Goal: Task Accomplishment & Management: Manage account settings

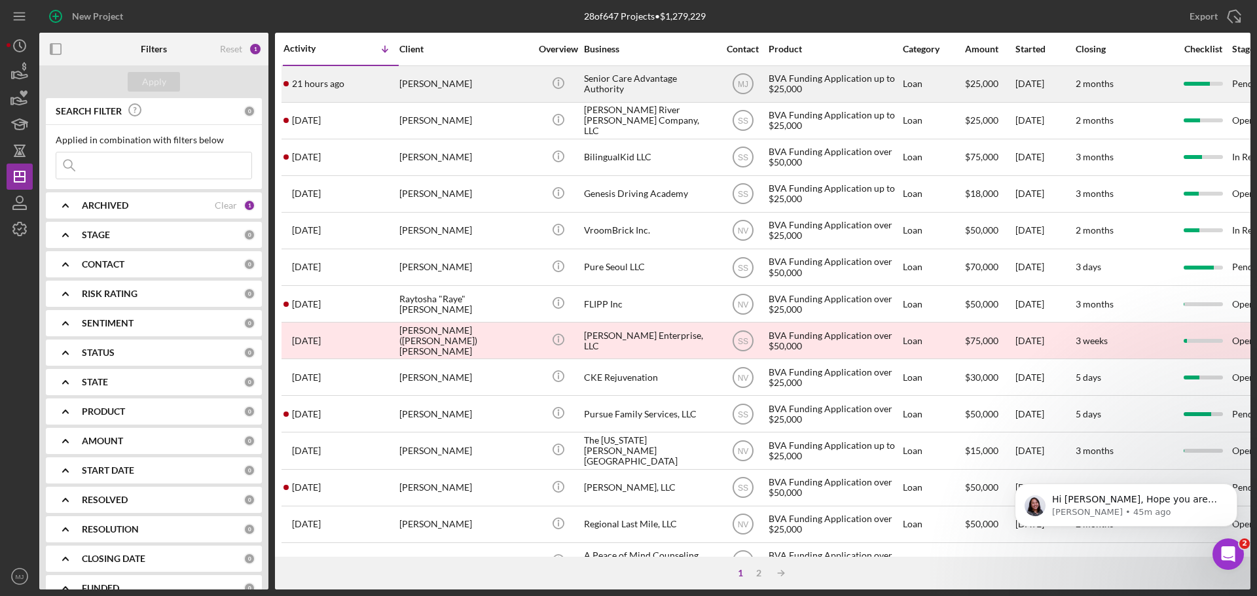
click at [448, 91] on div "[PERSON_NAME]" at bounding box center [464, 84] width 131 height 35
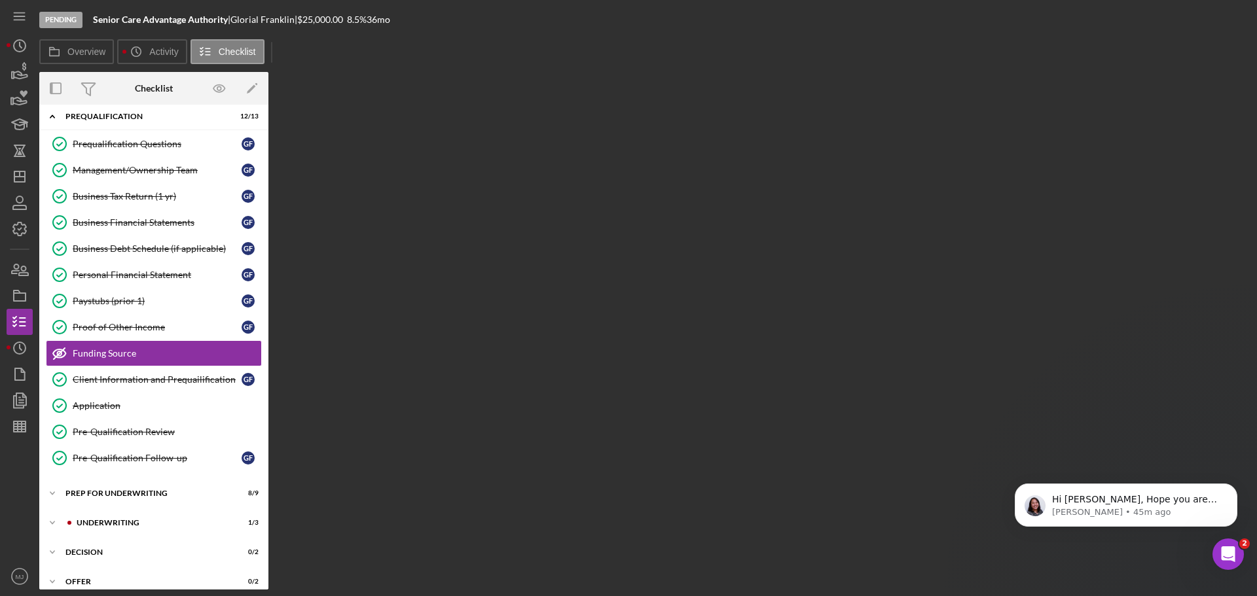
scroll to position [73, 0]
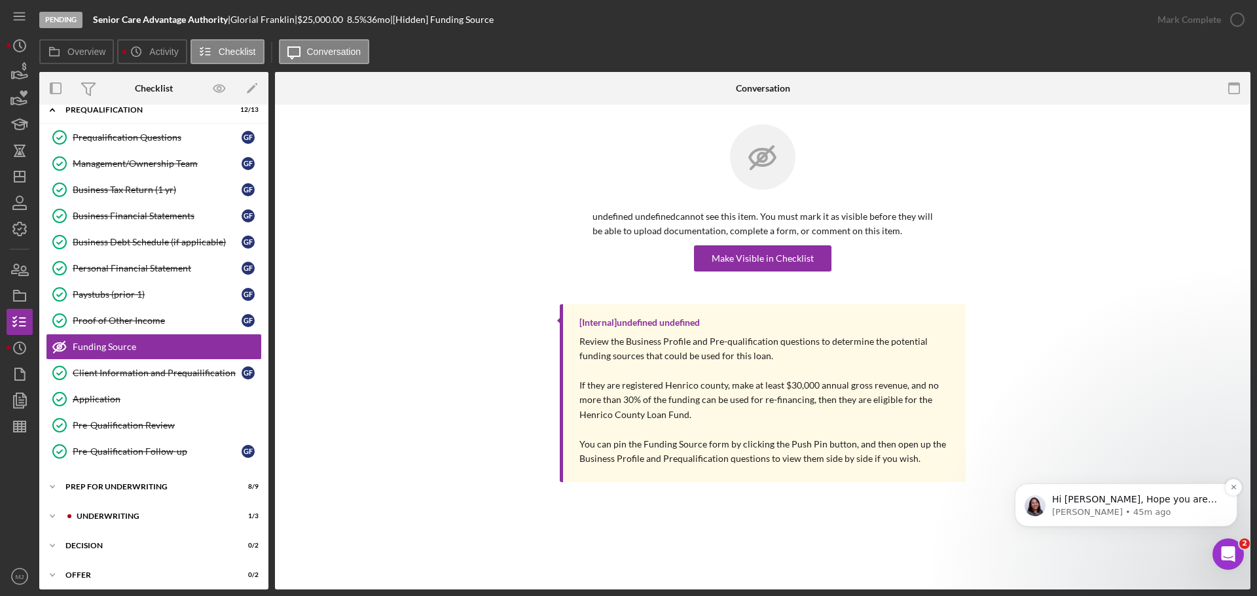
click at [1145, 516] on p "[PERSON_NAME] • 45m ago" at bounding box center [1136, 513] width 169 height 12
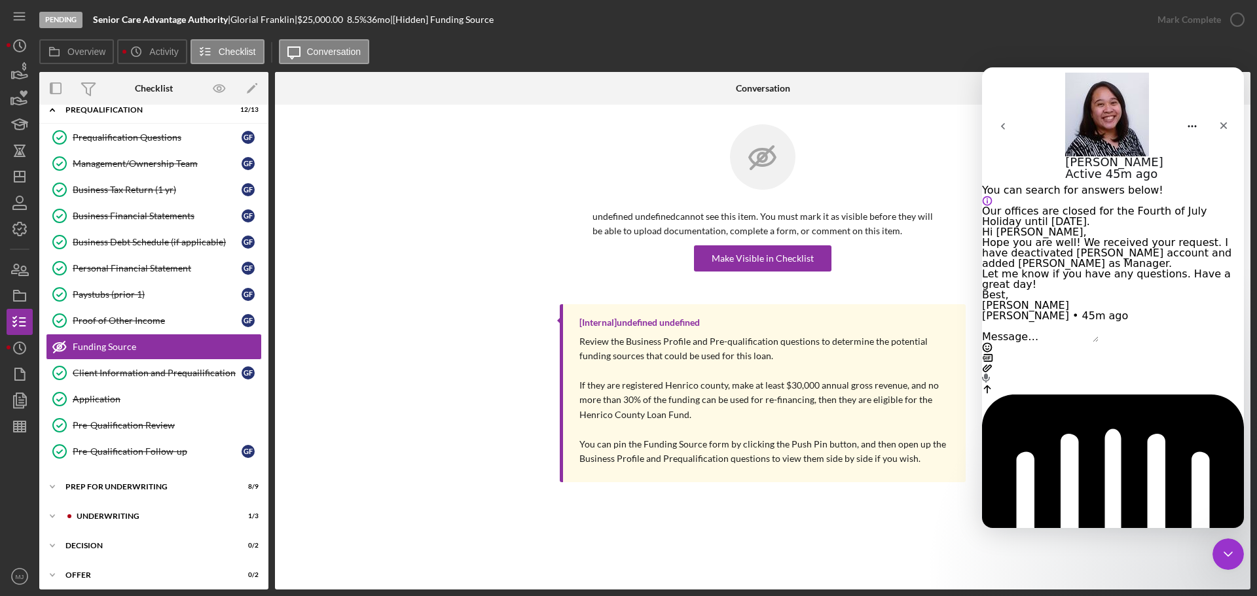
click at [1067, 342] on textarea "Message…" at bounding box center [1040, 337] width 116 height 10
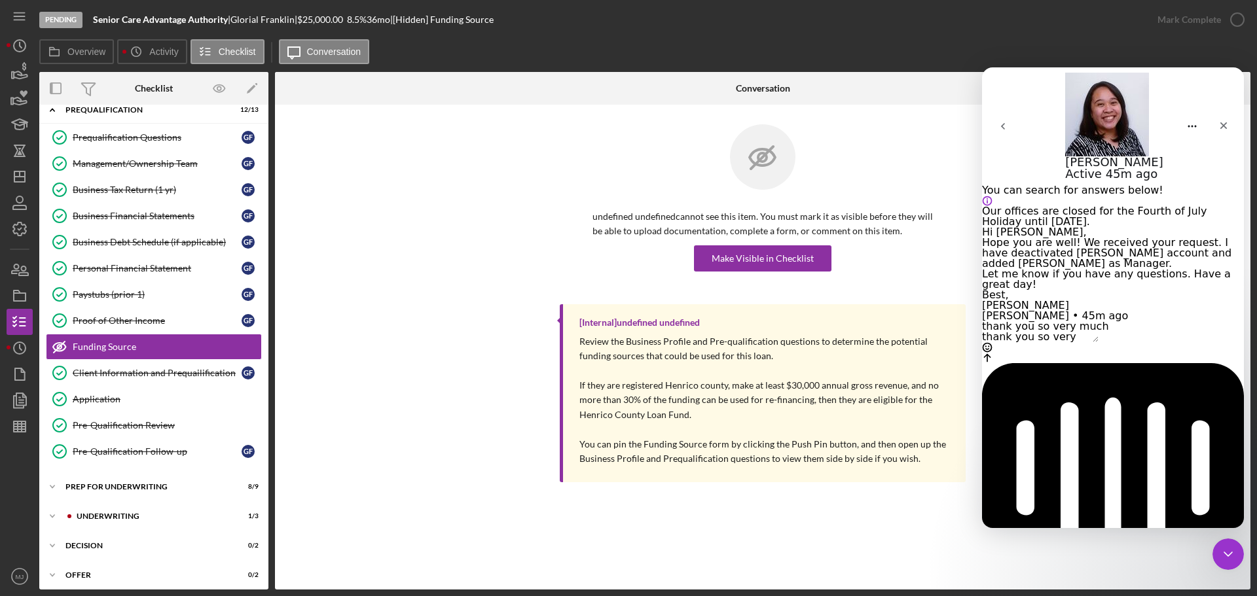
type textarea "thank you so very much!"
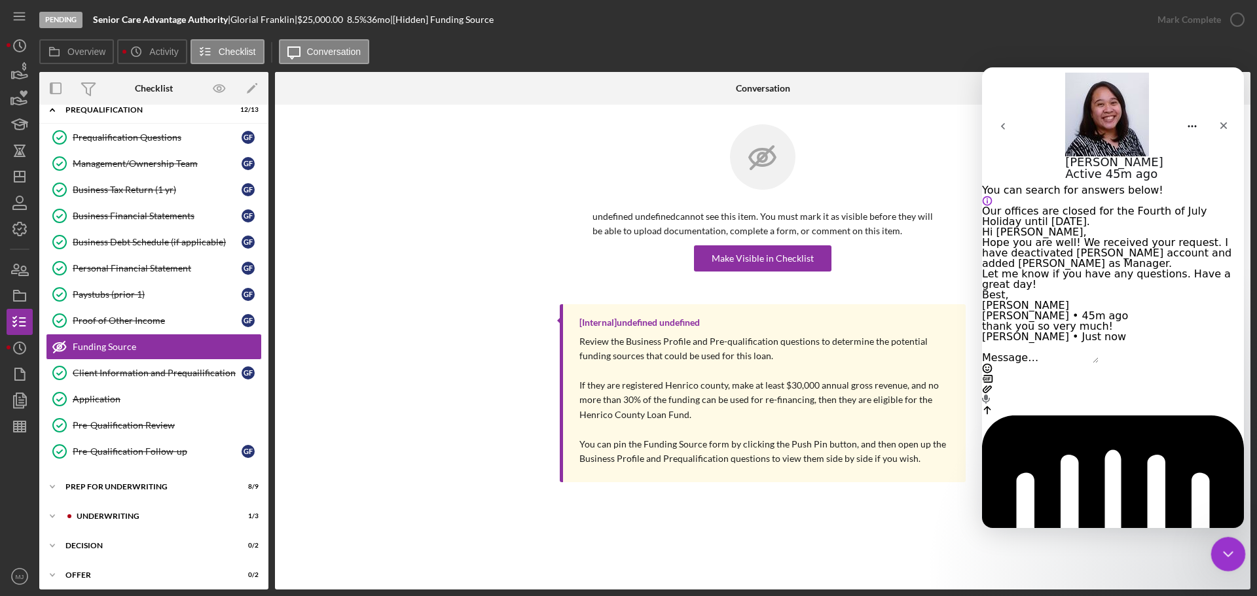
click at [1222, 560] on icon "Close Intercom Messenger" at bounding box center [1226, 552] width 16 height 16
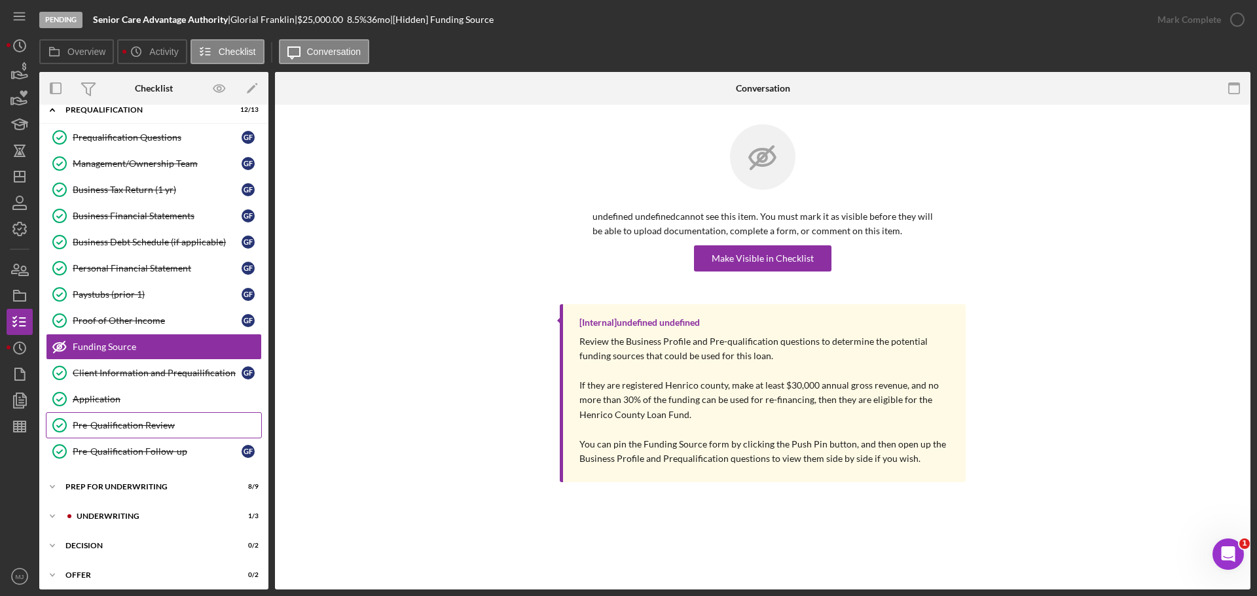
scroll to position [167, 0]
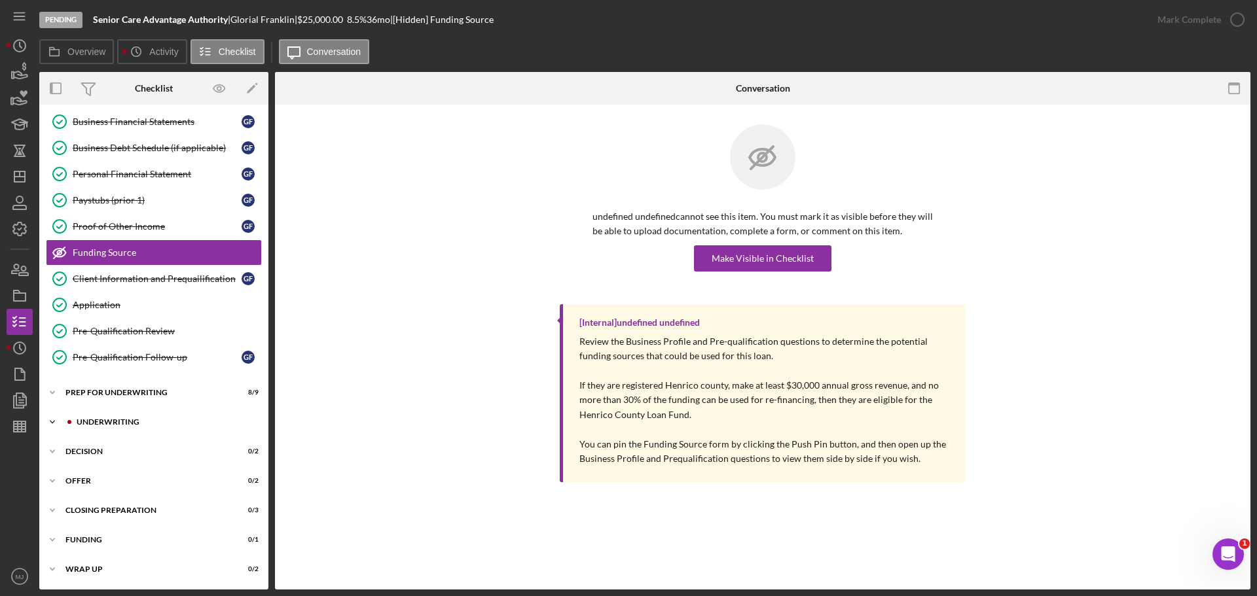
click at [103, 418] on div "Icon/Expander Underwriting 1 / 3" at bounding box center [153, 422] width 229 height 26
click at [109, 490] on link "Underwriter Recommendation Underwriter Recommendation" at bounding box center [154, 502] width 216 height 26
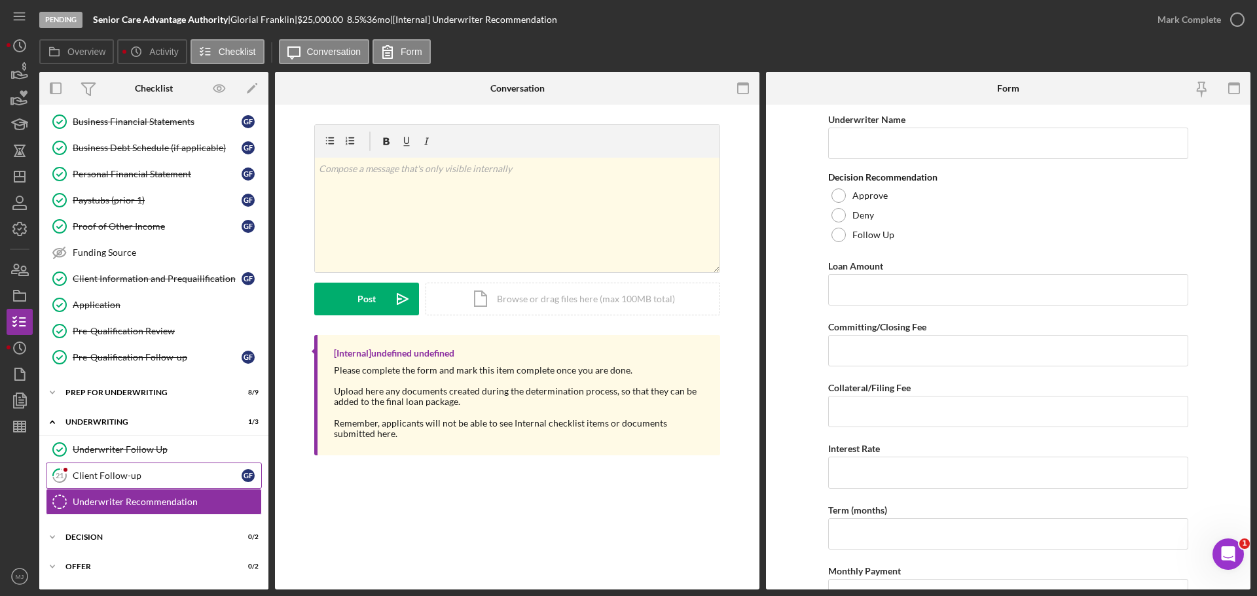
click at [111, 463] on link "21 Client Follow-up G F" at bounding box center [154, 476] width 216 height 26
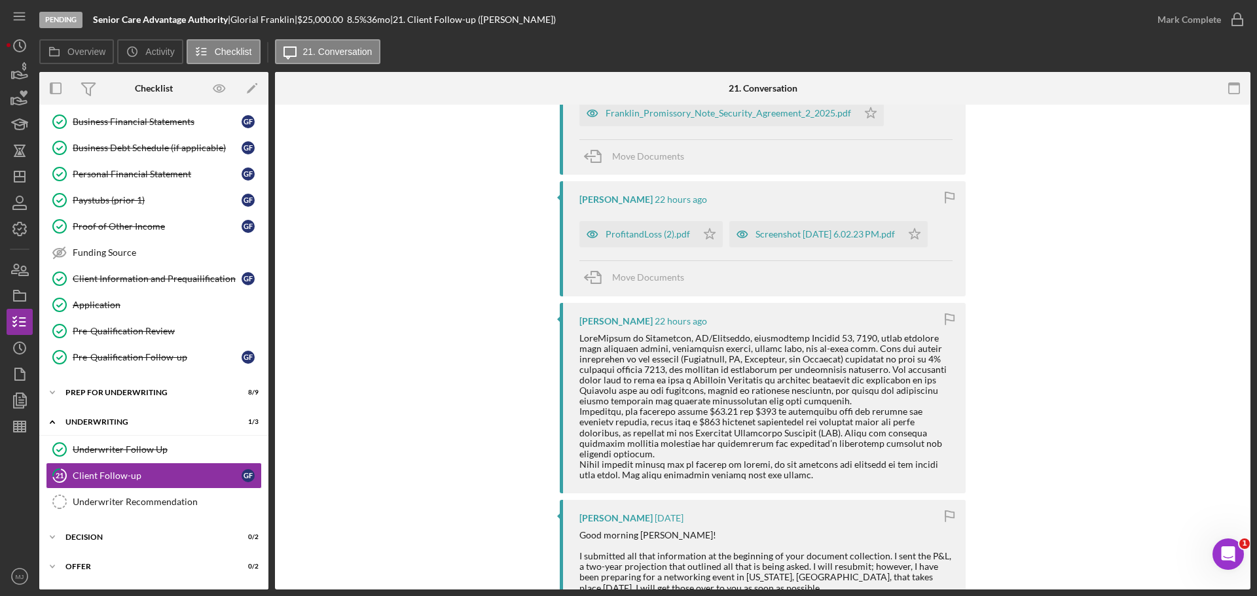
scroll to position [393, 0]
click at [631, 232] on div "ProfitandLoss (2).pdf" at bounding box center [647, 235] width 84 height 10
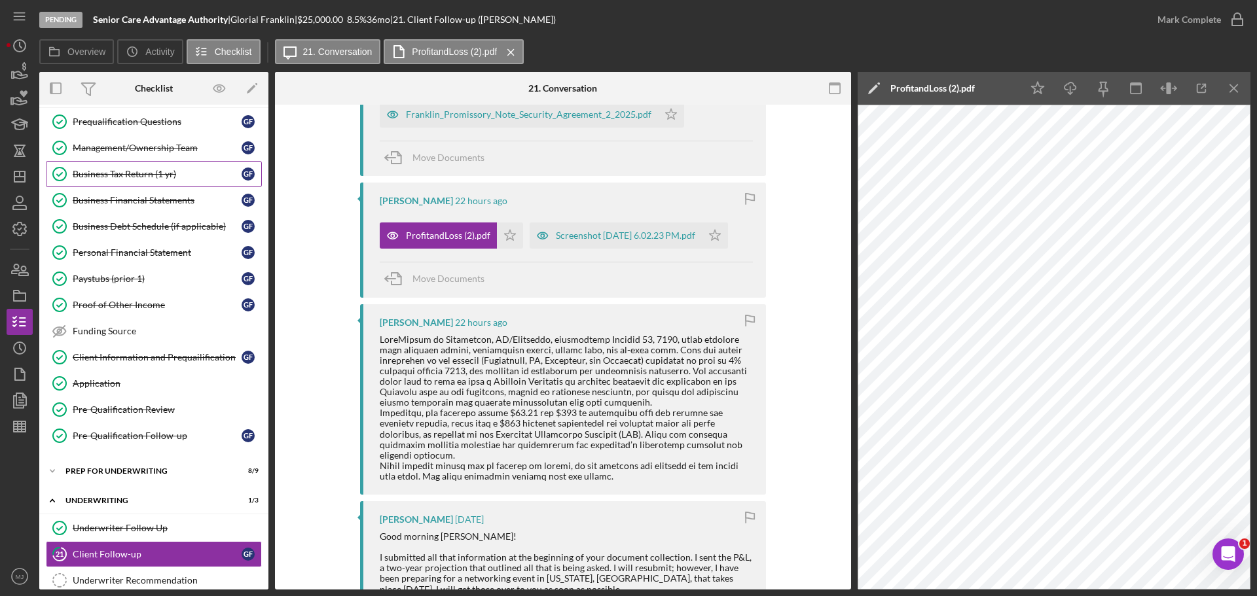
scroll to position [0, 0]
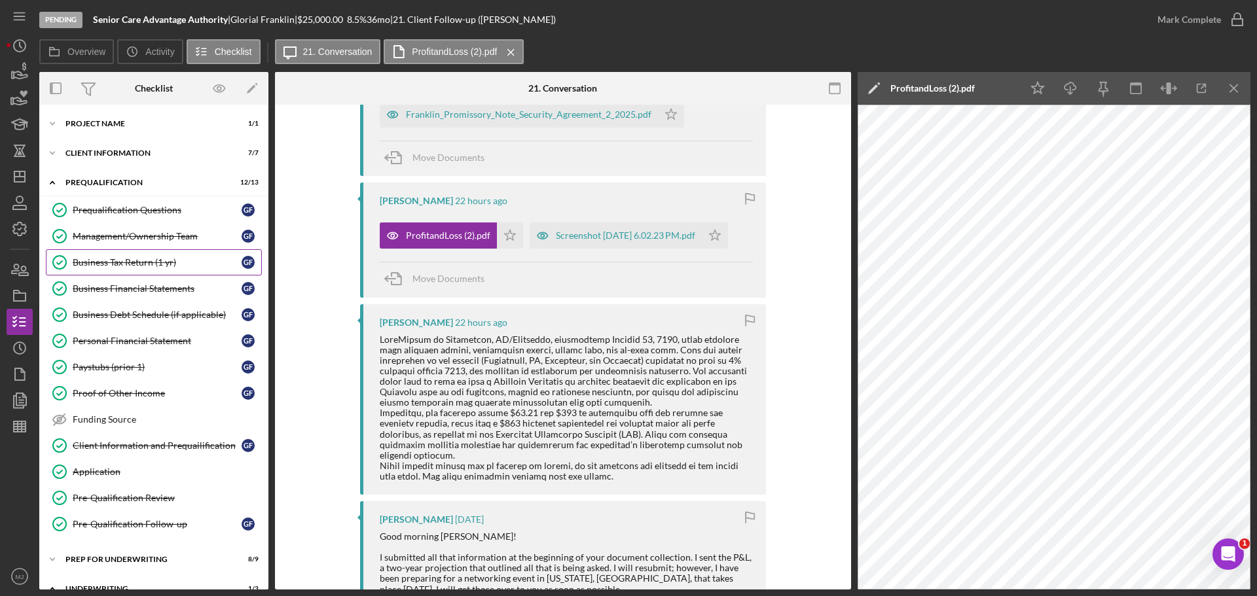
click at [131, 260] on div "Business Tax Return (1 yr)" at bounding box center [157, 262] width 169 height 10
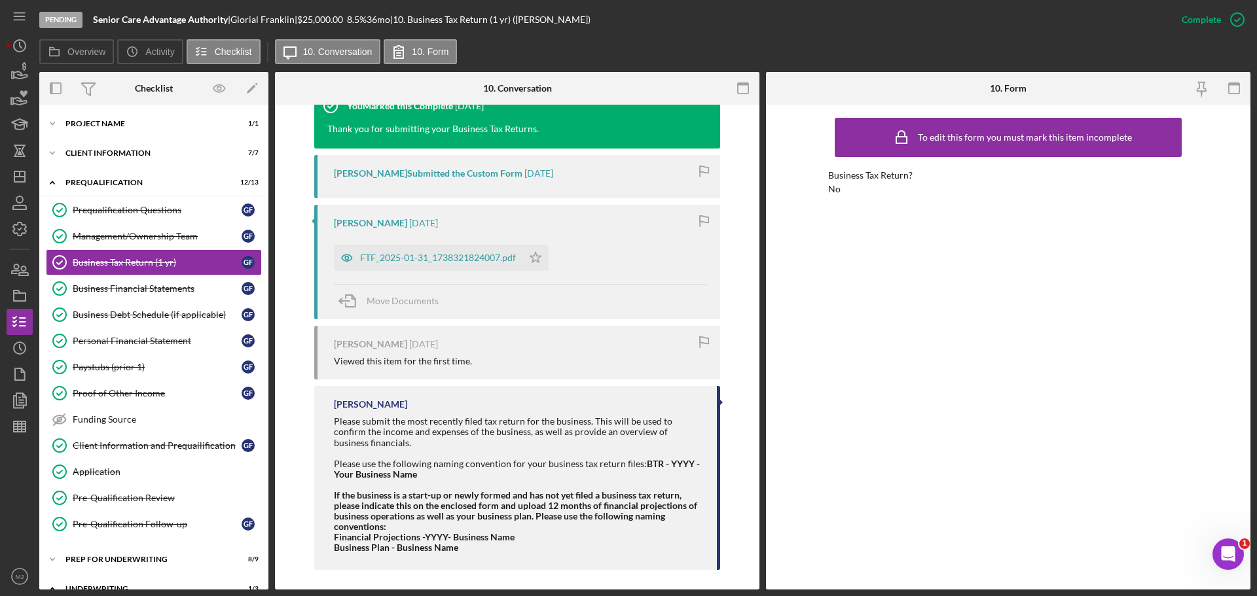
scroll to position [569, 0]
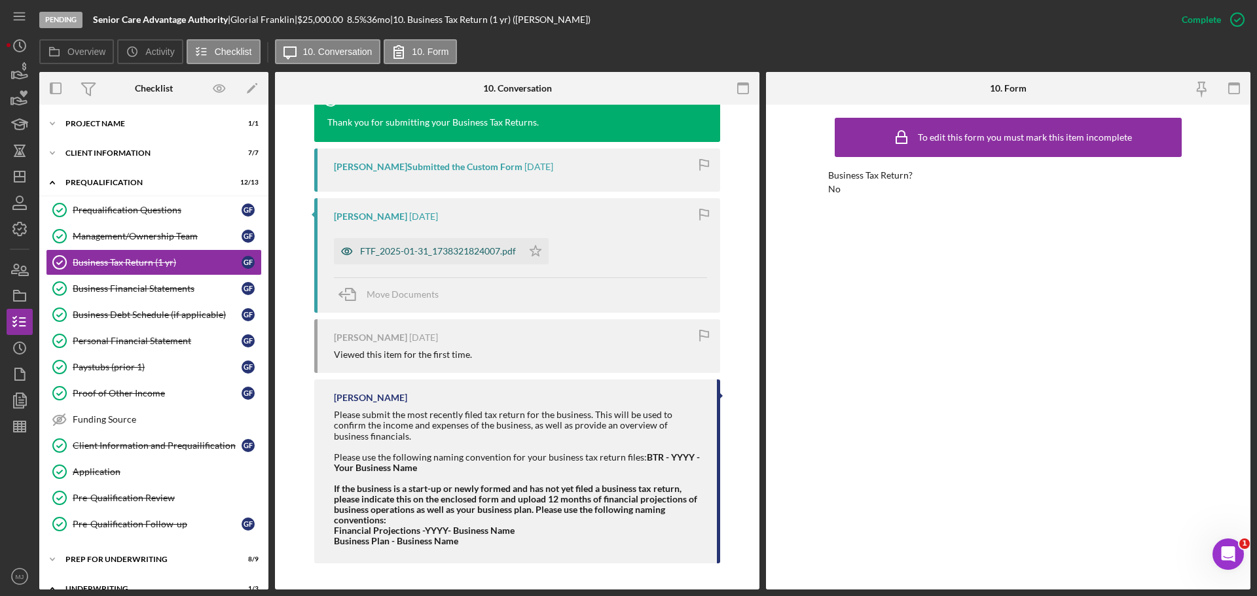
click at [433, 256] on div "FTF_2025-01-31_1738321824007.pdf" at bounding box center [438, 251] width 156 height 10
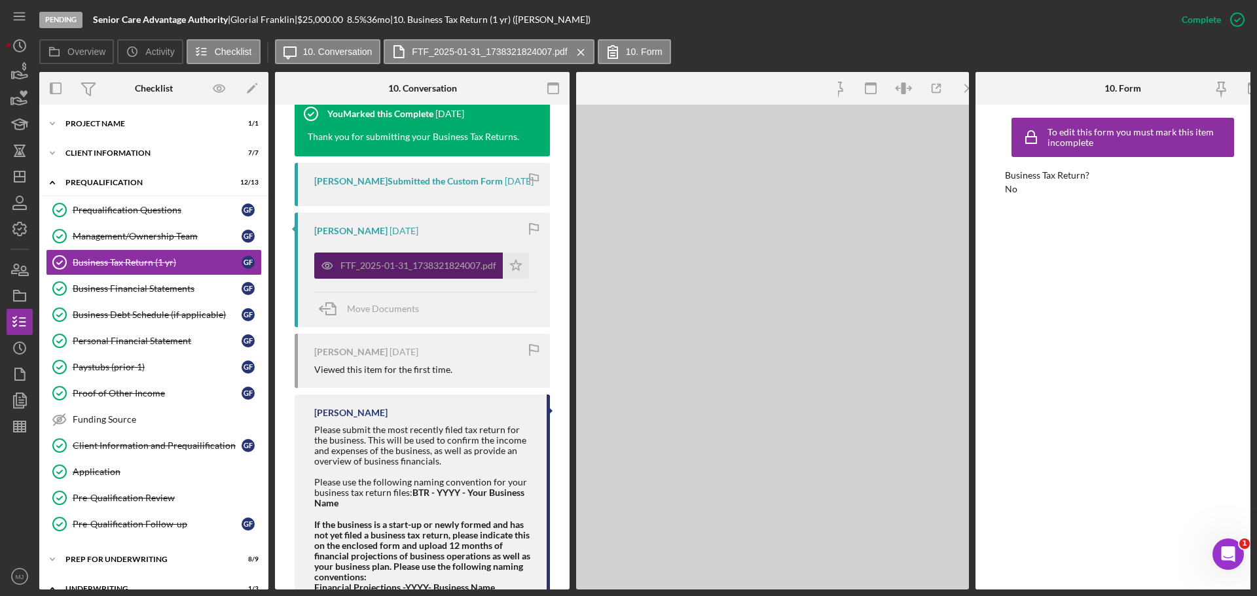
scroll to position [584, 0]
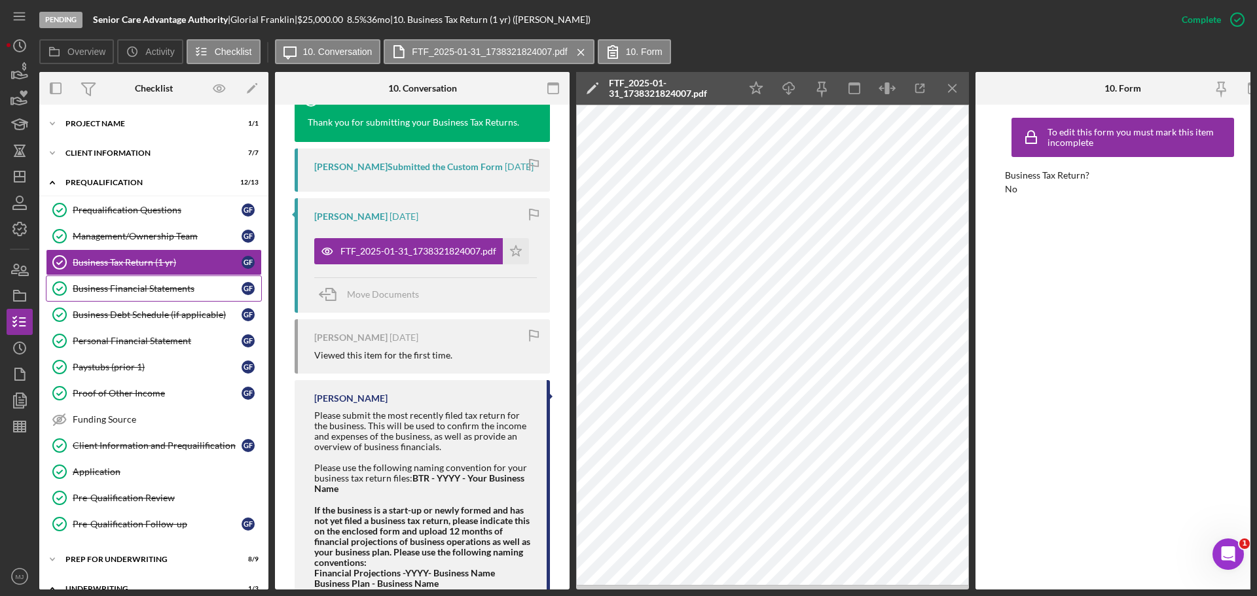
click at [152, 283] on div "Business Financial Statements" at bounding box center [157, 288] width 169 height 10
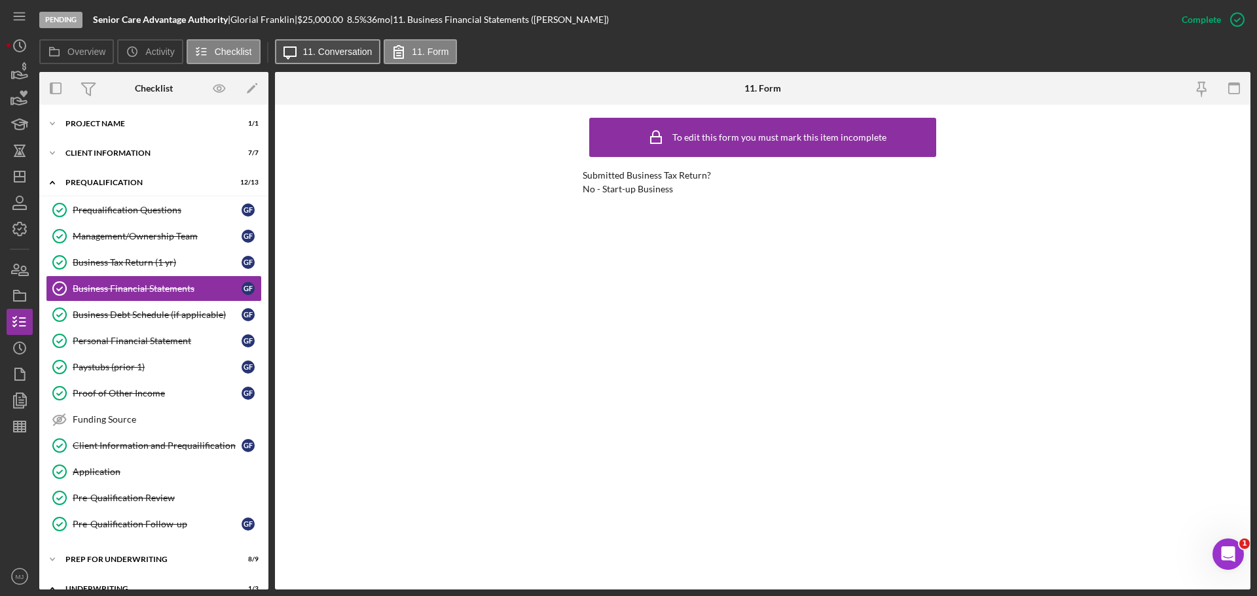
click at [335, 47] on label "11. Conversation" at bounding box center [337, 51] width 69 height 10
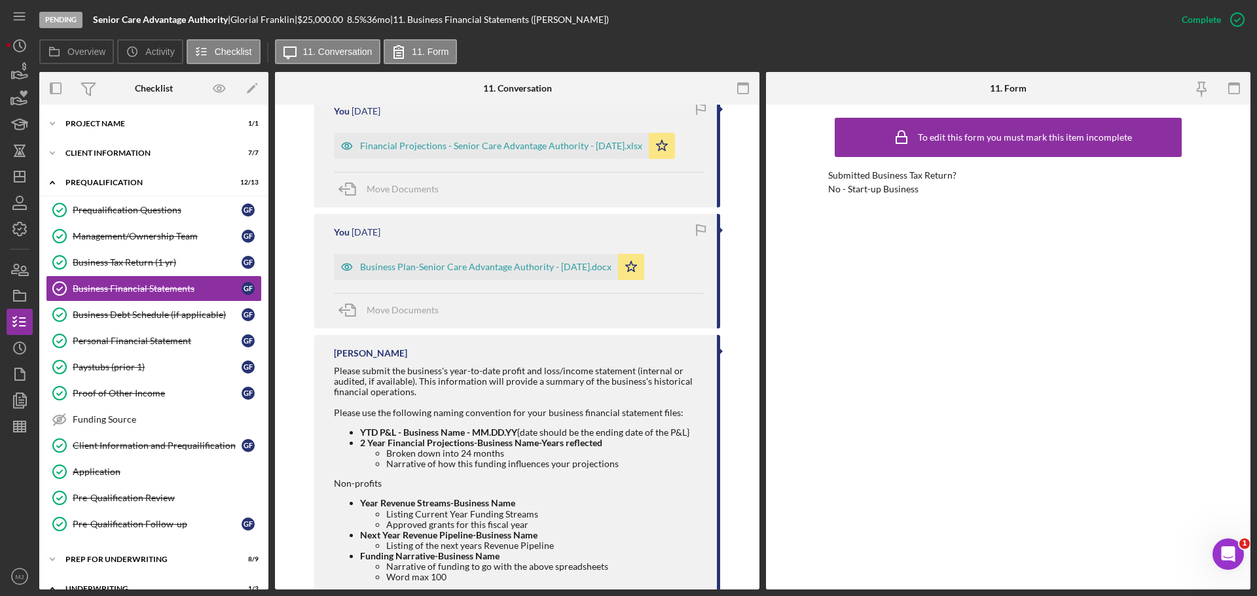
scroll to position [527, 0]
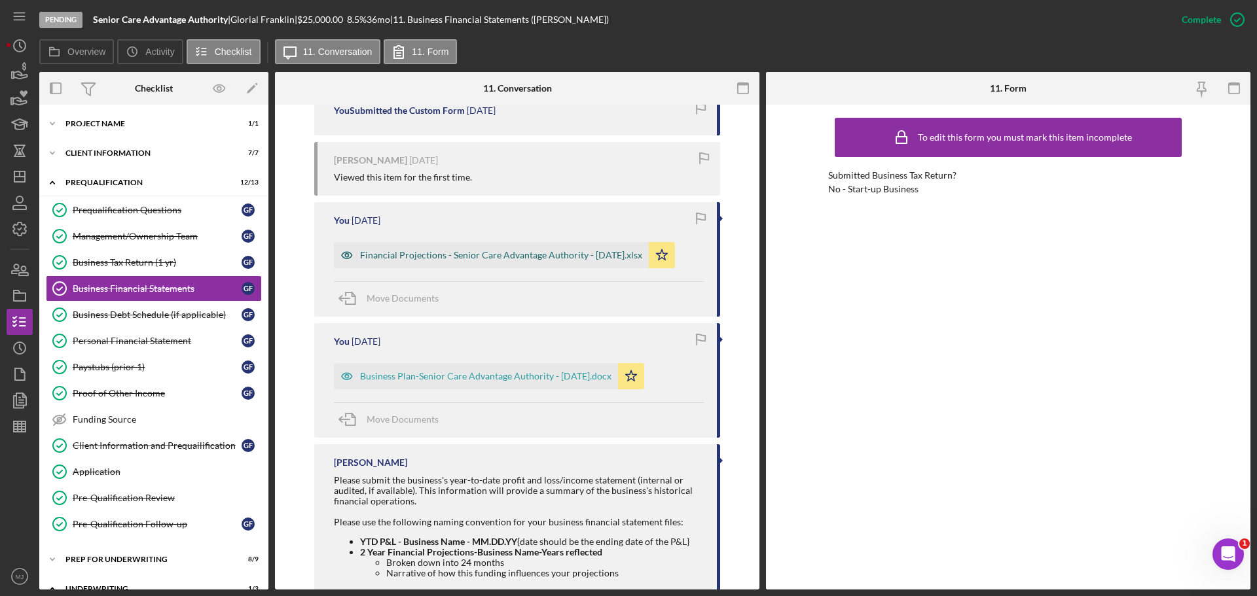
click at [493, 257] on div "Financial Projections - Senior Care Advantage Authority - [DATE].xlsx" at bounding box center [501, 255] width 282 height 10
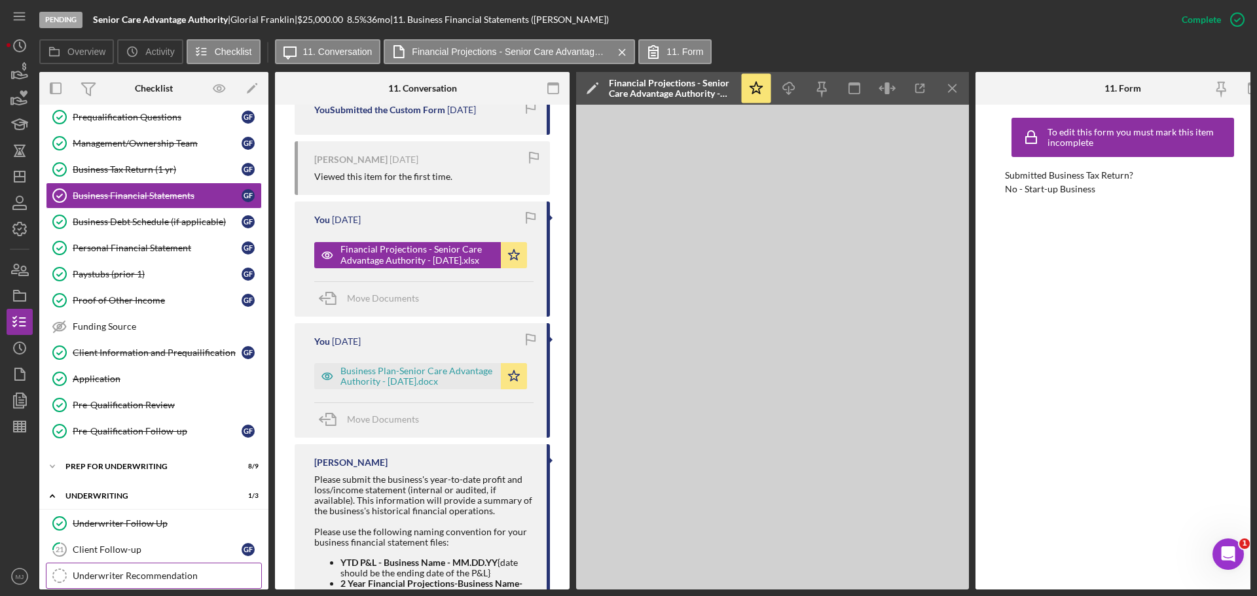
scroll to position [257, 0]
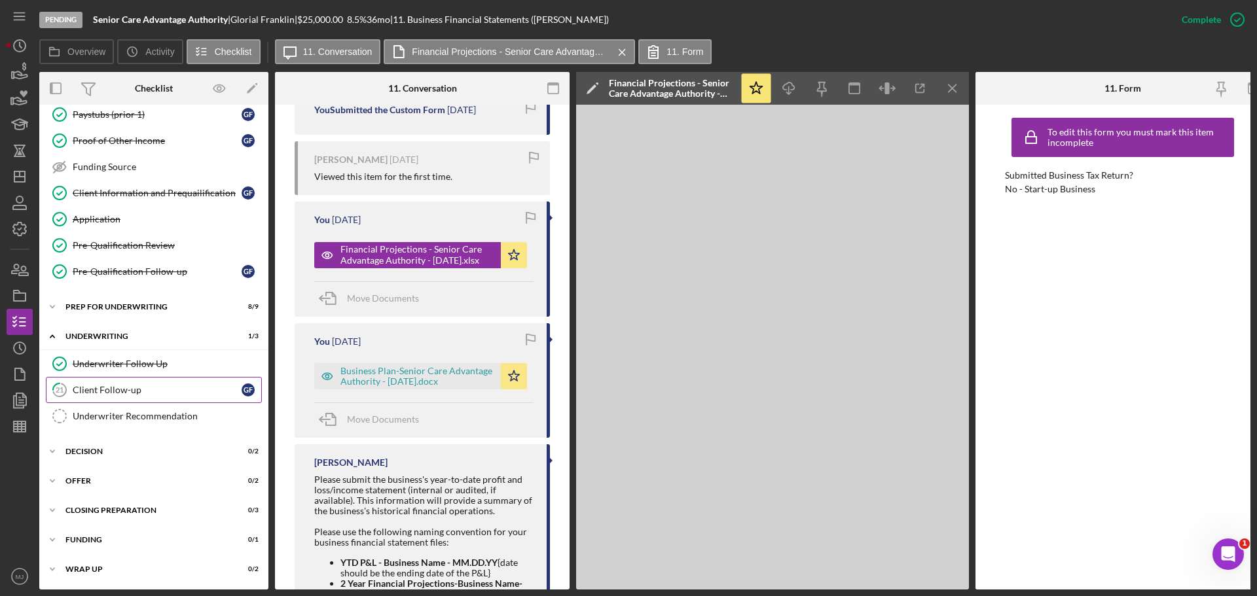
click at [96, 387] on div "Client Follow-up" at bounding box center [157, 390] width 169 height 10
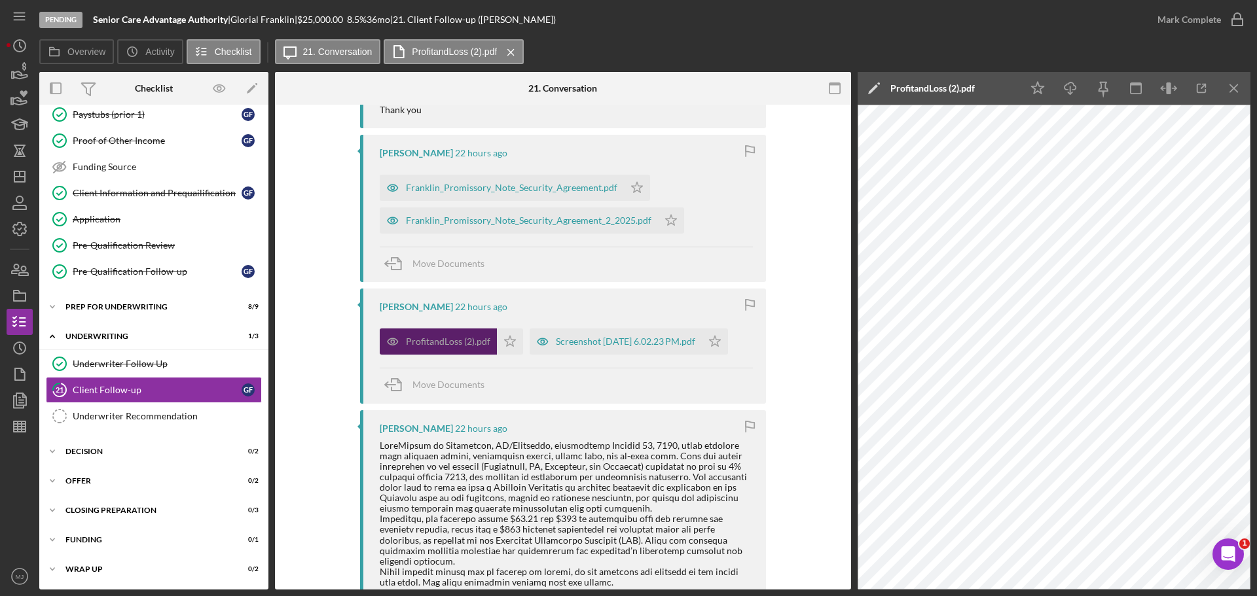
scroll to position [327, 0]
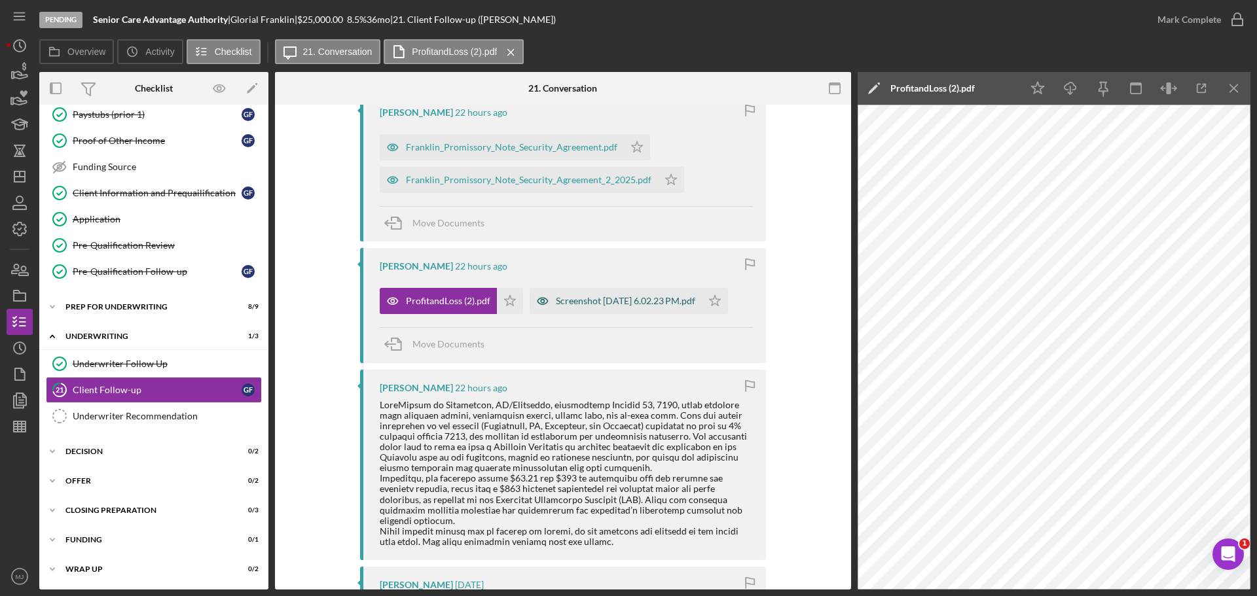
click at [556, 306] on div "Screenshot [DATE] 6.02.23 PM.pdf" at bounding box center [625, 301] width 139 height 10
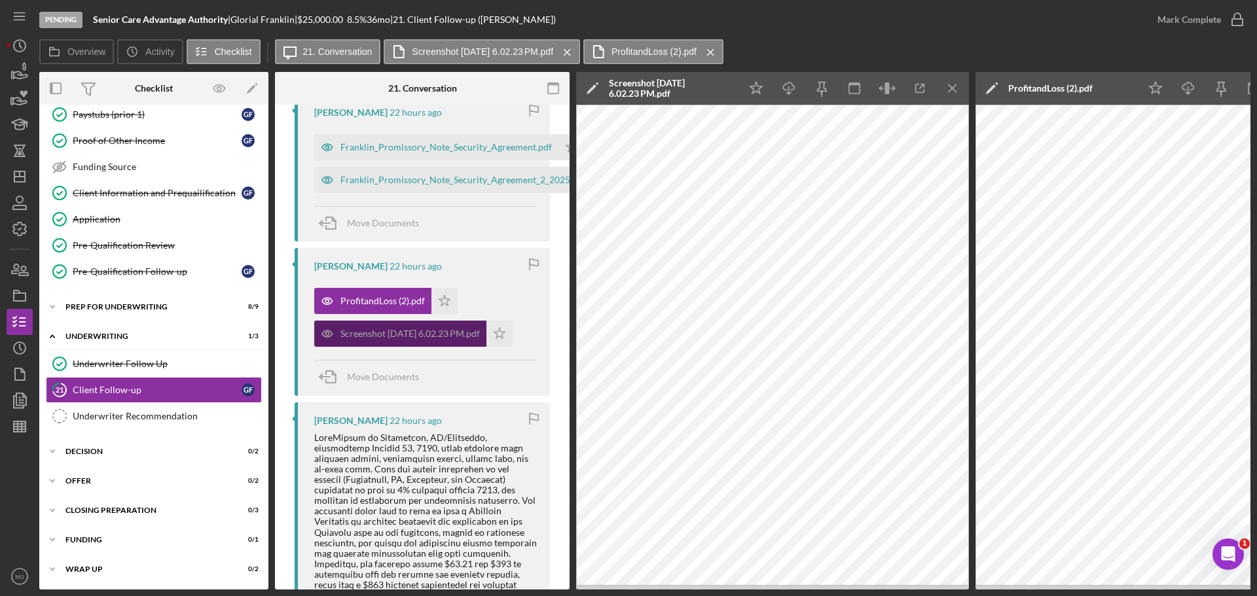
drag, startPoint x: 401, startPoint y: 322, endPoint x: 372, endPoint y: 330, distance: 30.7
click at [372, 330] on div "Screenshot [DATE] 6.02.23 PM.pdf" at bounding box center [409, 334] width 139 height 10
click at [594, 82] on icon "Icon/Edit" at bounding box center [592, 88] width 33 height 33
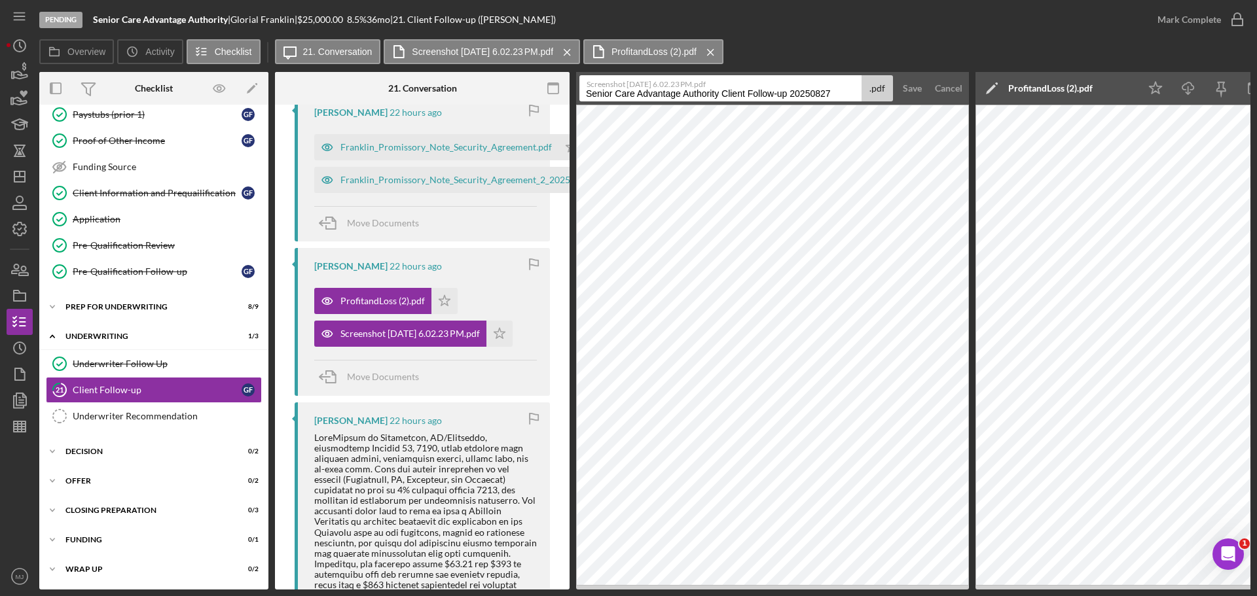
click at [620, 95] on input "Senior Care Advantage Authority Client Follow-up 20250827" at bounding box center [720, 88] width 282 height 26
click at [621, 95] on input "Senior Care Advantage Authority Client Follow-up 20250827" at bounding box center [720, 88] width 282 height 26
type input "P"
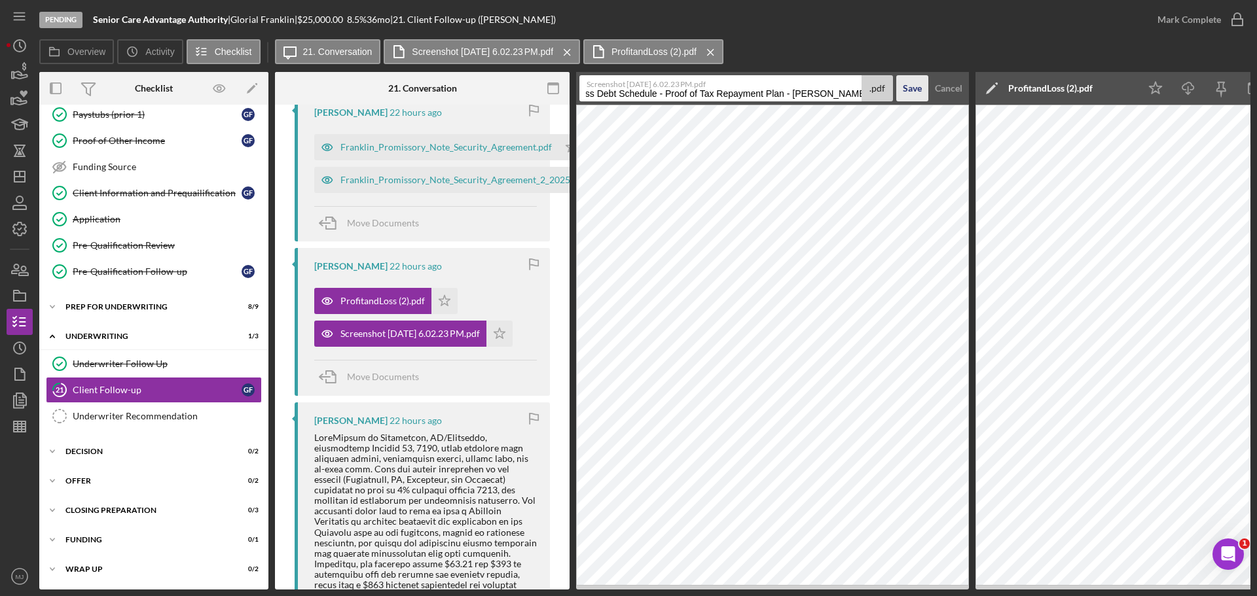
type input "Business Debt Schedule - Proof of Tax Repayment Plan - [PERSON_NAME] -"
click at [910, 92] on div "Save" at bounding box center [911, 88] width 19 height 26
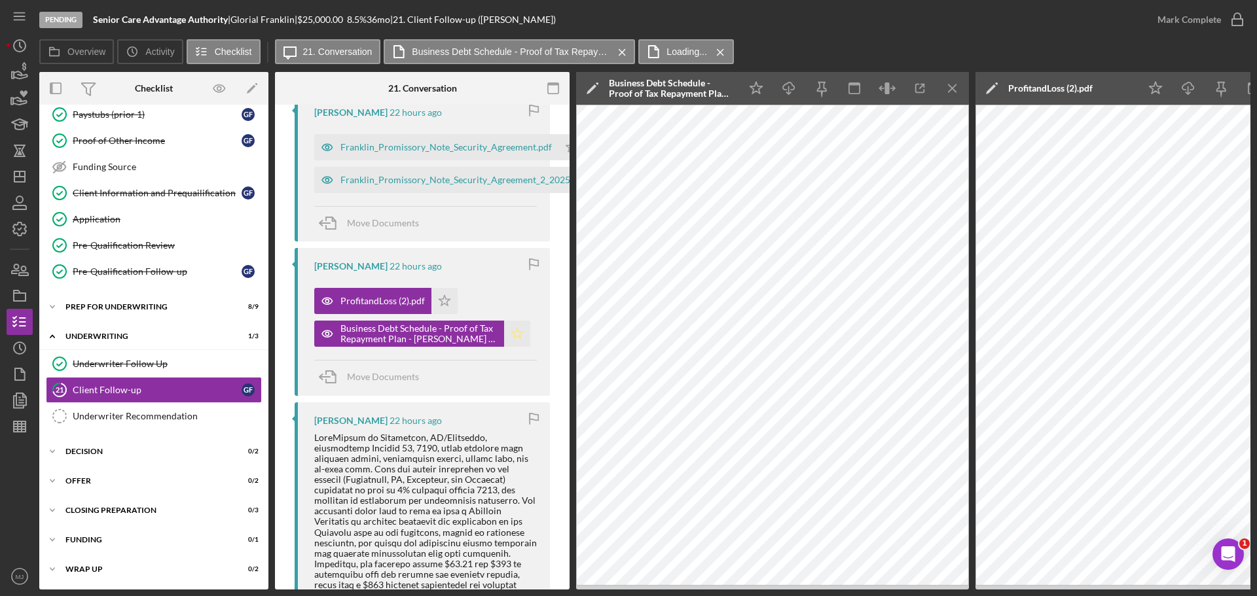
click at [513, 339] on icon "Icon/Star" at bounding box center [517, 334] width 26 height 26
click at [383, 301] on div "ProfitandLoss (2).pdf" at bounding box center [382, 301] width 84 height 10
click at [952, 85] on icon "Icon/Menu Close" at bounding box center [952, 88] width 29 height 29
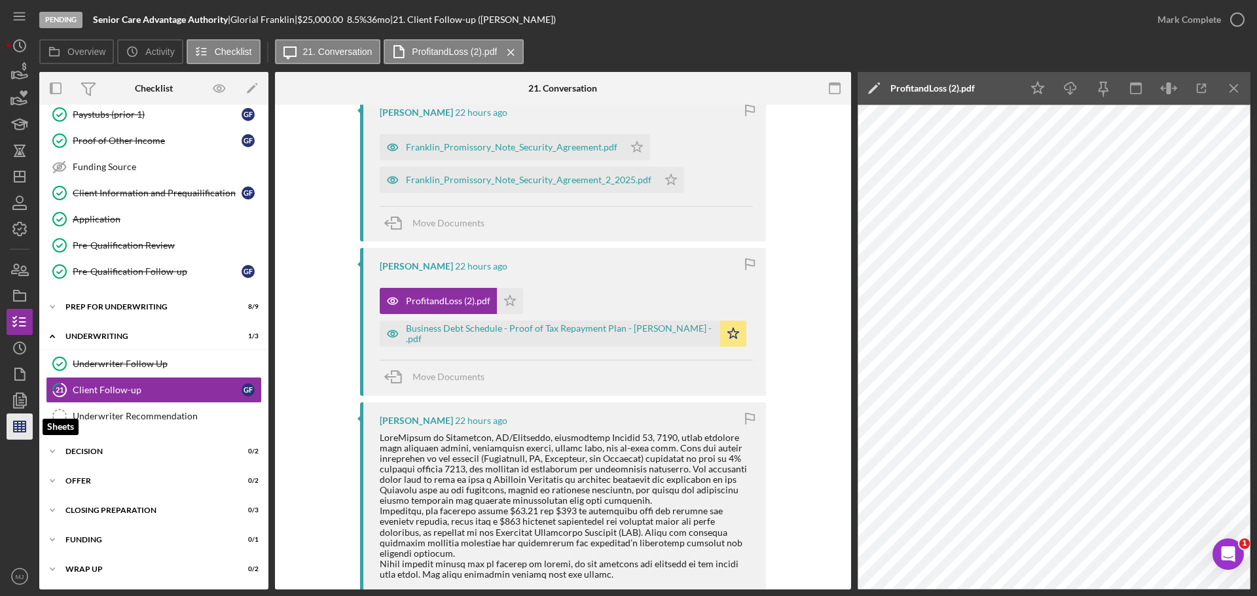
click at [16, 423] on g "button" at bounding box center [20, 426] width 12 height 10
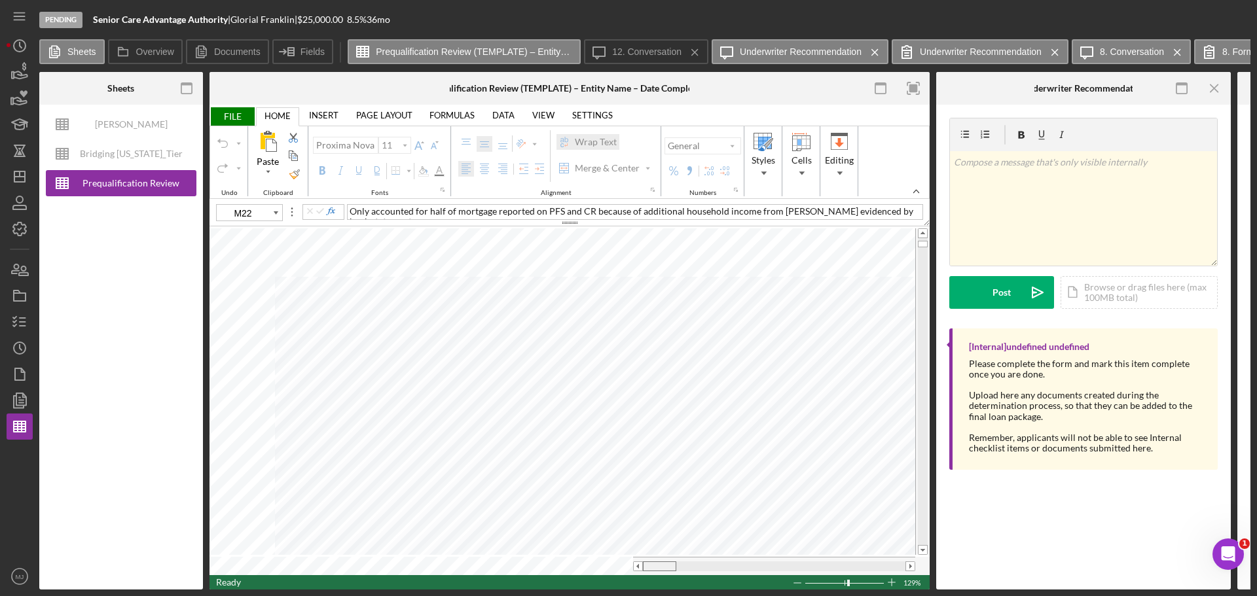
drag, startPoint x: 736, startPoint y: 558, endPoint x: 643, endPoint y: 570, distance: 93.7
click at [643, 570] on div at bounding box center [774, 566] width 282 height 18
type input "B7"
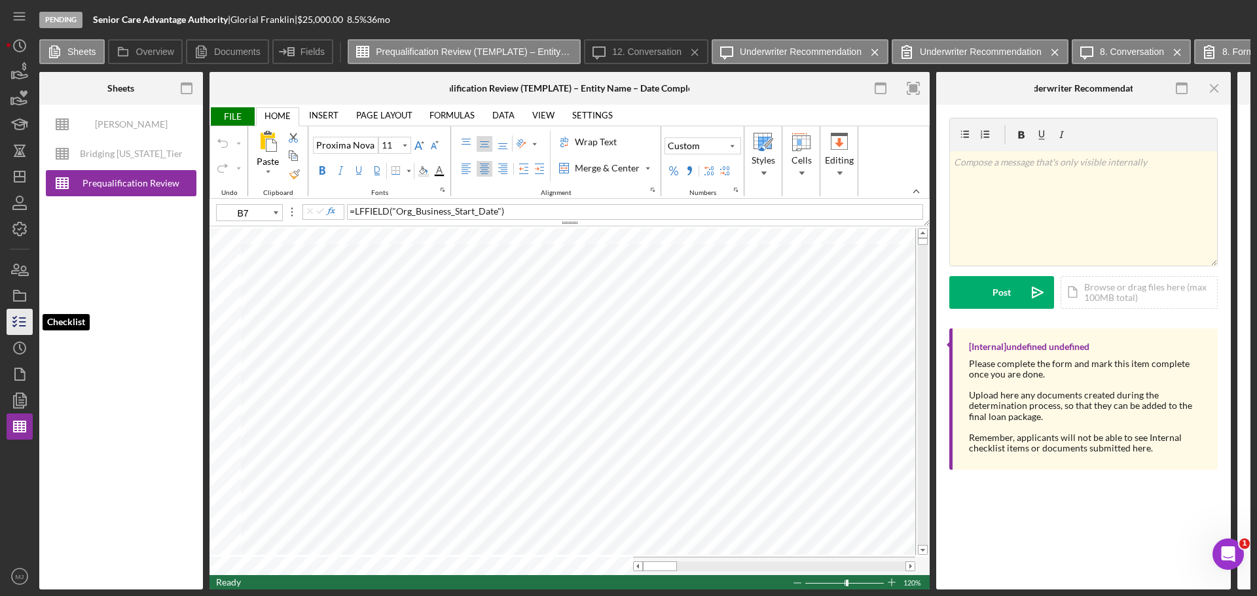
click at [22, 312] on icon "button" at bounding box center [19, 322] width 33 height 33
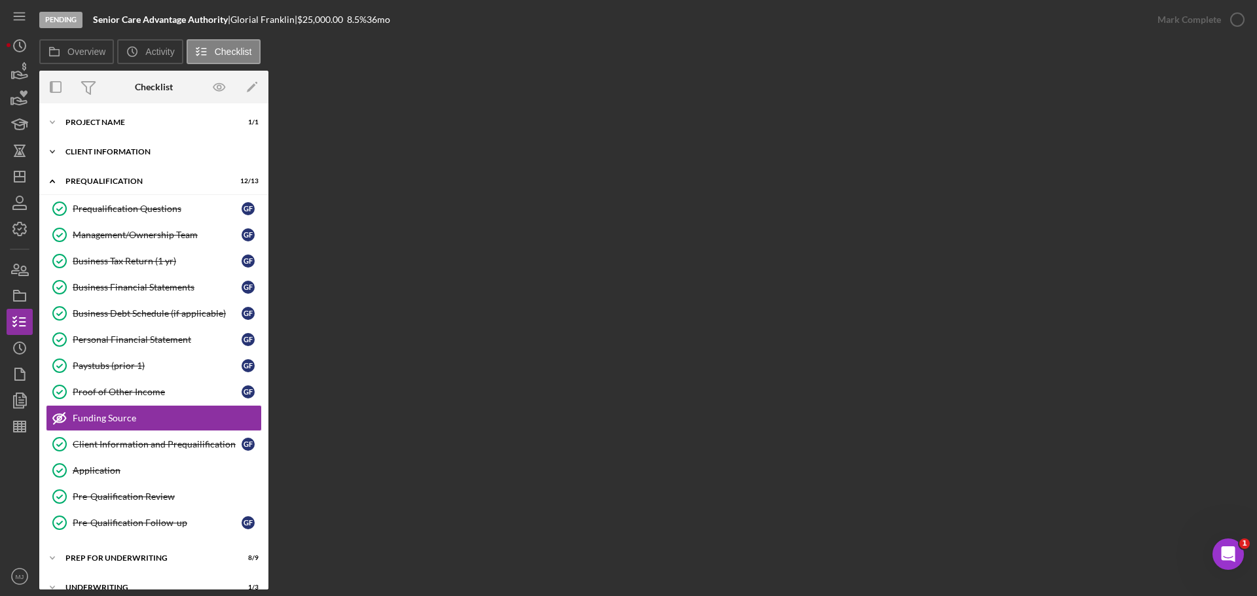
click at [120, 146] on div "Icon/Expander Client Information 7 / 7" at bounding box center [153, 152] width 229 height 26
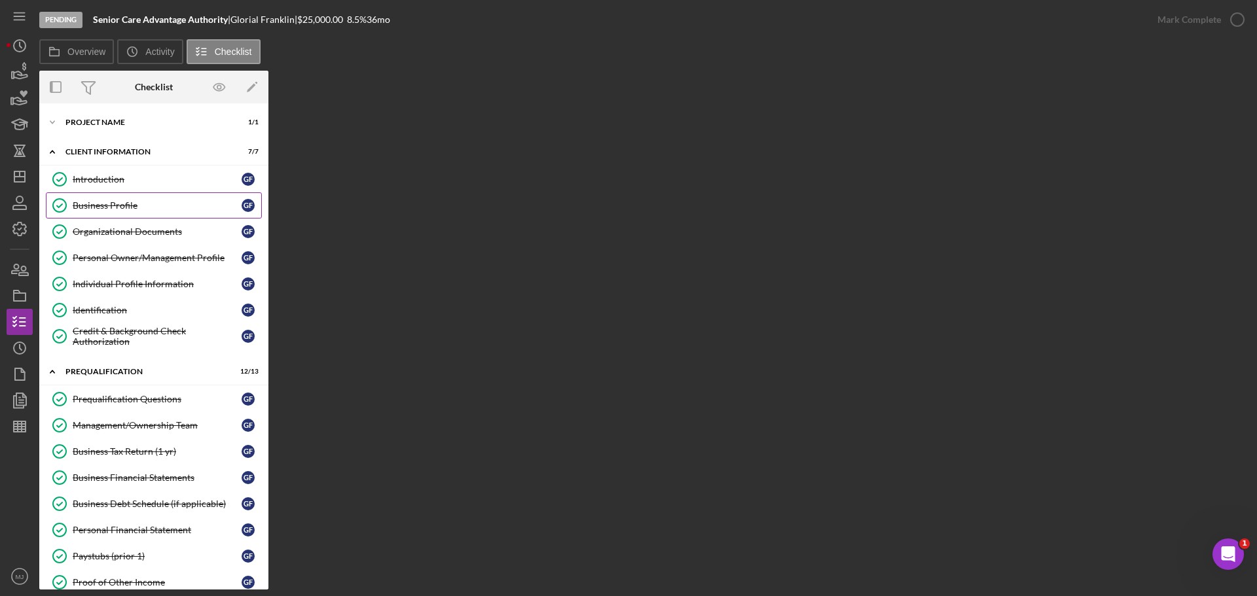
drag, startPoint x: 123, startPoint y: 207, endPoint x: 181, endPoint y: 213, distance: 58.6
click at [122, 207] on div "Business Profile" at bounding box center [157, 205] width 169 height 10
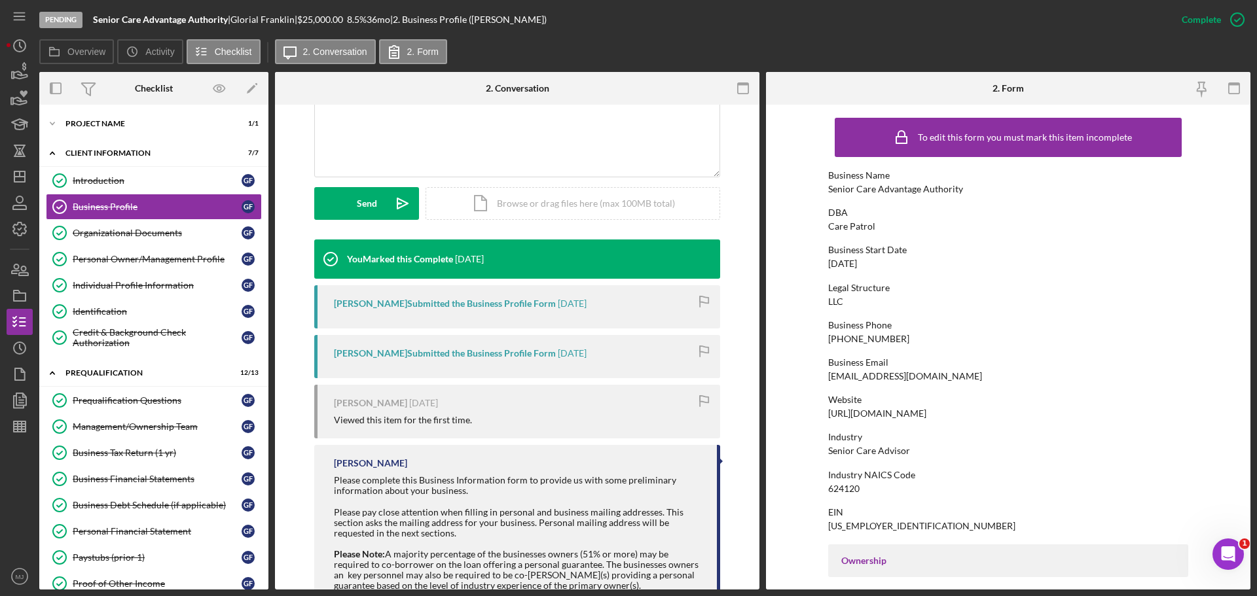
scroll to position [346, 0]
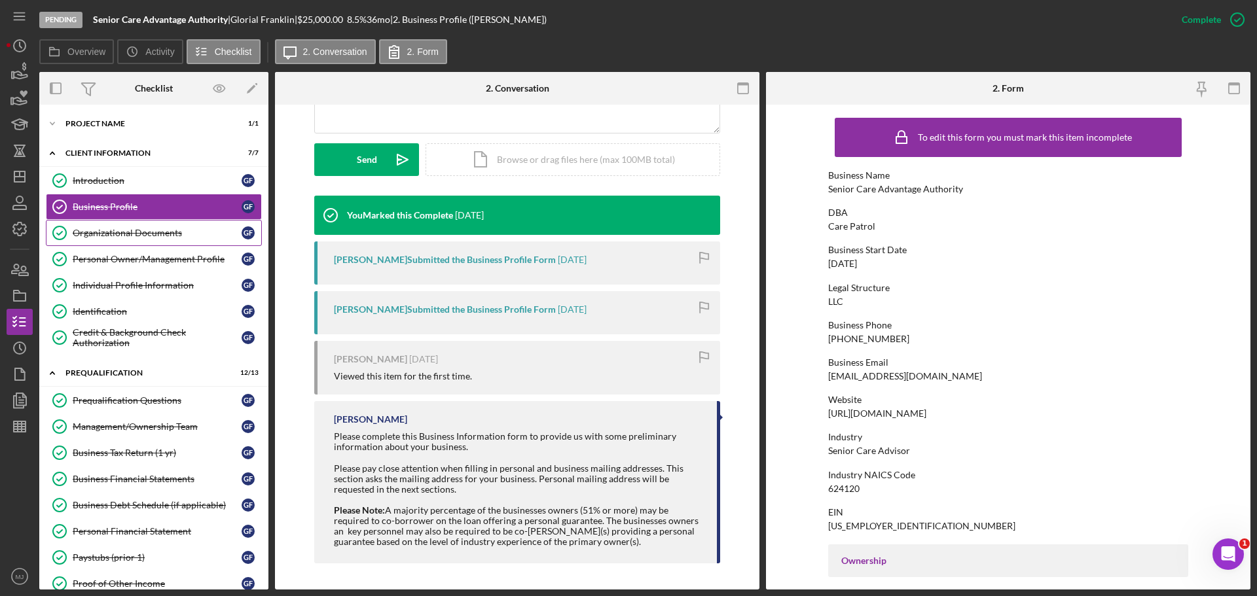
click at [105, 230] on div "Organizational Documents" at bounding box center [157, 233] width 169 height 10
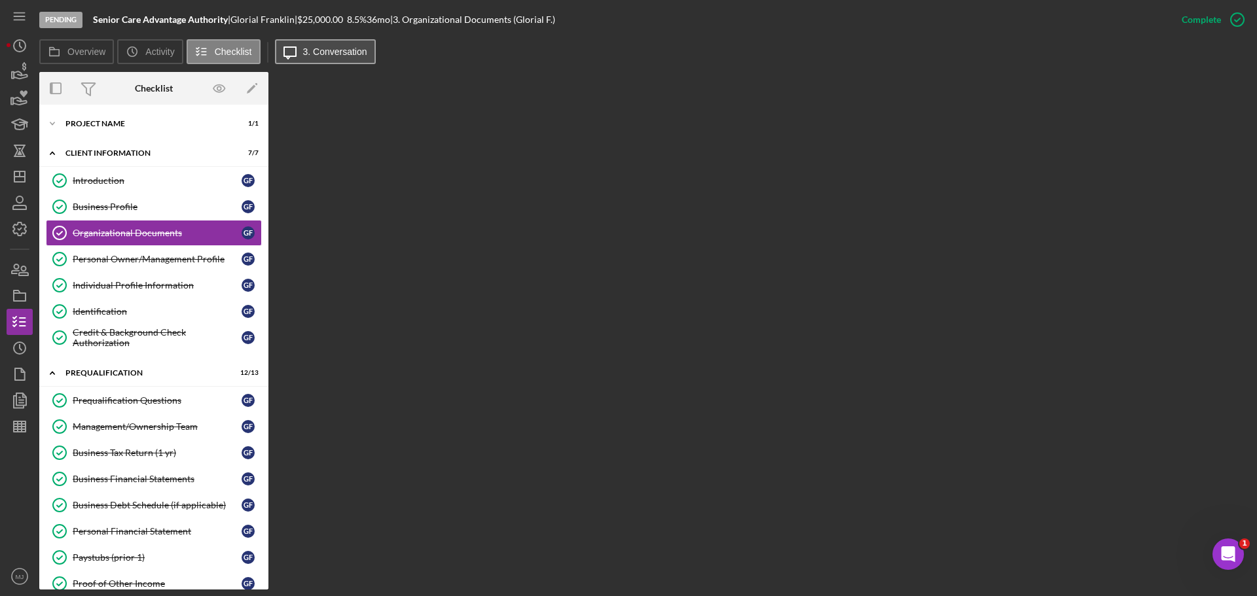
click at [290, 56] on icon at bounding box center [290, 53] width 12 height 12
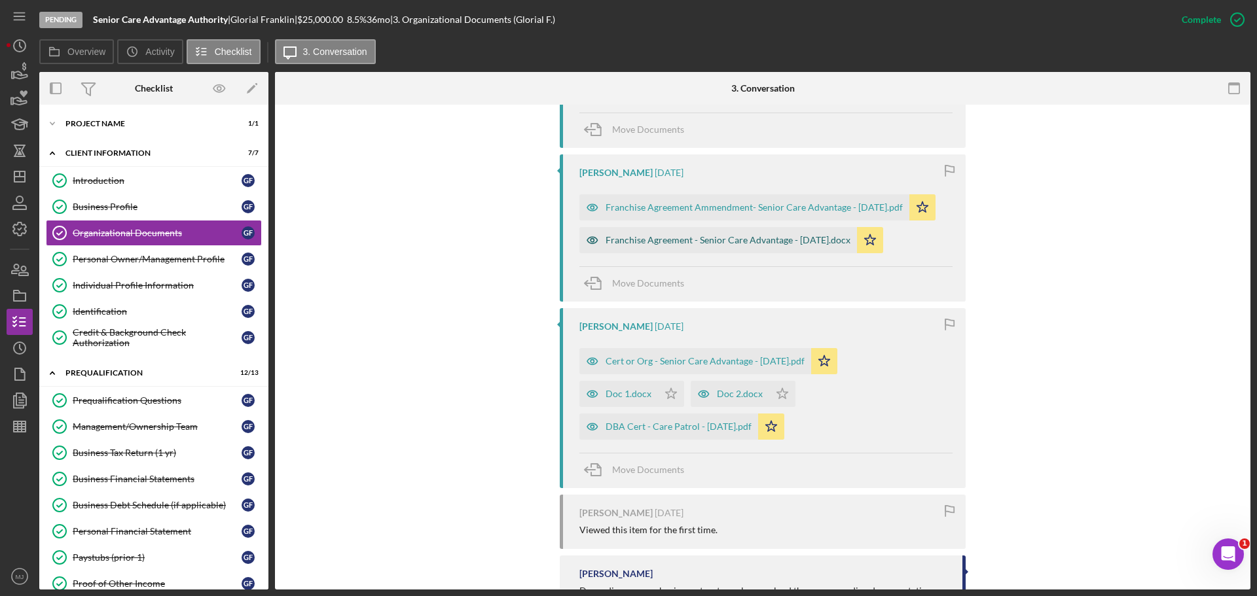
scroll to position [589, 0]
click at [667, 353] on div "Cert or Org - Senior Care Advantage - [DATE].pdf" at bounding box center [704, 358] width 199 height 10
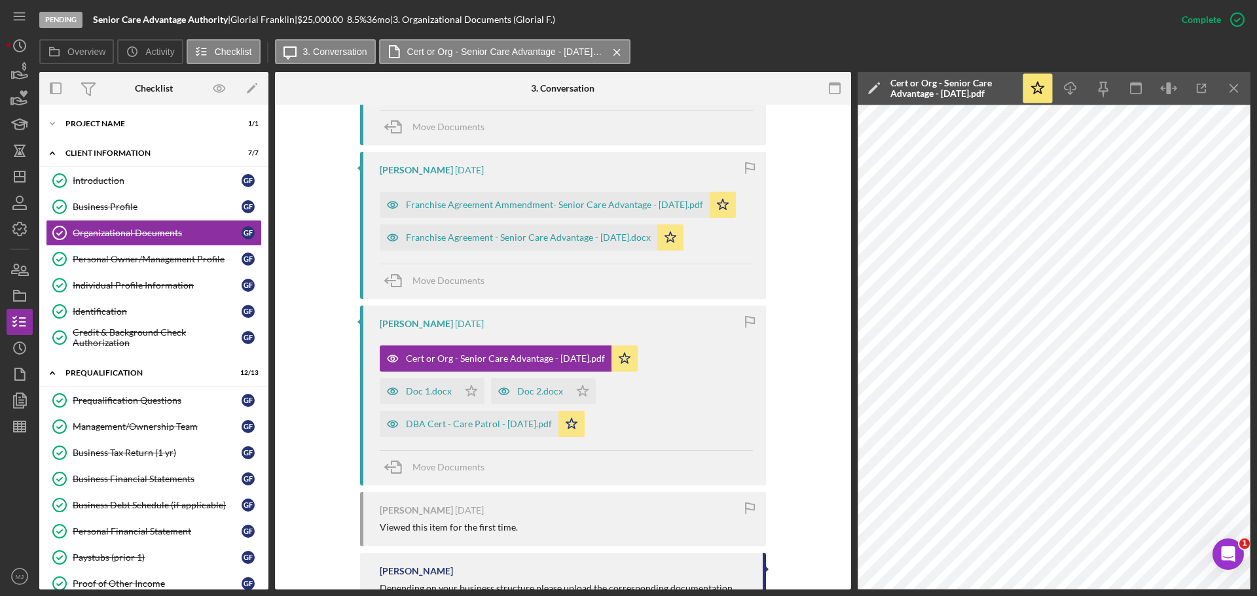
click at [3, 434] on div "Pending Senior Care Advantage Authority | [PERSON_NAME] | $25,000.00 8.5 % 36 m…" at bounding box center [628, 298] width 1257 height 596
click at [27, 423] on icon "button" at bounding box center [19, 426] width 33 height 33
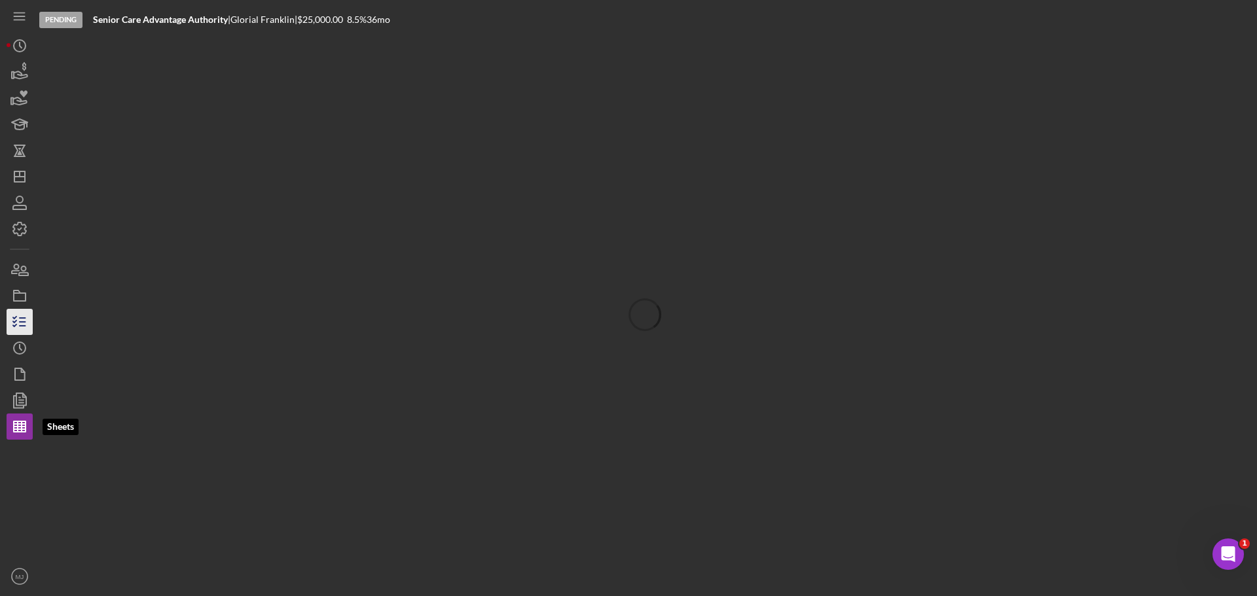
click at [22, 315] on icon "button" at bounding box center [19, 322] width 33 height 33
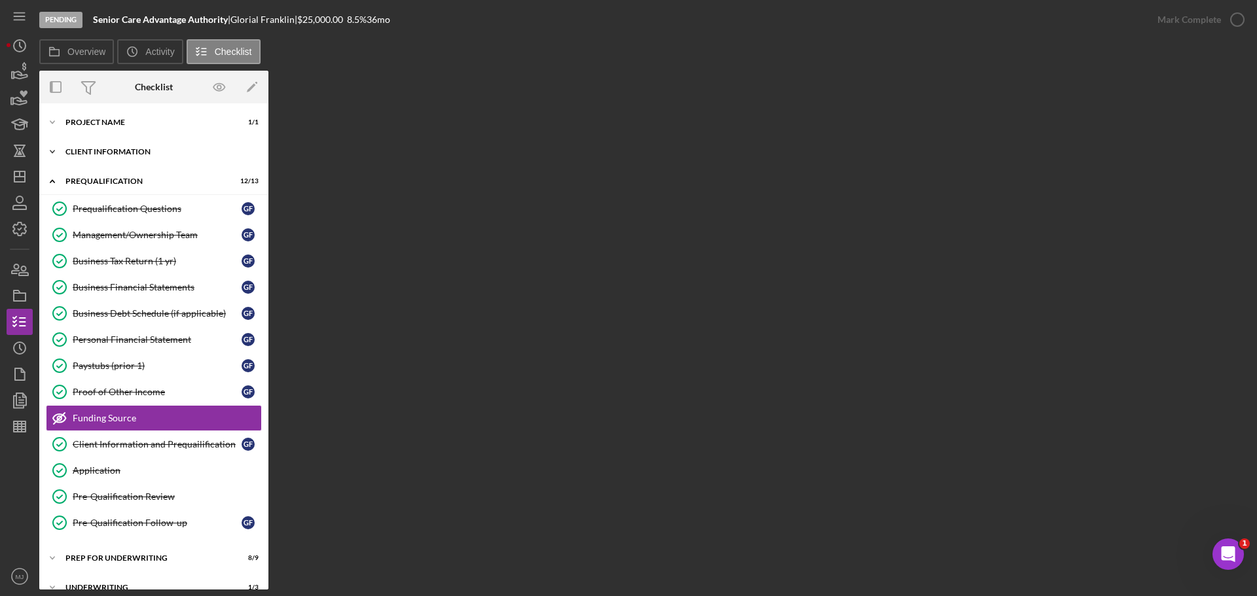
click at [113, 149] on div "Client Information" at bounding box center [158, 152] width 187 height 8
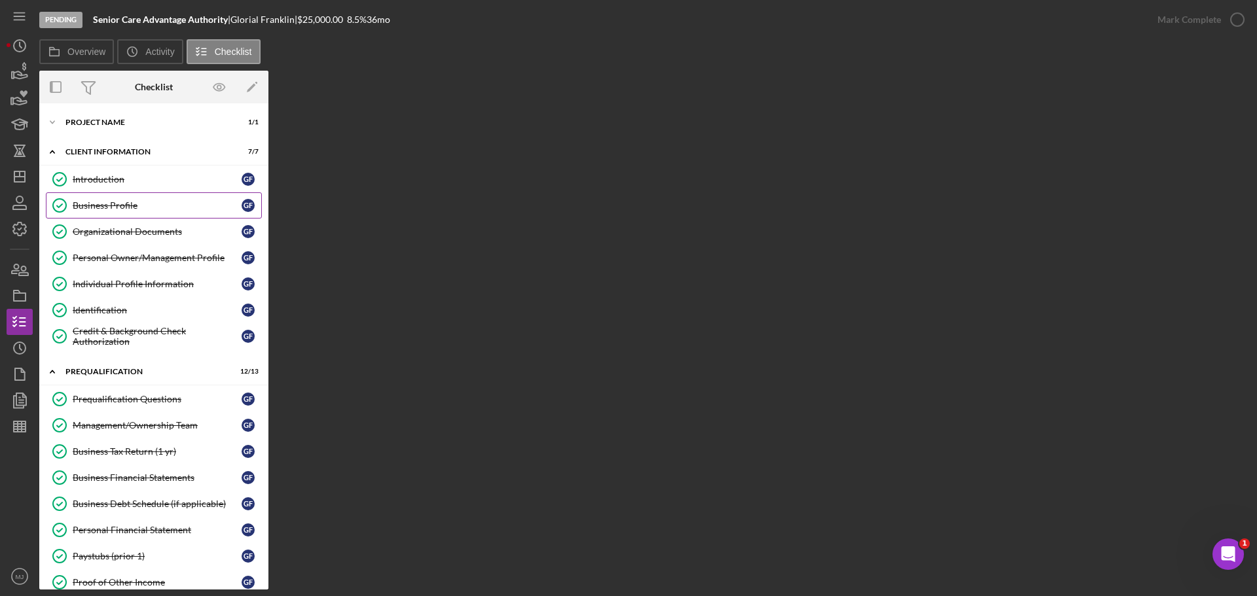
click at [116, 209] on div "Business Profile" at bounding box center [157, 205] width 169 height 10
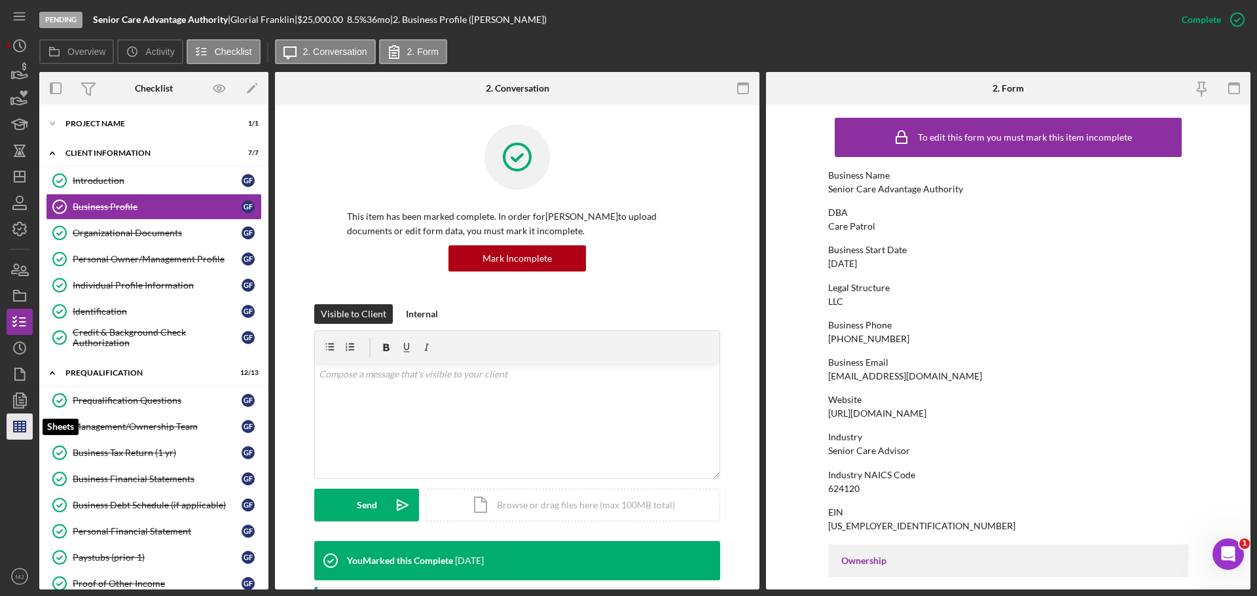
click at [16, 429] on line "button" at bounding box center [20, 429] width 12 height 0
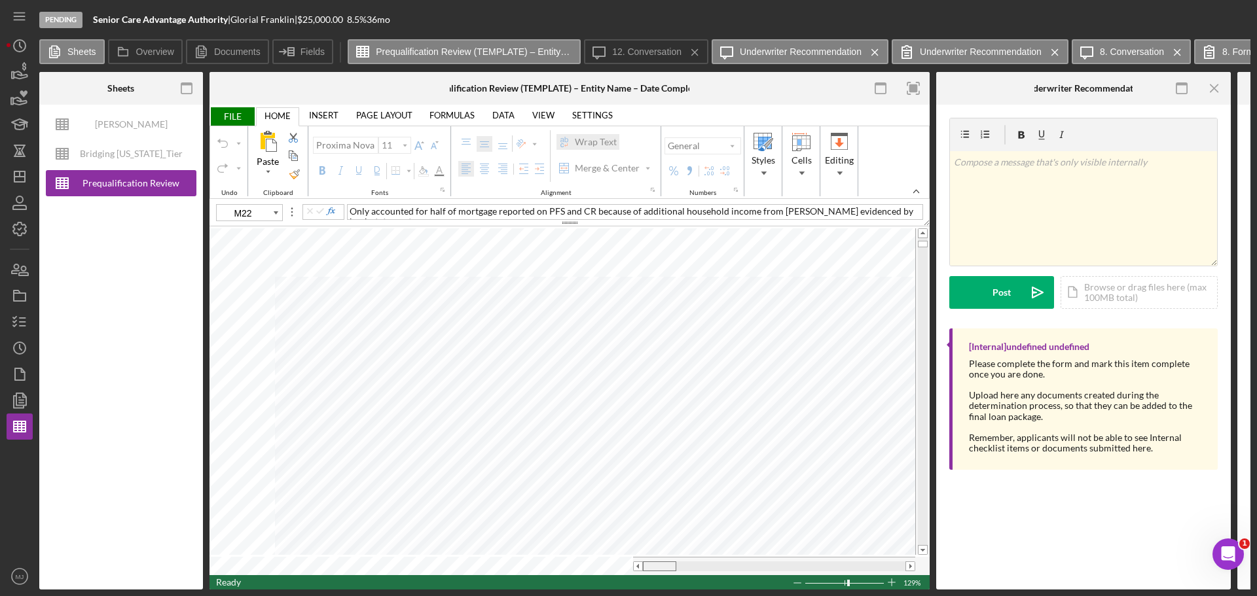
click at [632, 569] on tr at bounding box center [561, 566] width 705 height 18
type input "B7"
click at [226, 139] on div "Undo" at bounding box center [222, 143] width 10 height 10
type input "D7"
type input "A7"
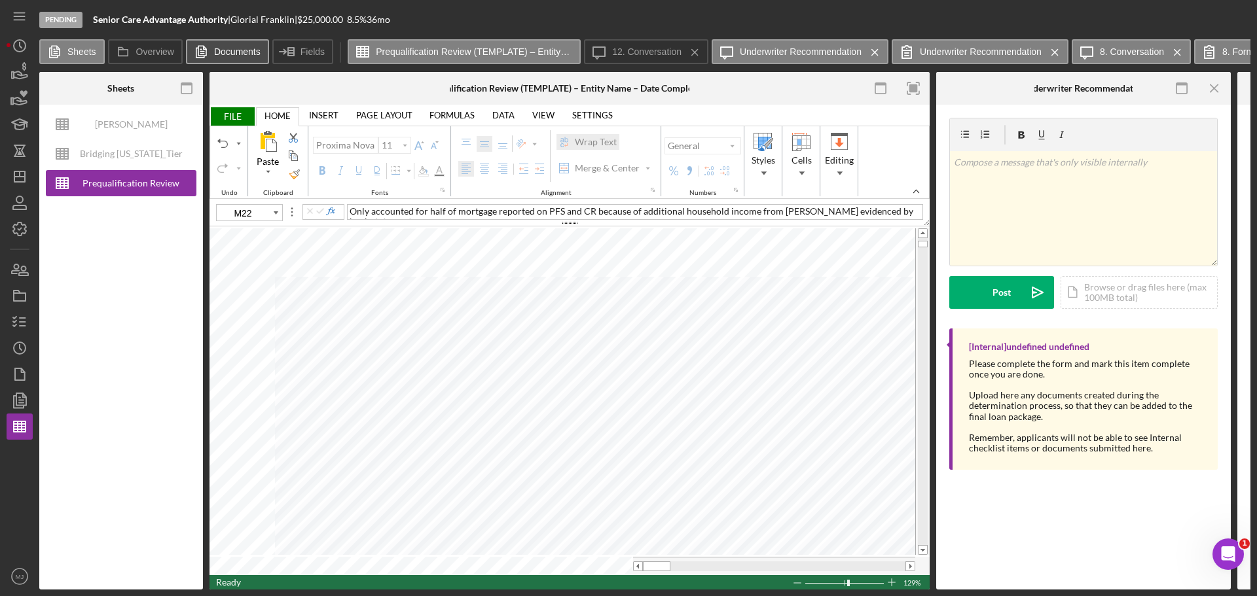
click at [216, 54] on label "Documents" at bounding box center [237, 51] width 46 height 10
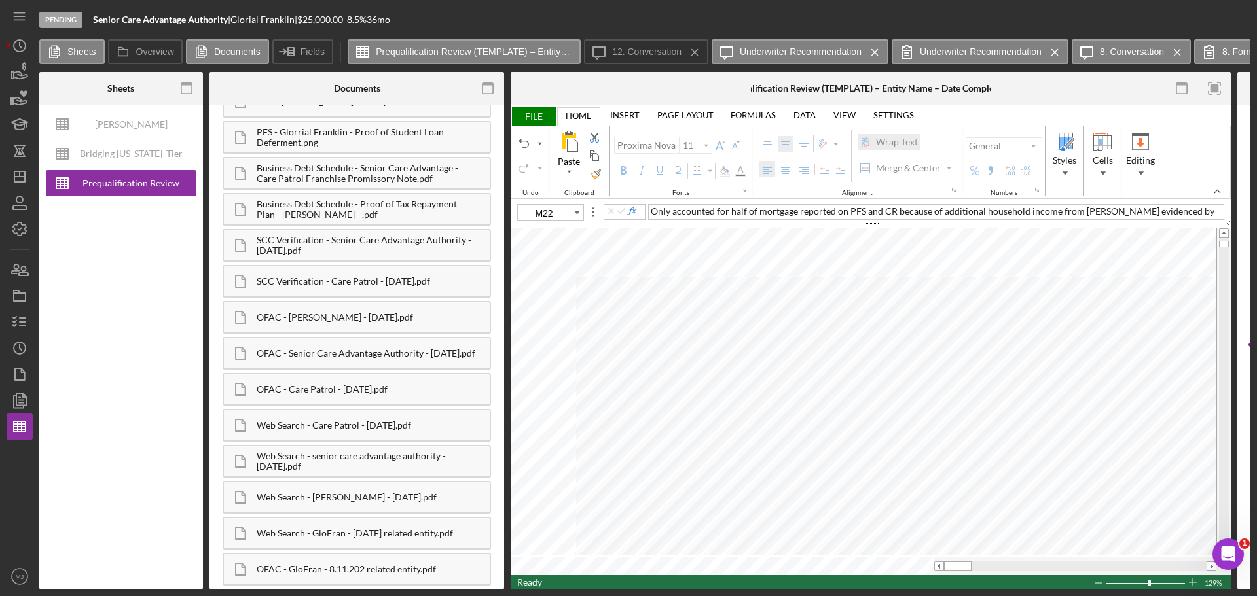
scroll to position [982, 0]
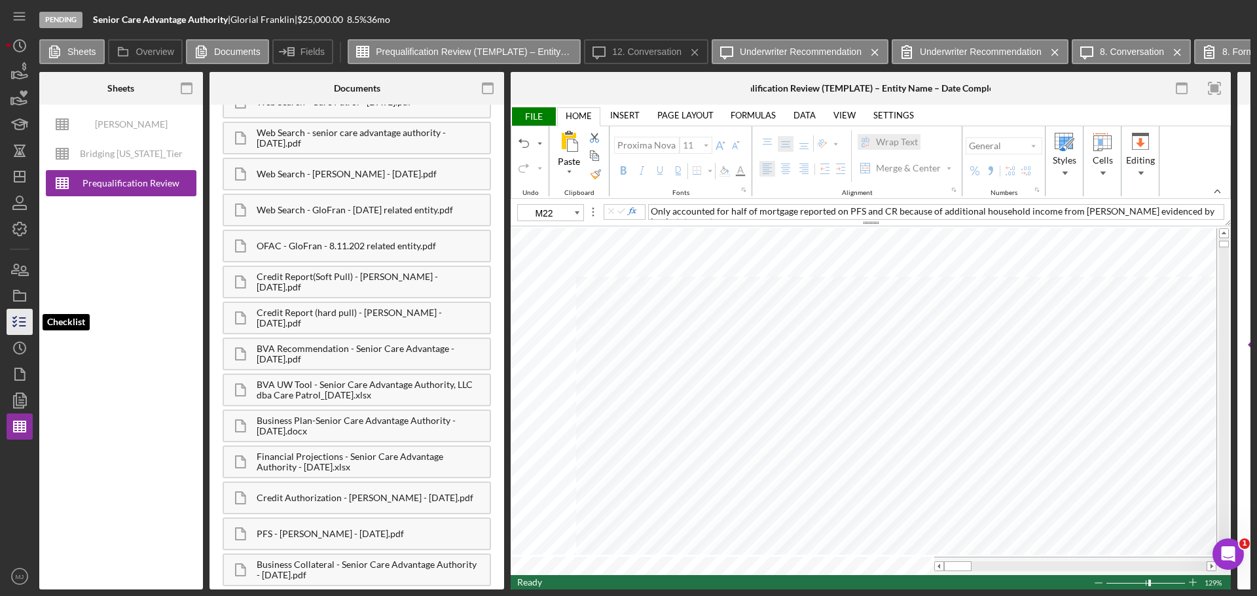
click at [23, 330] on icon "button" at bounding box center [19, 322] width 33 height 33
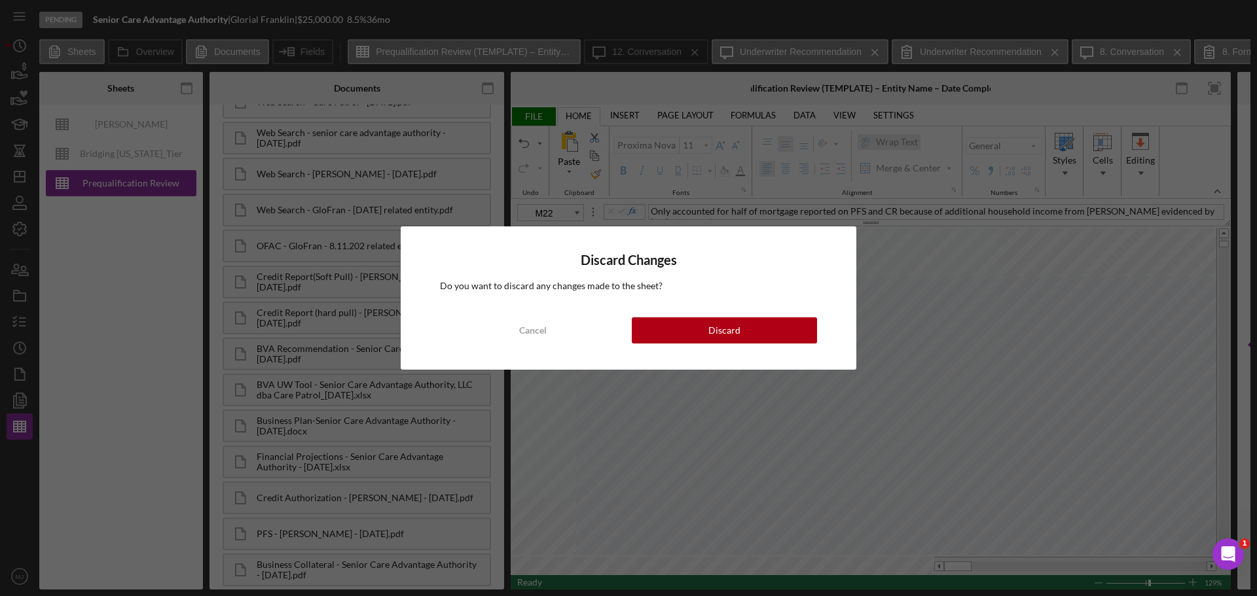
drag, startPoint x: 562, startPoint y: 323, endPoint x: 561, endPoint y: 190, distance: 132.2
click at [562, 323] on button "Cancel" at bounding box center [532, 330] width 185 height 26
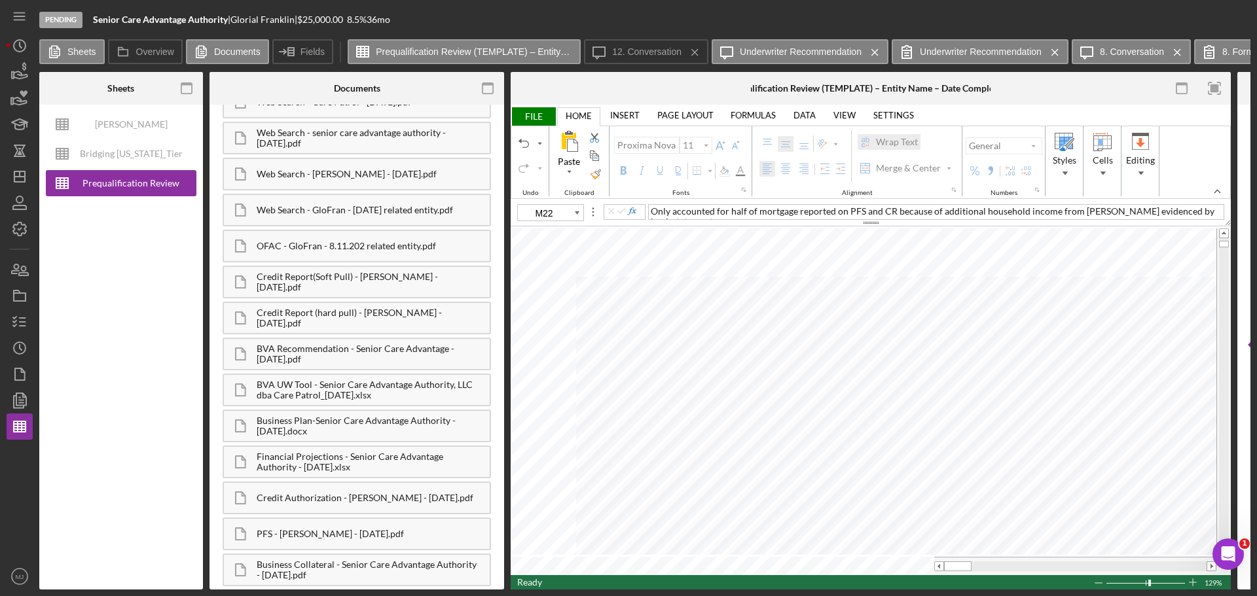
click at [531, 107] on ul "FILE HOME INSERT PAGE LAYOUT FORMULAS DATA VIEW SETTINGS TABLE DESIGN PICTURE F…" at bounding box center [870, 115] width 720 height 21
click at [535, 121] on span "FILE" at bounding box center [532, 116] width 45 height 18
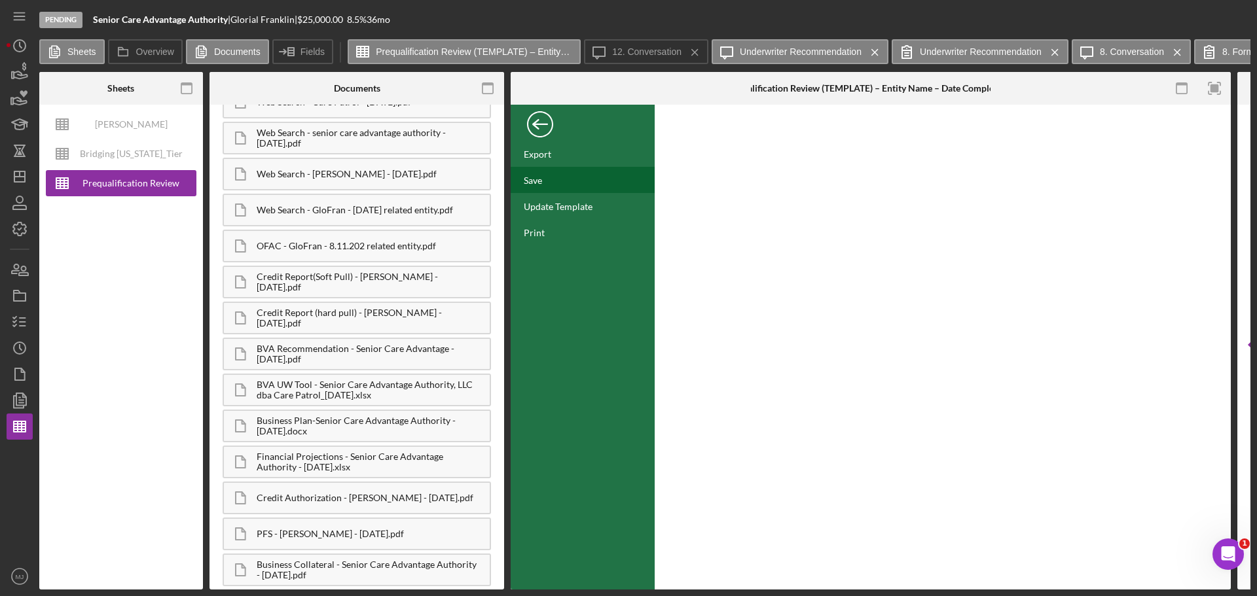
click at [539, 185] on div "Save" at bounding box center [533, 180] width 18 height 11
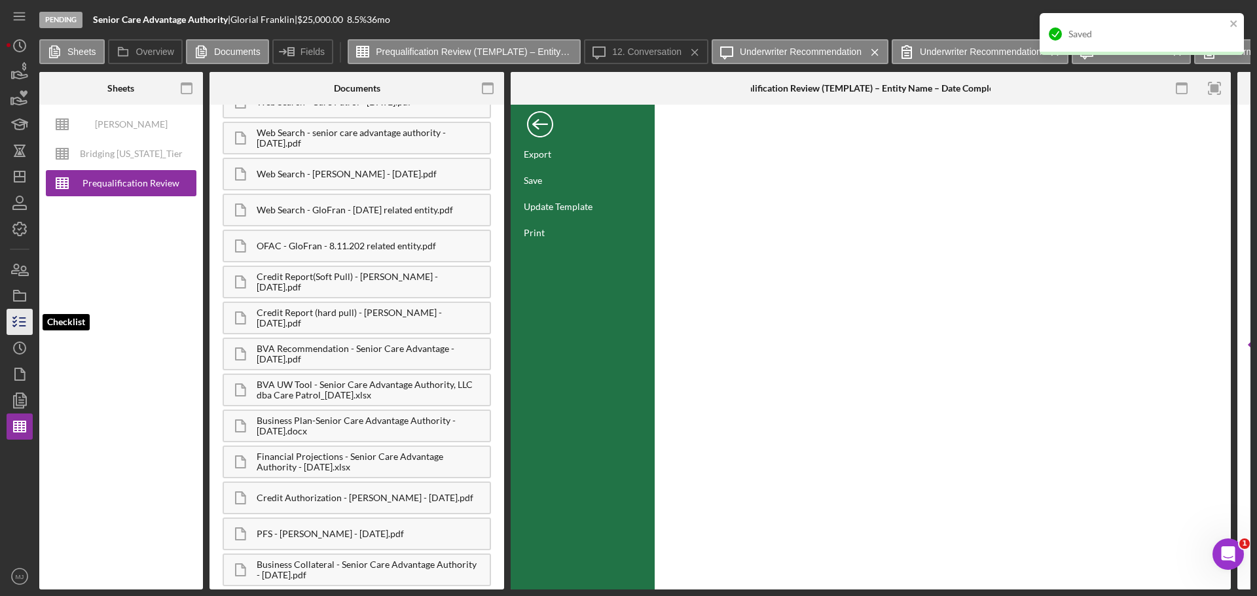
click at [25, 312] on icon "button" at bounding box center [19, 322] width 33 height 33
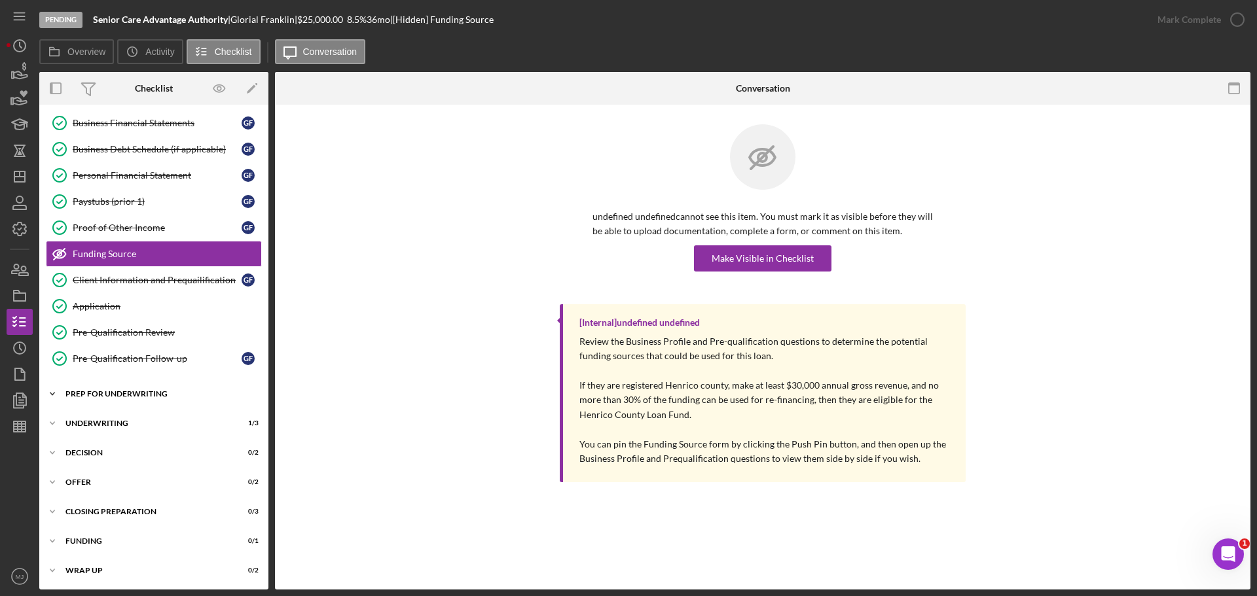
scroll to position [167, 0]
click at [98, 410] on div "Icon/Expander Underwriting 1 / 3" at bounding box center [153, 422] width 229 height 26
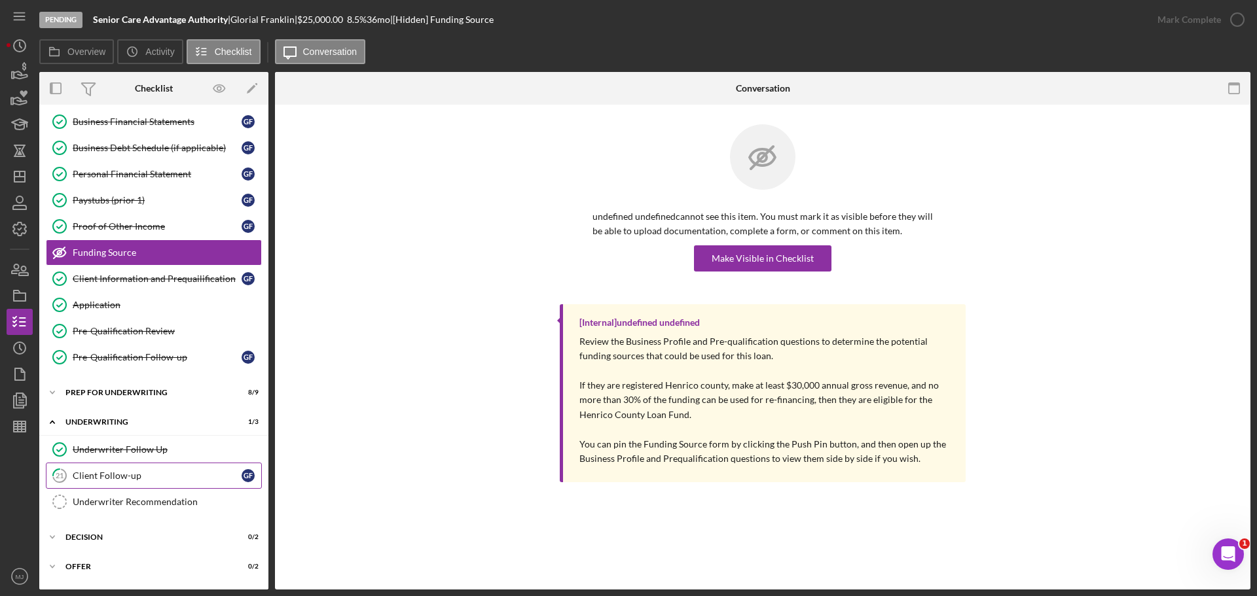
click at [105, 468] on link "21 Client Follow-up G F" at bounding box center [154, 476] width 216 height 26
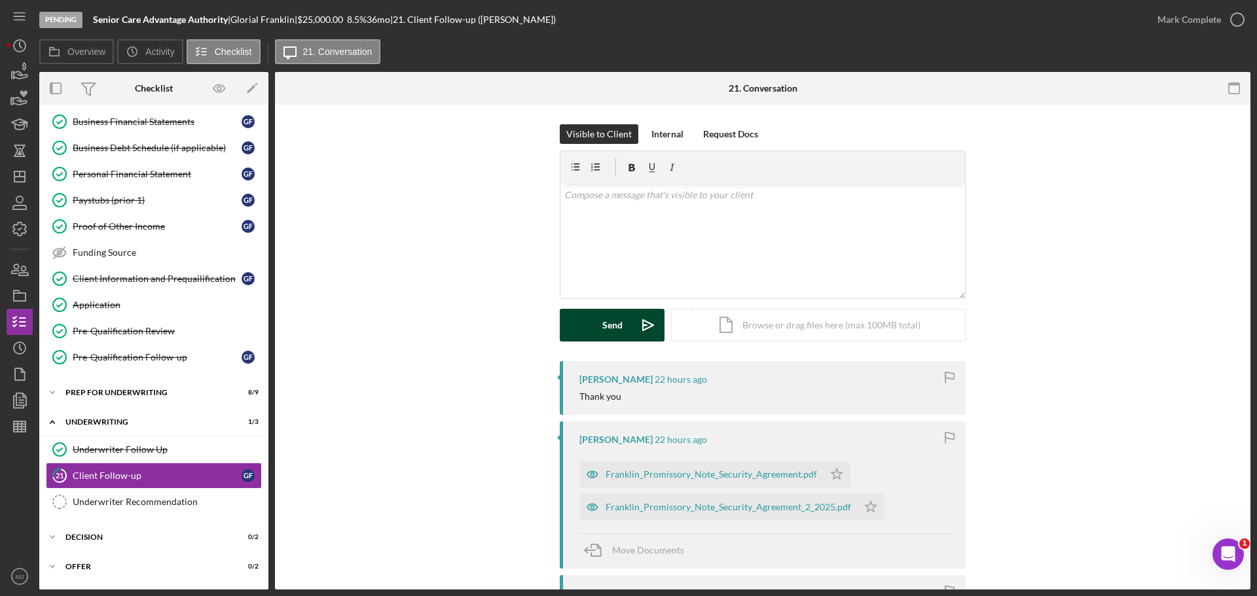
scroll to position [262, 0]
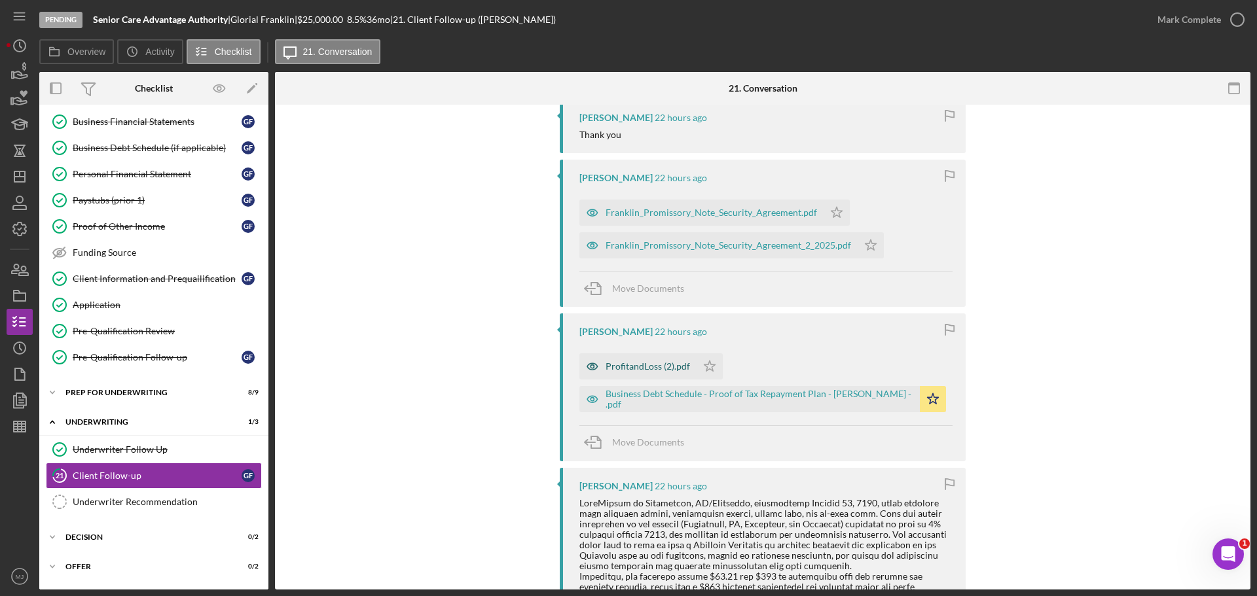
click at [662, 371] on div "ProfitandLoss (2).pdf" at bounding box center [647, 366] width 84 height 10
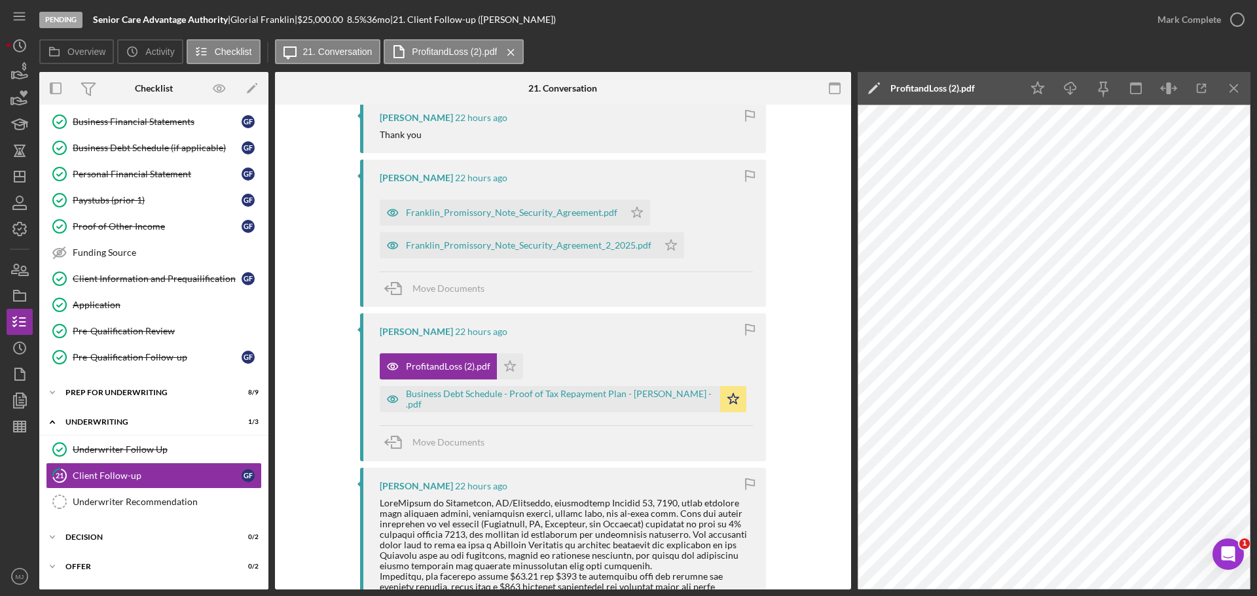
click at [872, 84] on icon "Icon/Edit" at bounding box center [873, 88] width 33 height 33
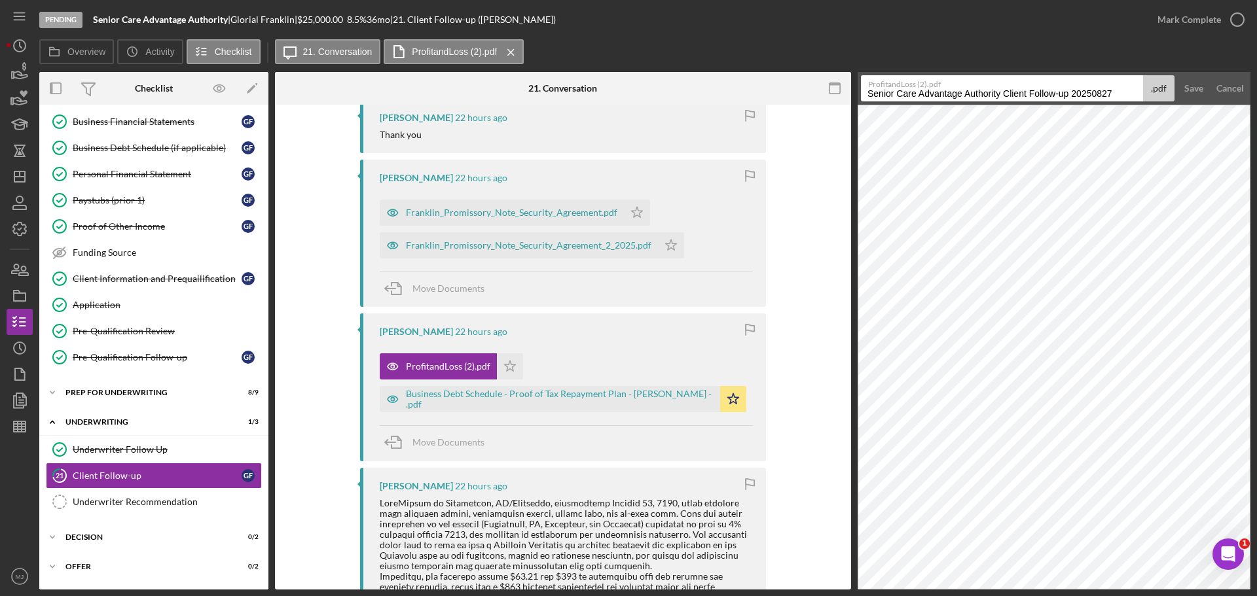
click at [906, 90] on input "Senior Care Advantage Authority Client Follow-up 20250827" at bounding box center [1002, 88] width 282 height 26
click at [1054, 96] on input "P&L - Senior CAre Advantage Authority - [DATE]" at bounding box center [1002, 88] width 282 height 26
type input "P&L - Senior CAre Advantage Authority - [DATE]"
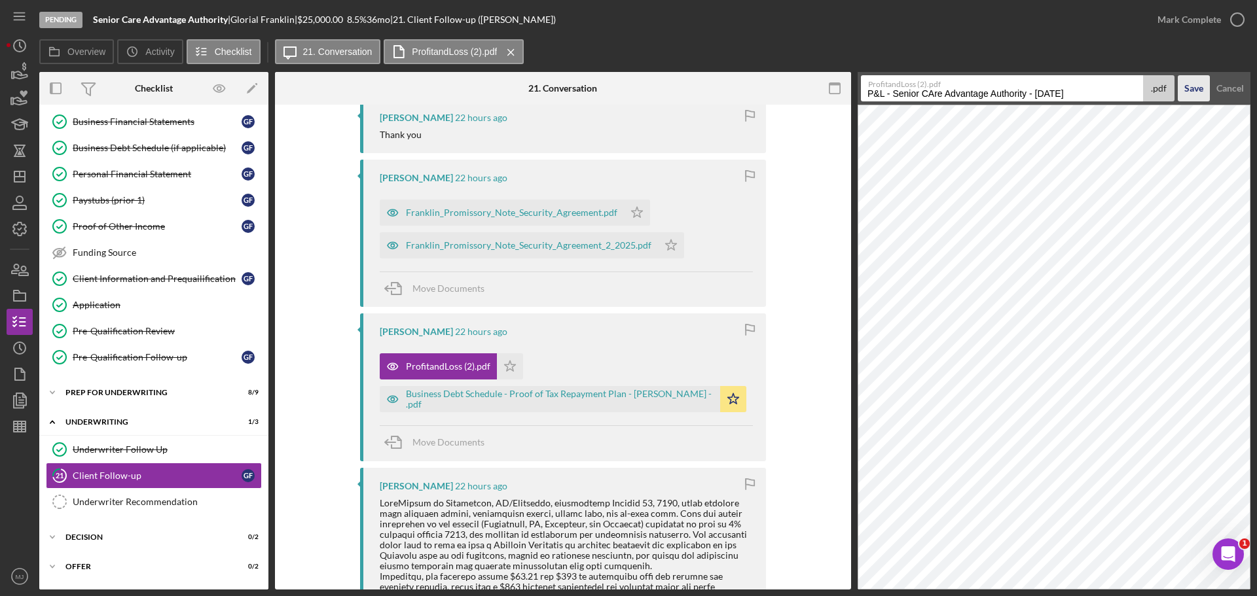
click at [1205, 86] on button "Save" at bounding box center [1193, 88] width 32 height 26
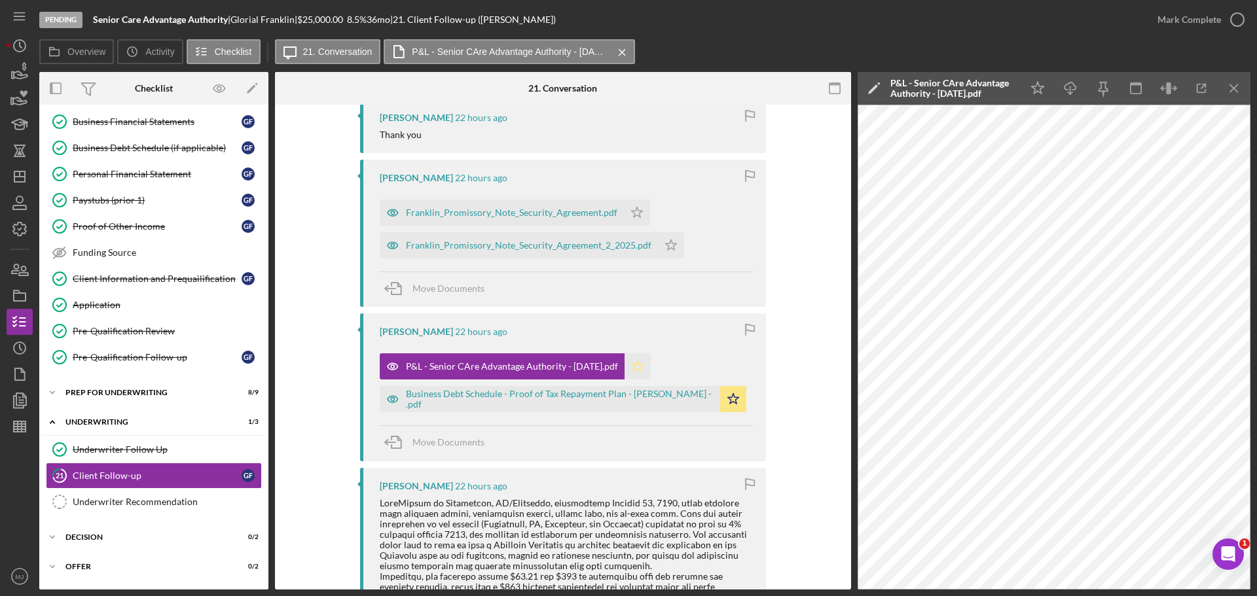
click at [643, 368] on icon "Icon/Star" at bounding box center [637, 366] width 26 height 26
click at [20, 424] on line "button" at bounding box center [20, 424] width 12 height 0
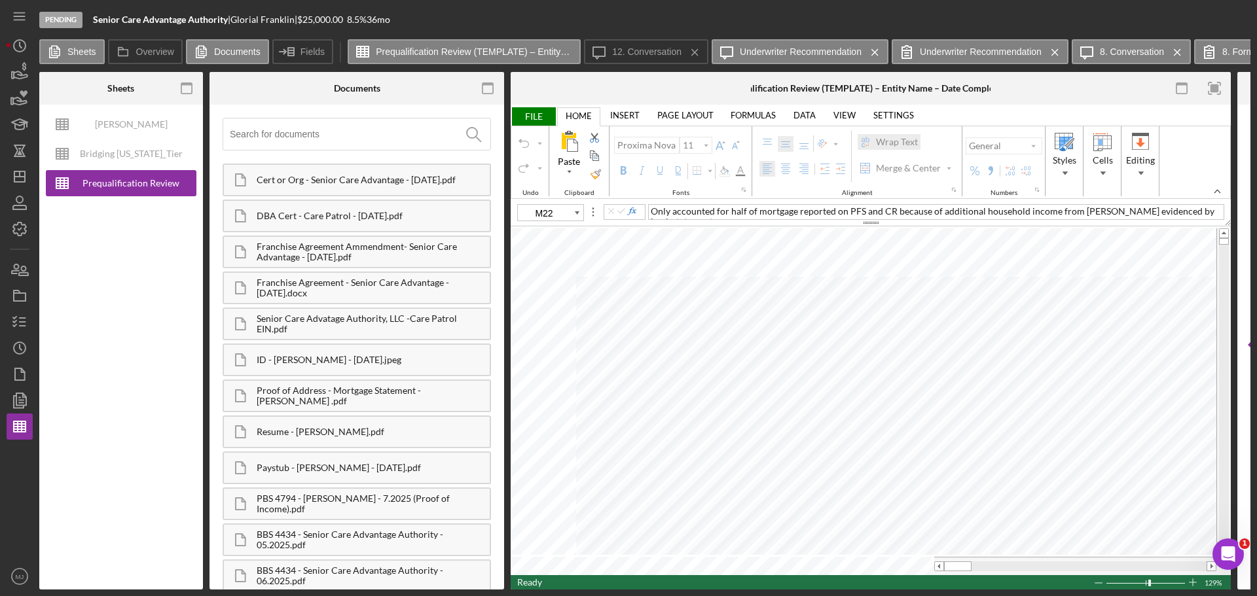
type input "B4"
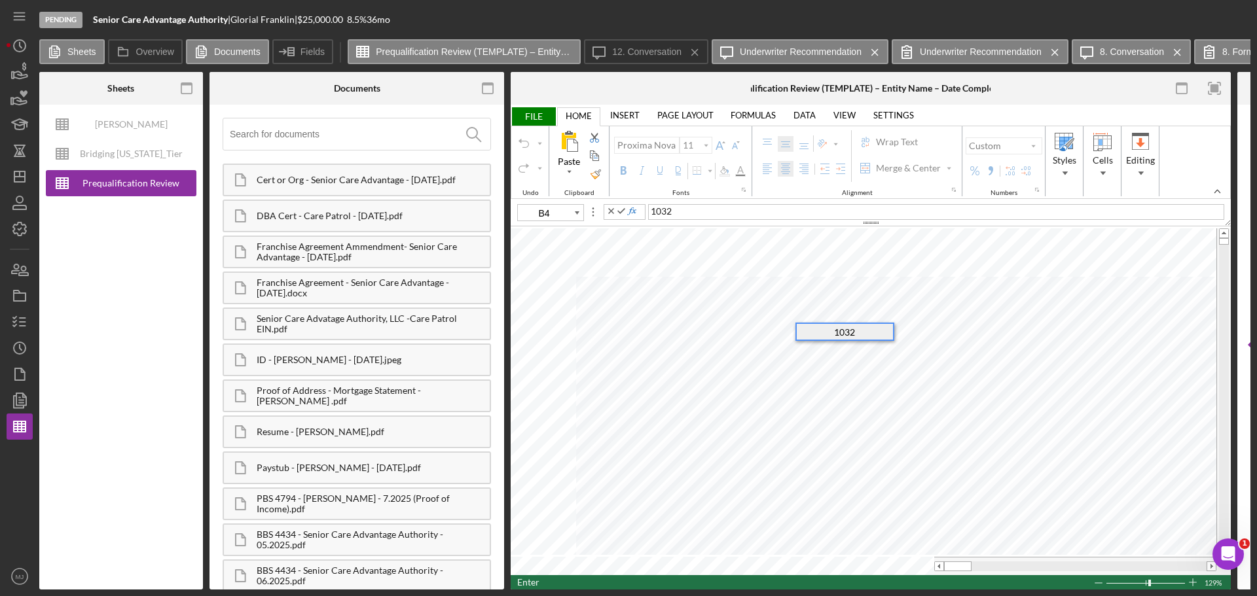
type input "B5"
click at [535, 111] on span "FILE" at bounding box center [532, 116] width 45 height 18
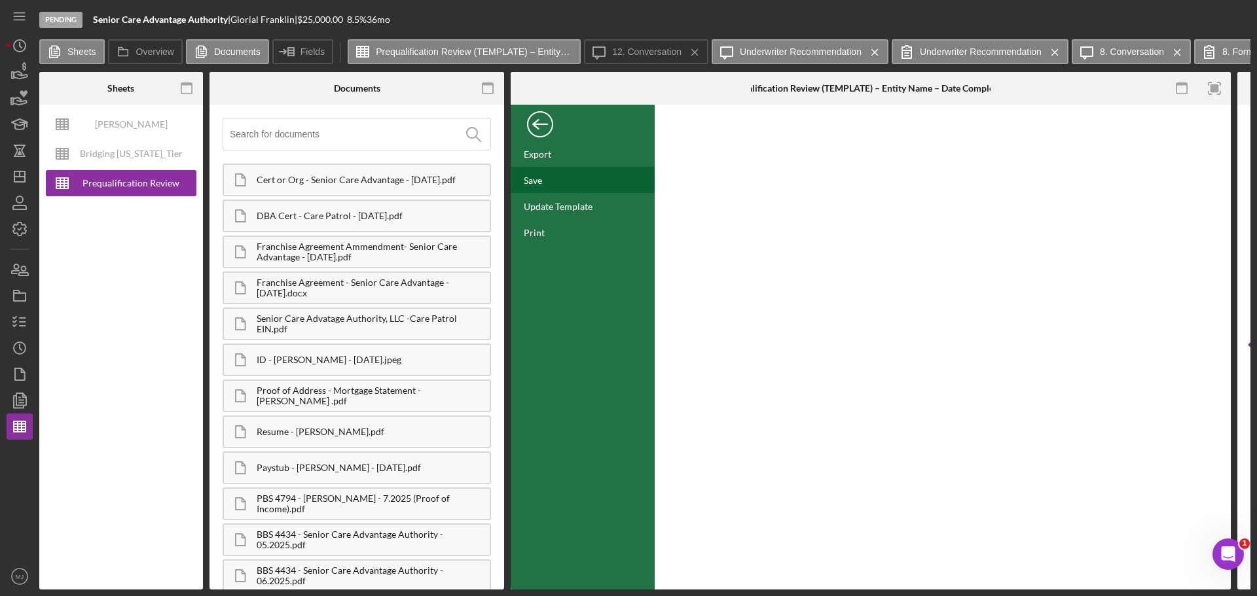
click at [541, 187] on div "Save" at bounding box center [582, 180] width 144 height 26
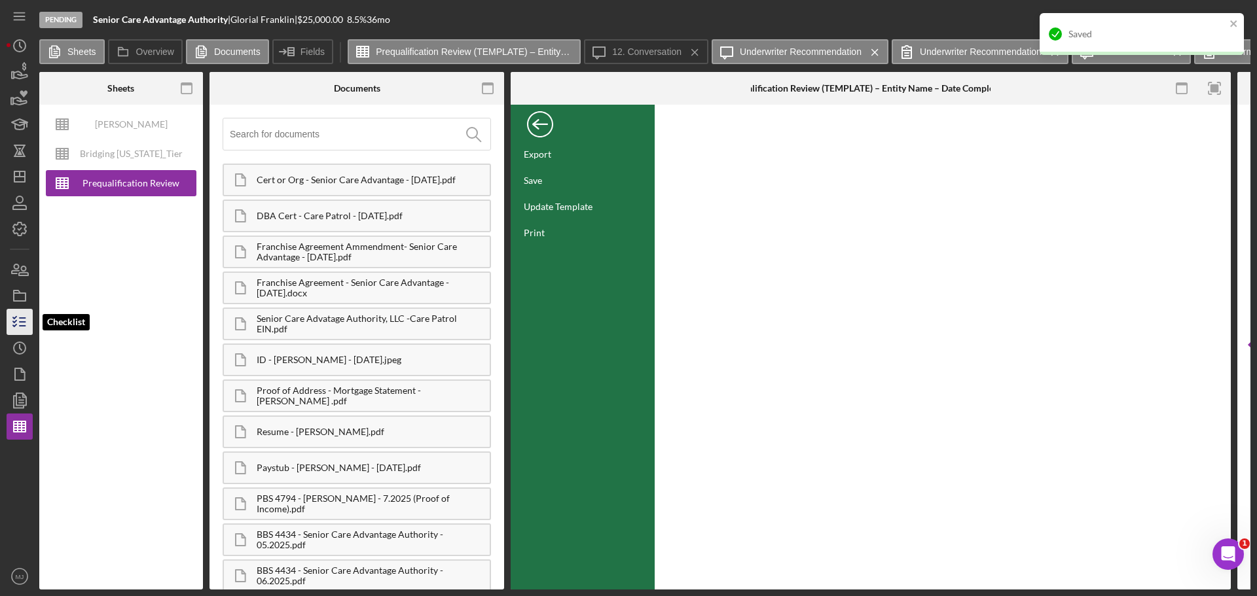
click at [14, 320] on icon "button" at bounding box center [19, 322] width 33 height 33
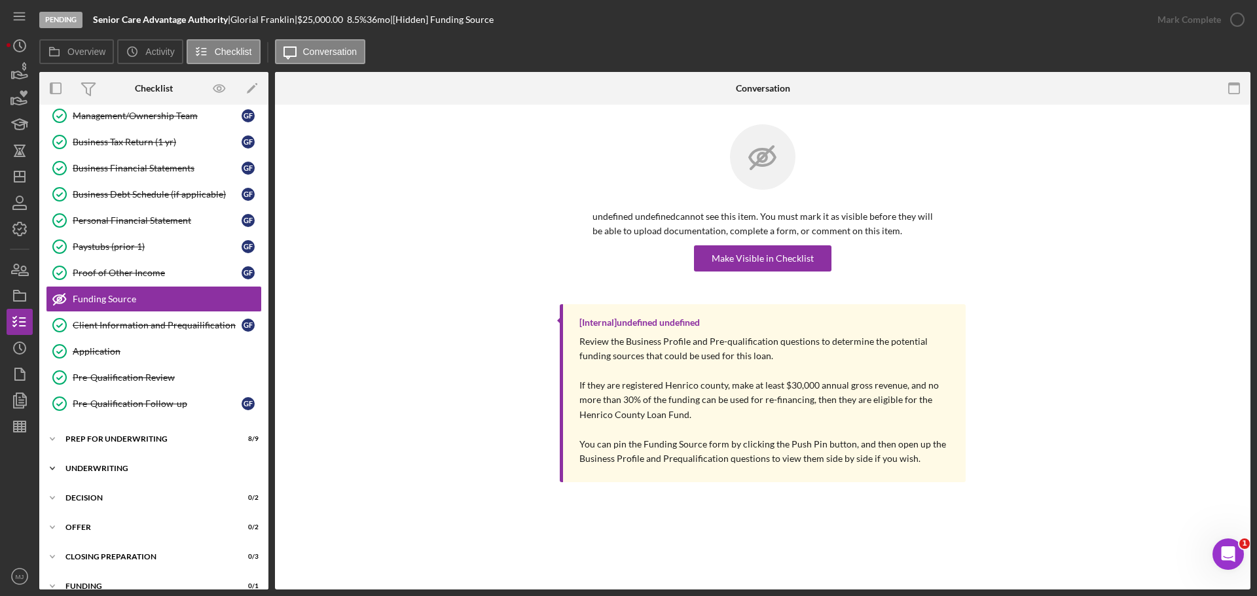
scroll to position [167, 0]
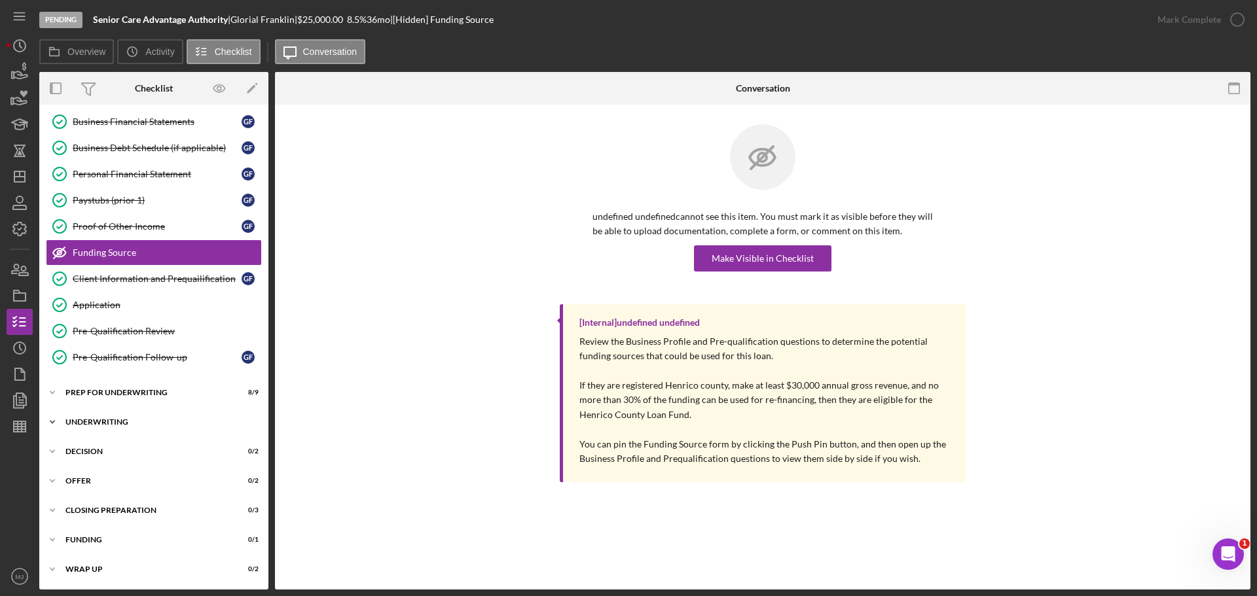
click at [105, 421] on div "Underwriting" at bounding box center [158, 422] width 187 height 8
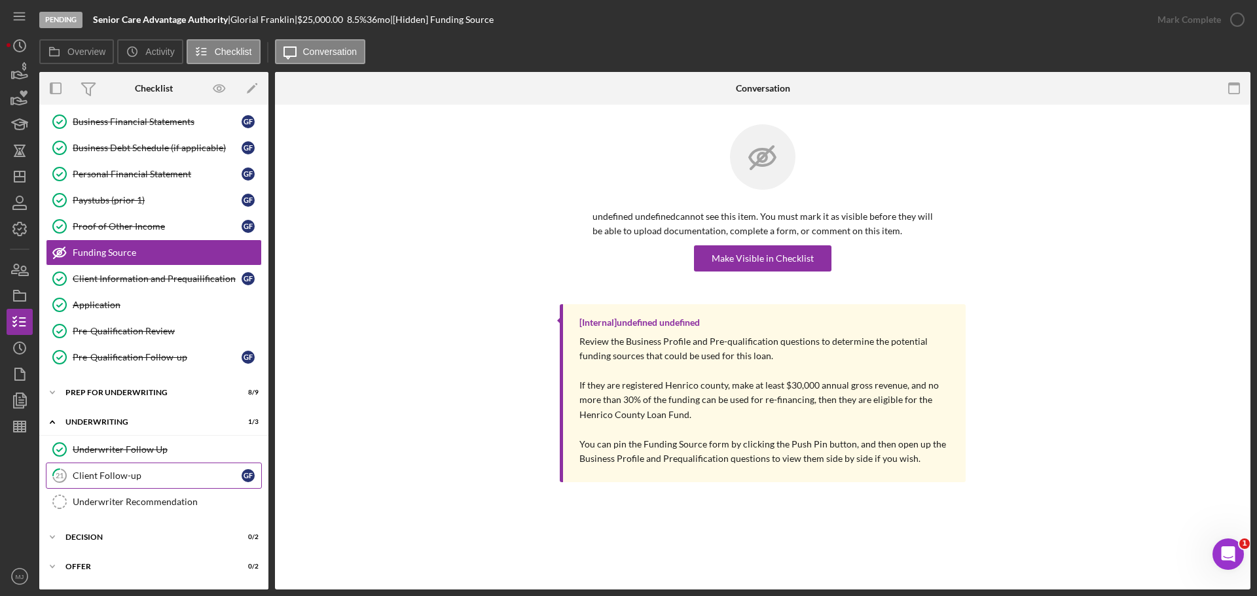
click at [112, 484] on link "21 Client Follow-up G F" at bounding box center [154, 476] width 216 height 26
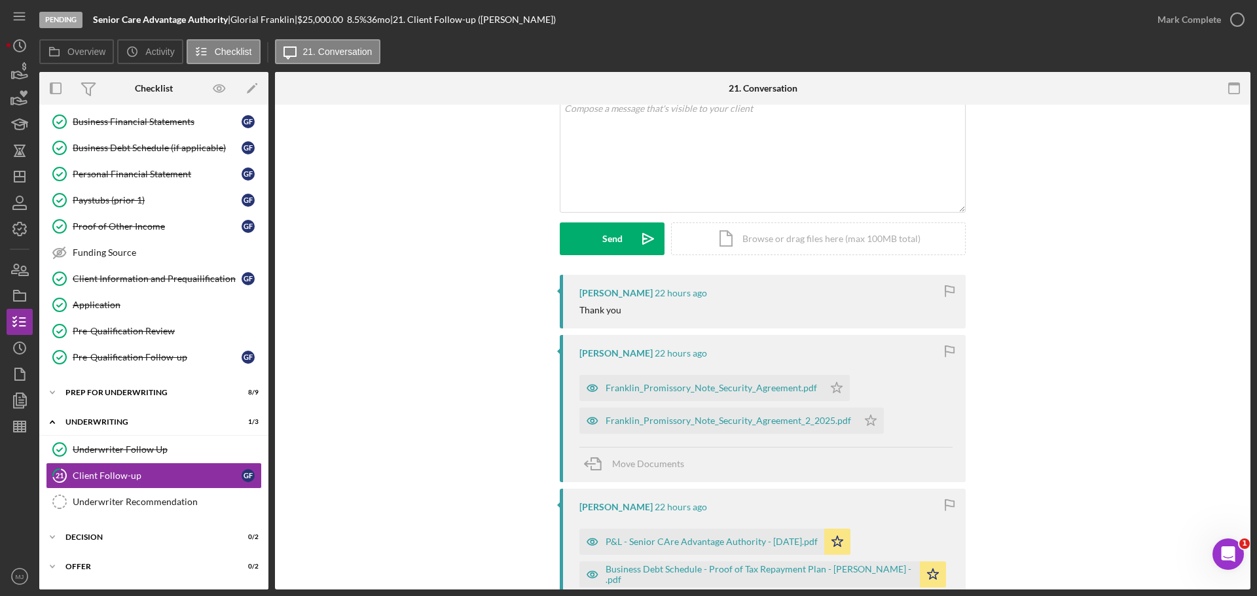
scroll to position [105, 0]
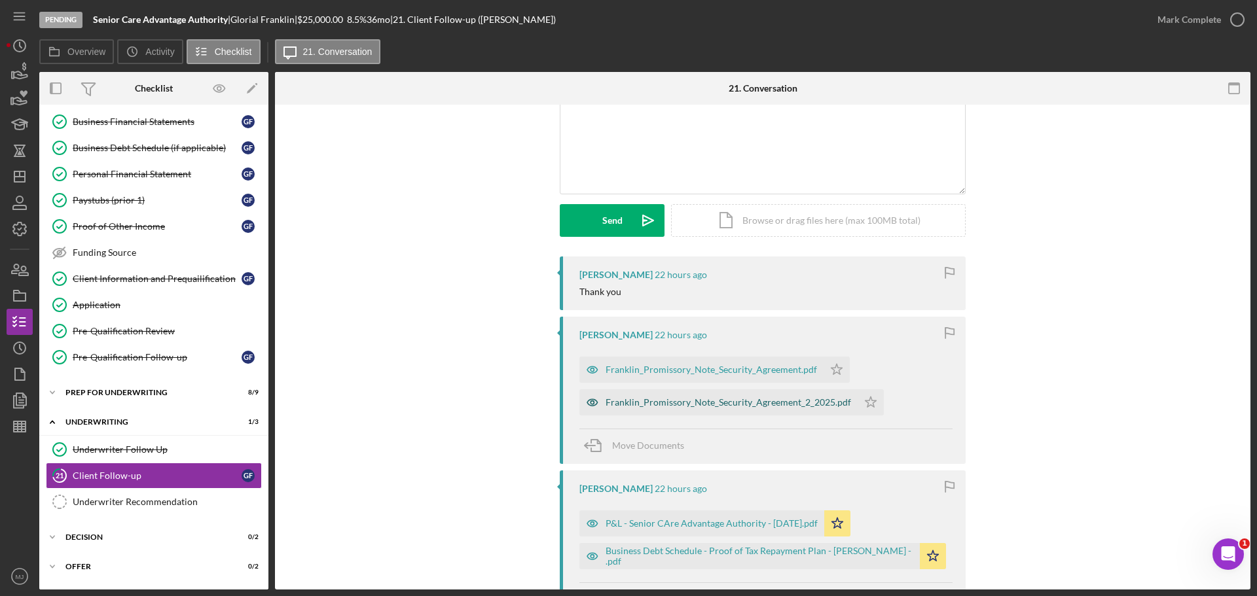
click at [647, 406] on div "Franklin_Promissory_Note_Security_Agreement_2_2025.pdf" at bounding box center [727, 402] width 245 height 10
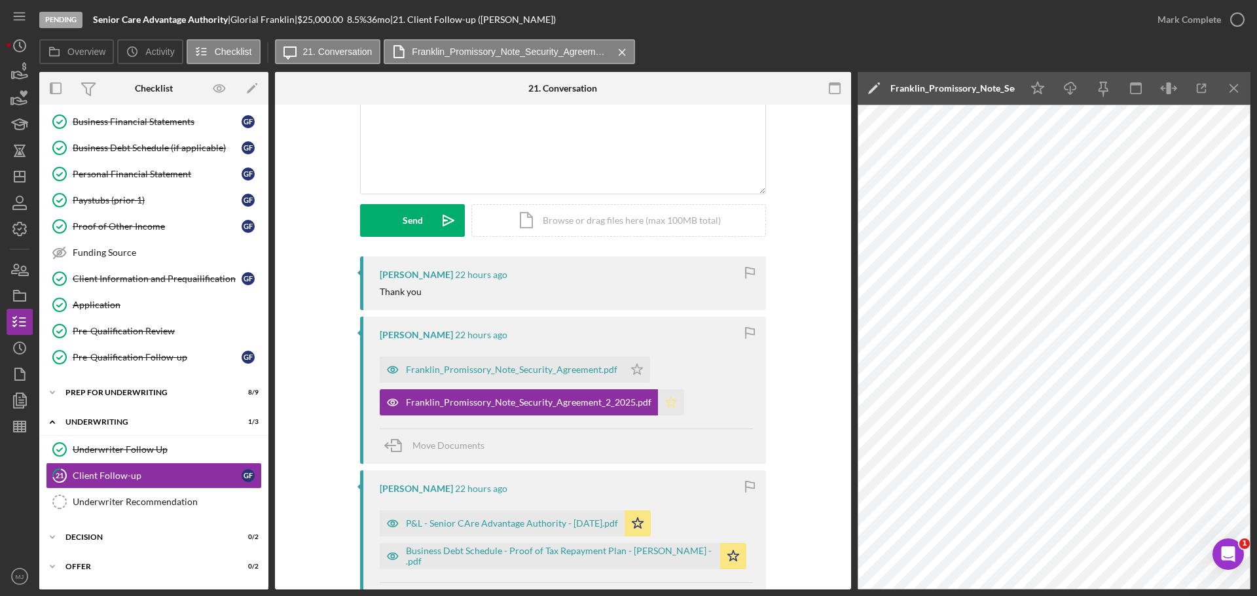
click at [658, 401] on icon "Icon/Star" at bounding box center [671, 402] width 26 height 26
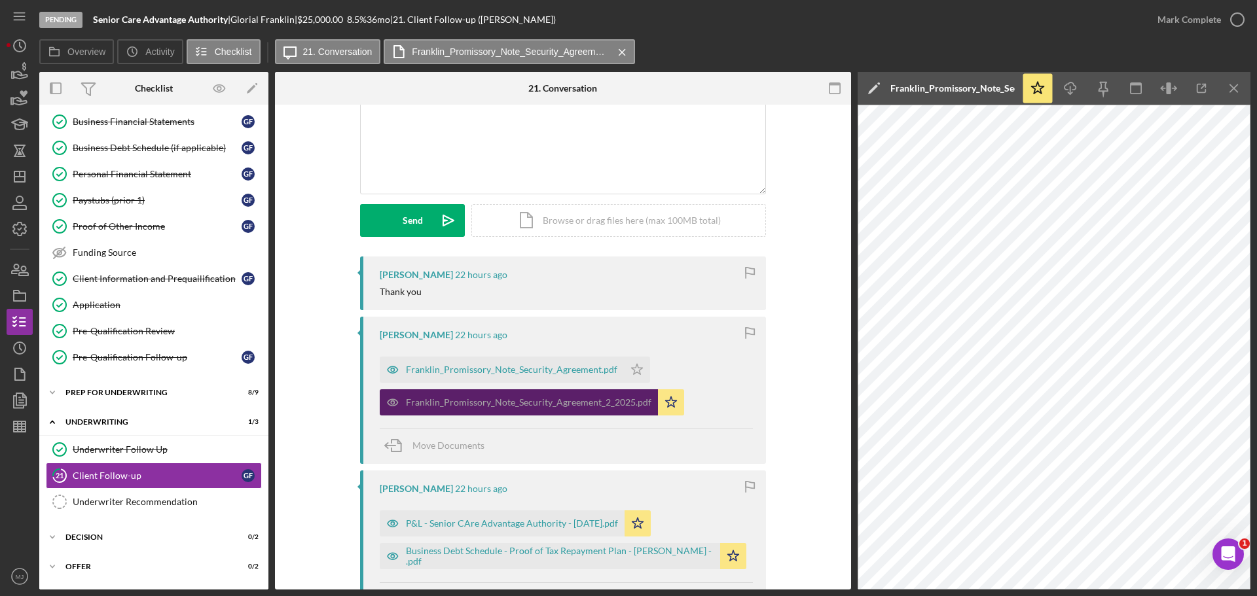
click at [549, 407] on div "Franklin_Promissory_Note_Security_Agreement_2_2025.pdf" at bounding box center [528, 402] width 245 height 10
click at [907, 92] on div "Franklin_Promissory_Note_Security_Agreement_2_2025.pdf" at bounding box center [952, 88] width 124 height 10
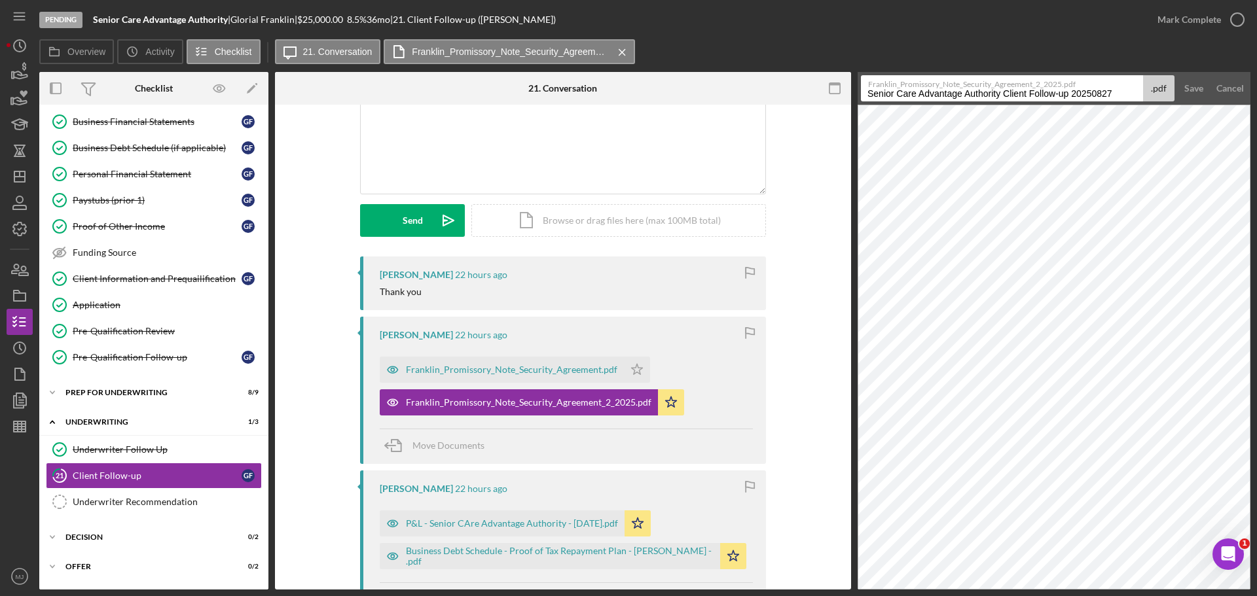
click at [934, 91] on input "Senior Care Advantage Authority Client Follow-up 20250827" at bounding box center [1002, 88] width 282 height 26
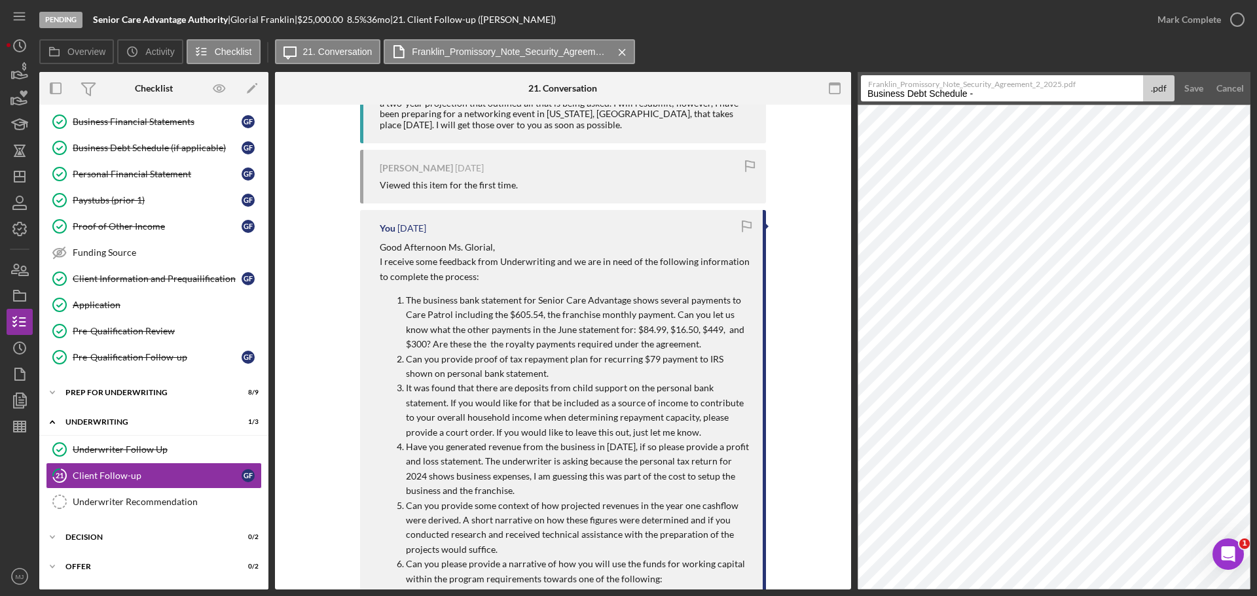
scroll to position [955, 0]
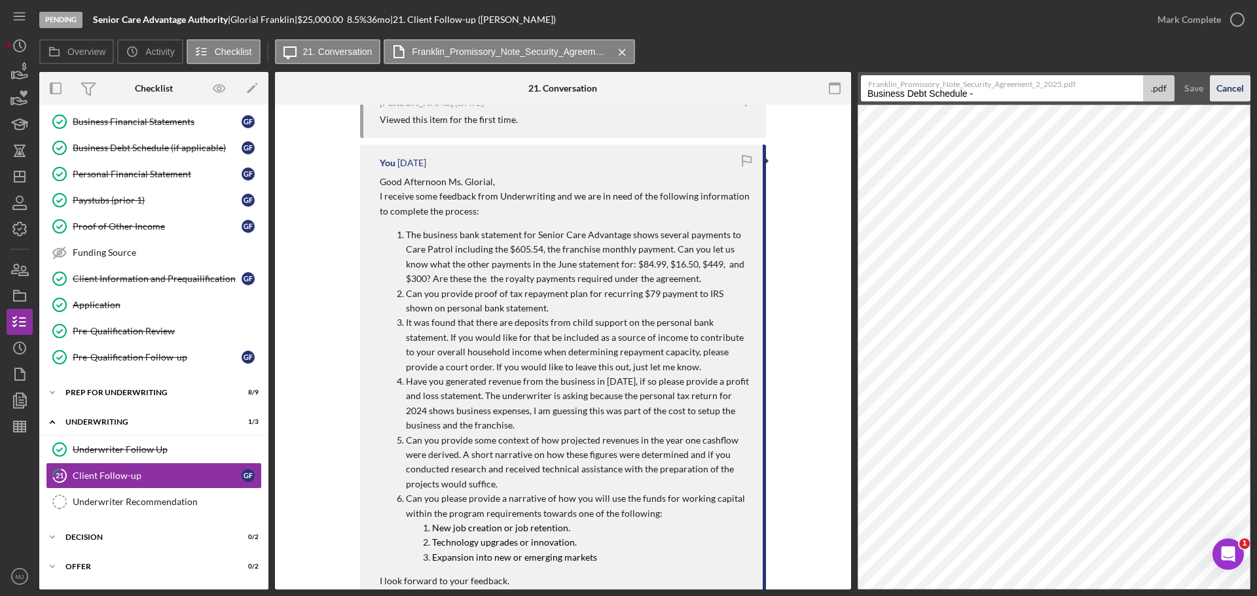
type input "Business Debt Schedule -"
click at [1230, 86] on div "Cancel" at bounding box center [1229, 88] width 27 height 26
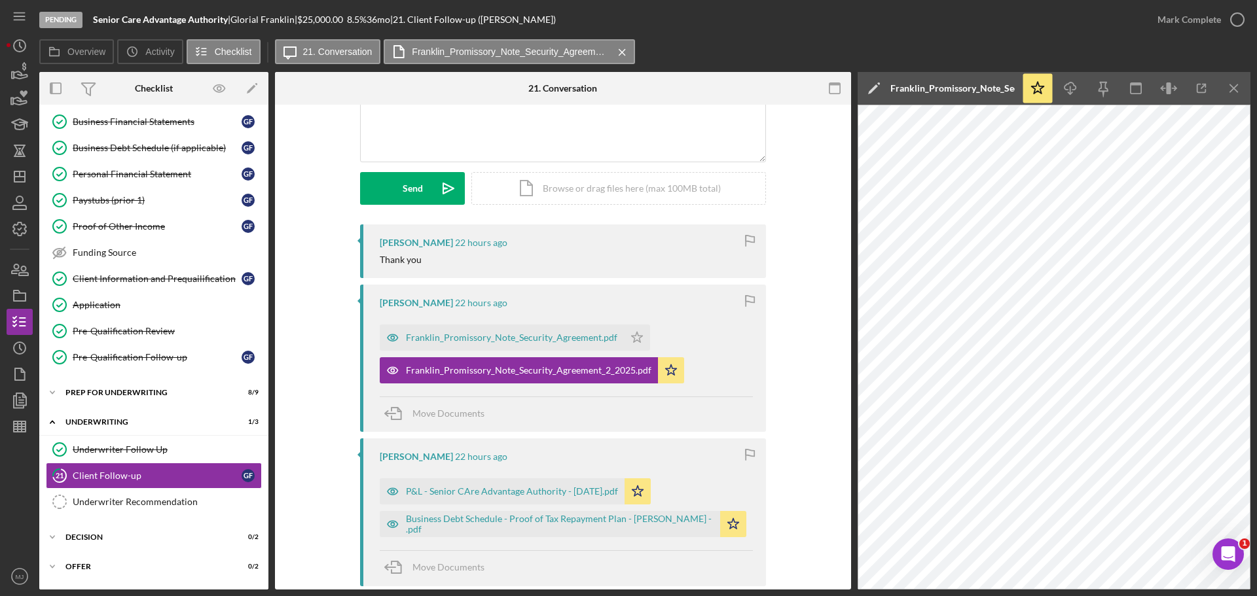
scroll to position [105, 0]
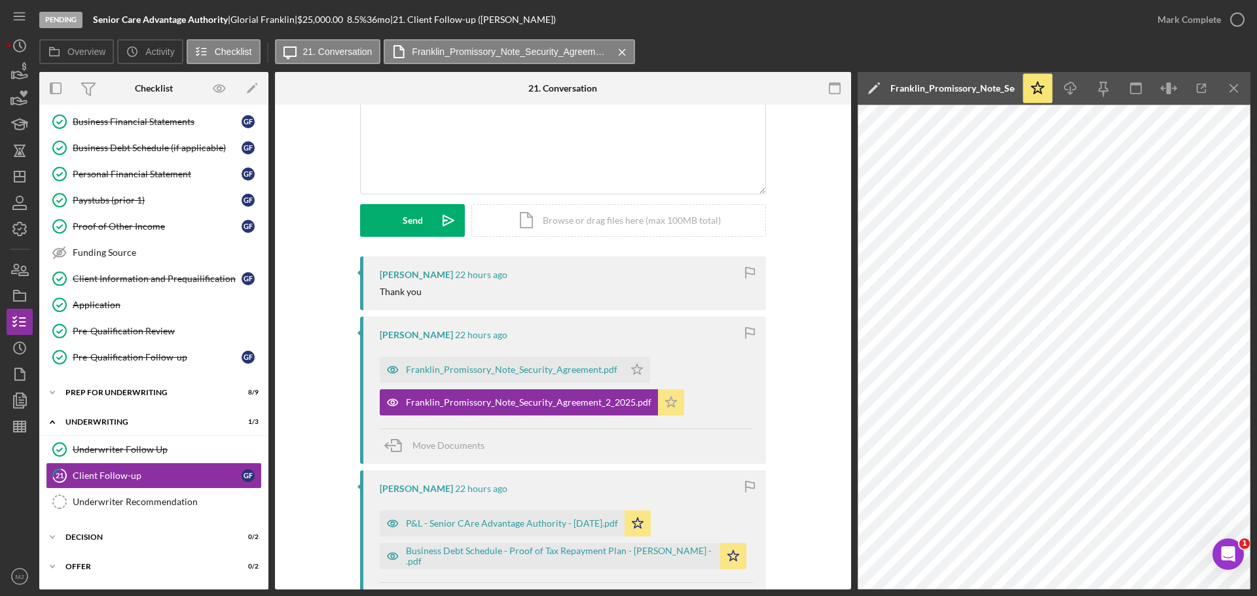
click at [666, 401] on polygon "button" at bounding box center [671, 402] width 11 height 10
click at [92, 395] on div "Prep for Underwriting" at bounding box center [158, 393] width 187 height 8
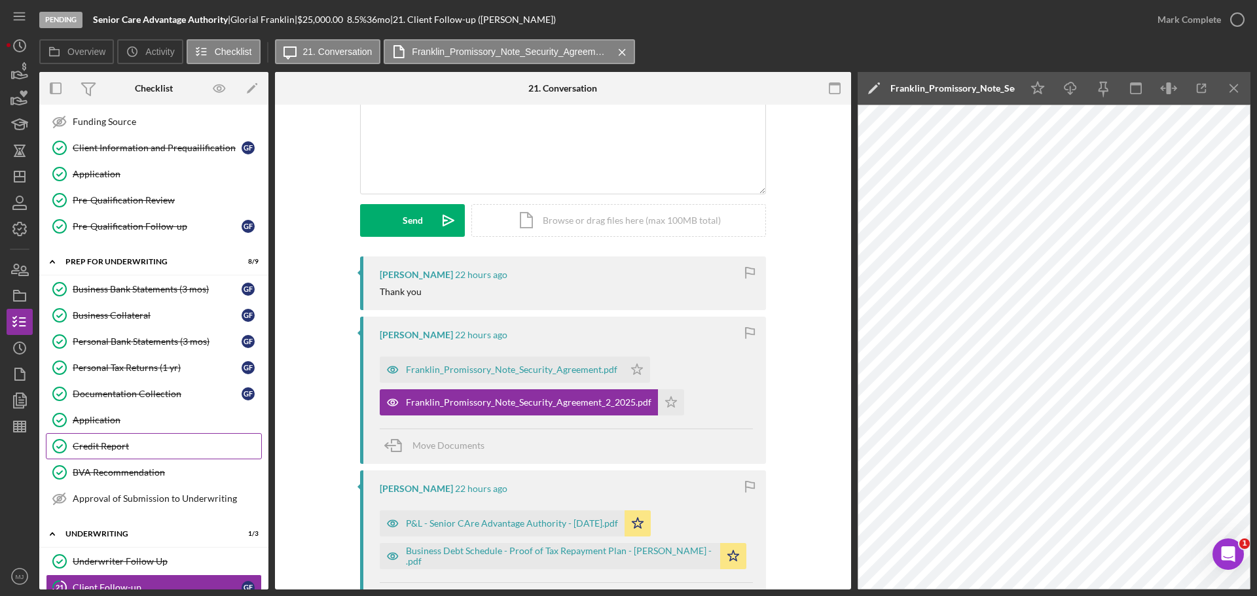
scroll to position [167, 0]
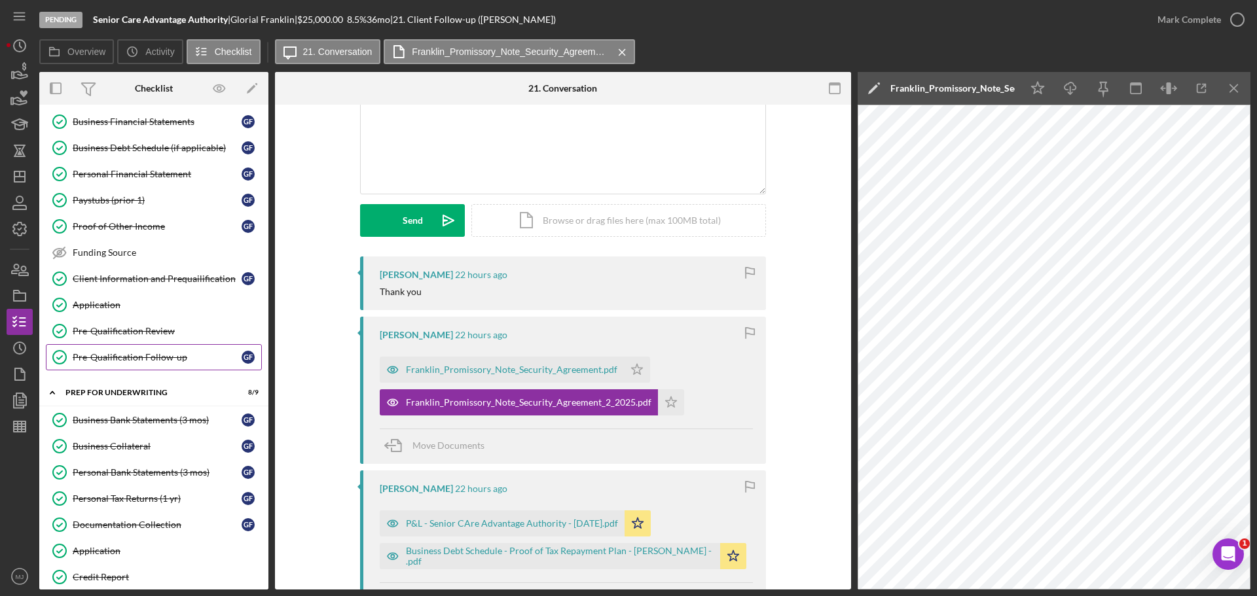
click at [120, 360] on div "Pre-Qualification Follow-up" at bounding box center [157, 357] width 169 height 10
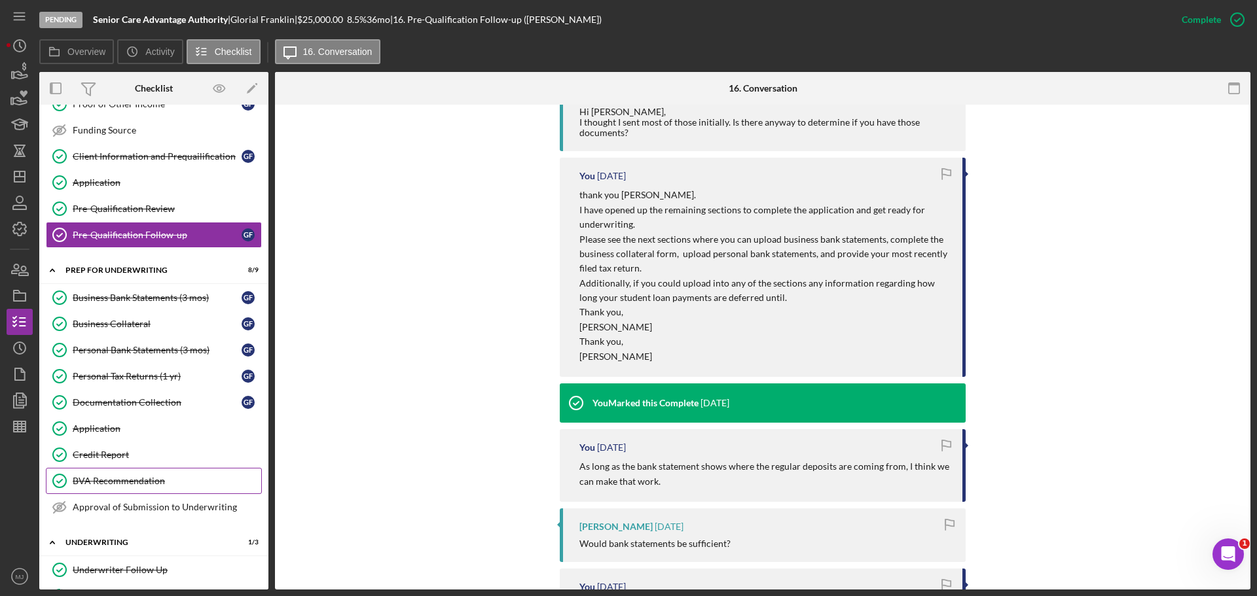
scroll to position [298, 0]
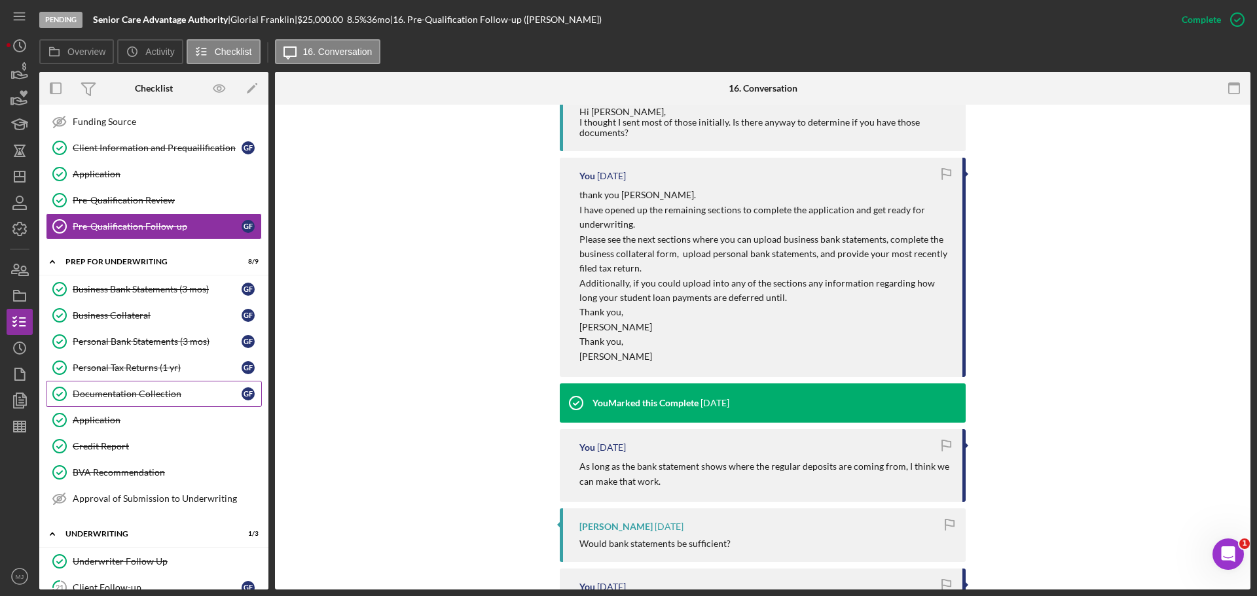
click at [120, 402] on link "Documentation Collection Documentation Collection G F" at bounding box center [154, 394] width 216 height 26
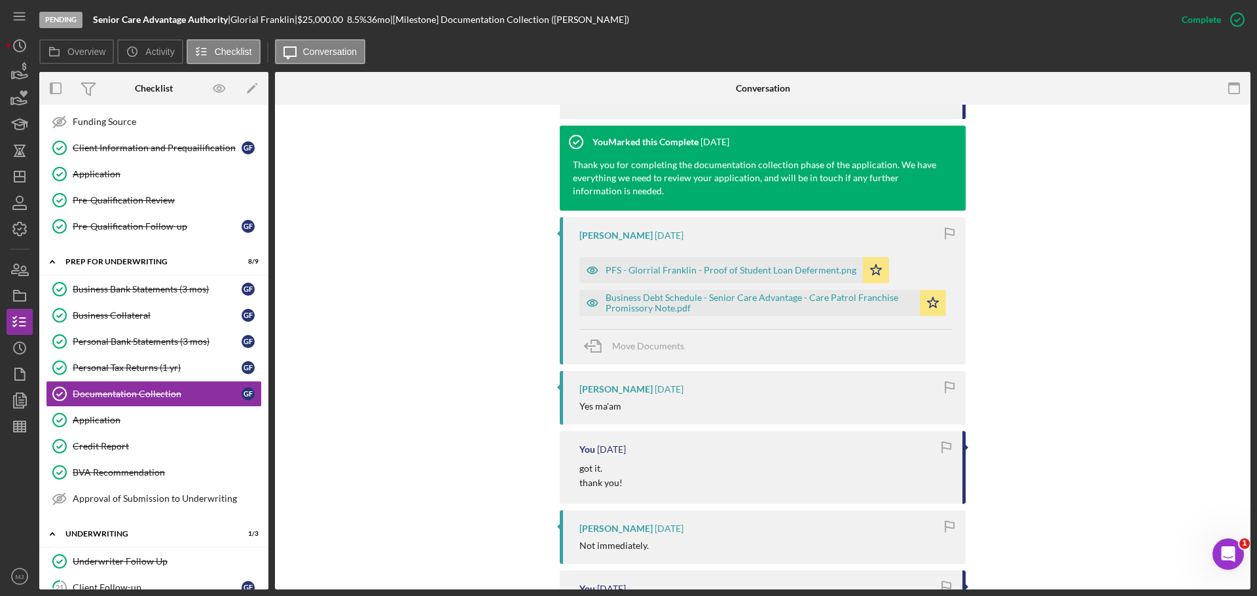
scroll to position [654, 0]
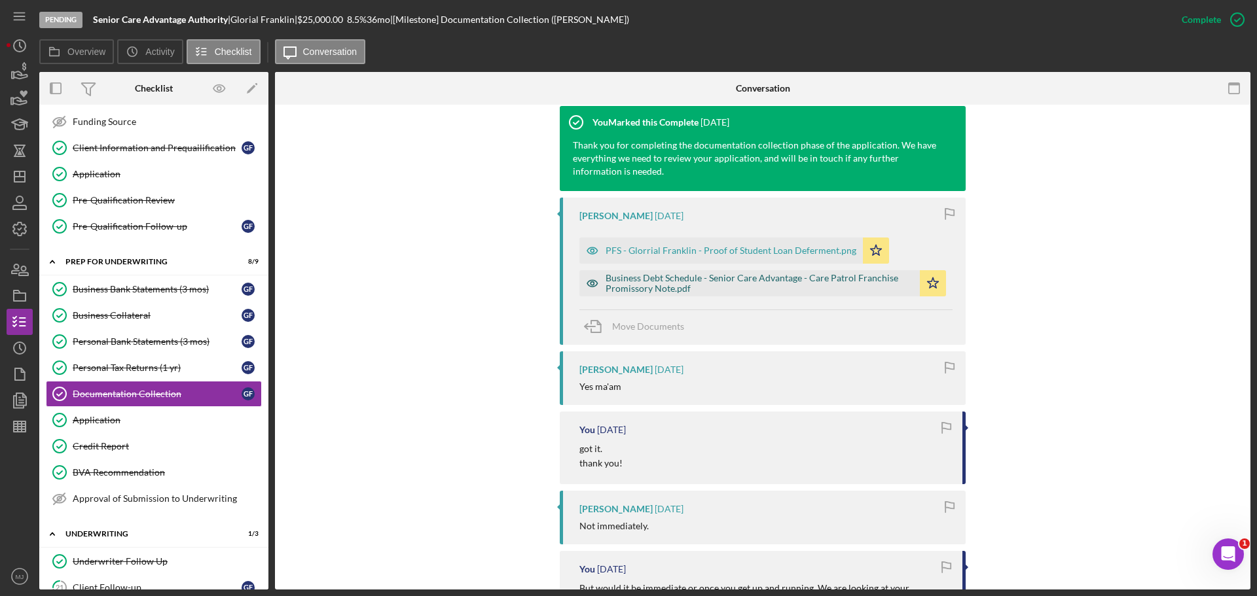
click at [639, 283] on div "Business Debt Schedule - Senior Care Advantage - Care Patrol Franchise Promisso…" at bounding box center [759, 283] width 308 height 21
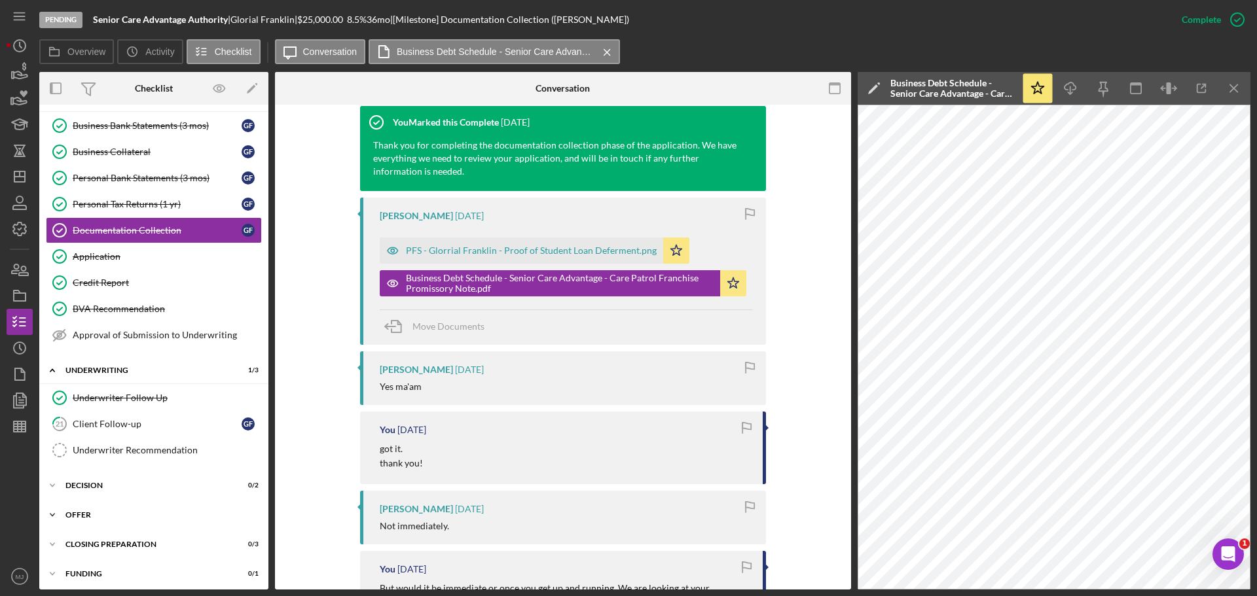
scroll to position [495, 0]
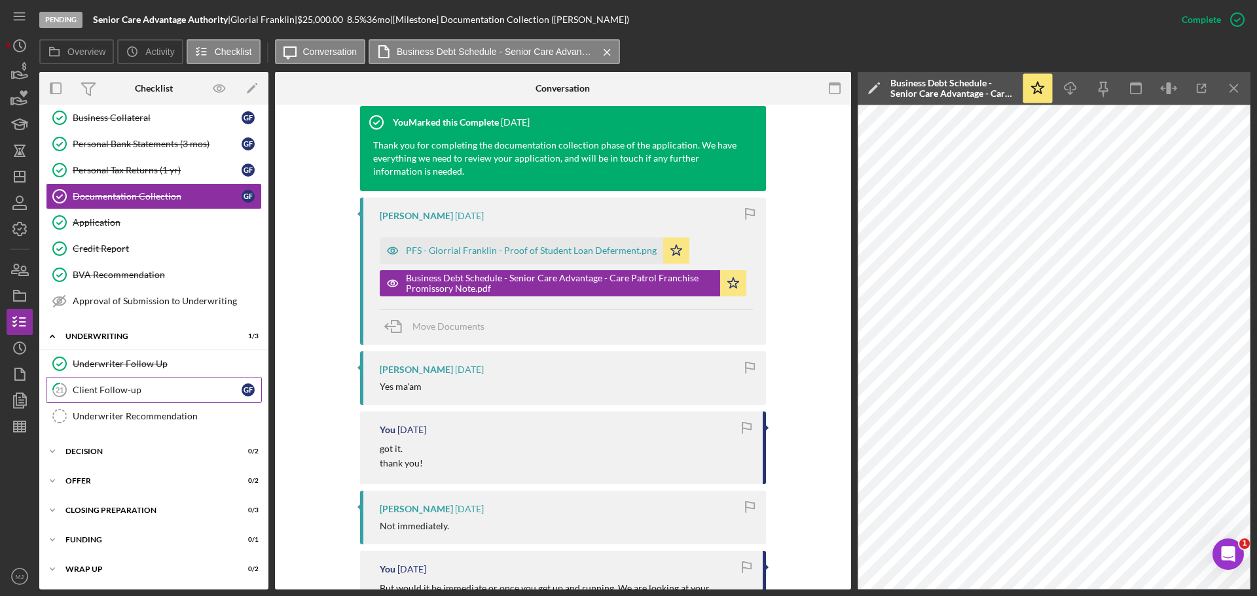
click at [117, 382] on link "21 Client Follow-up G F" at bounding box center [154, 390] width 216 height 26
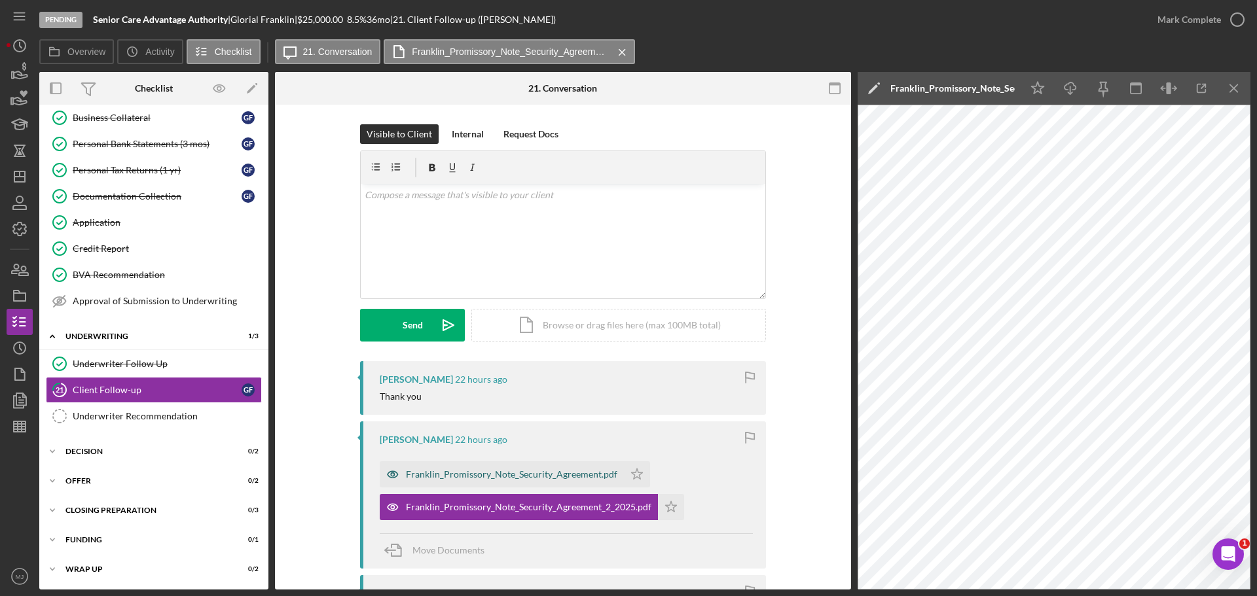
click at [534, 481] on div "Franklin_Promissory_Note_Security_Agreement.pdf" at bounding box center [502, 474] width 244 height 26
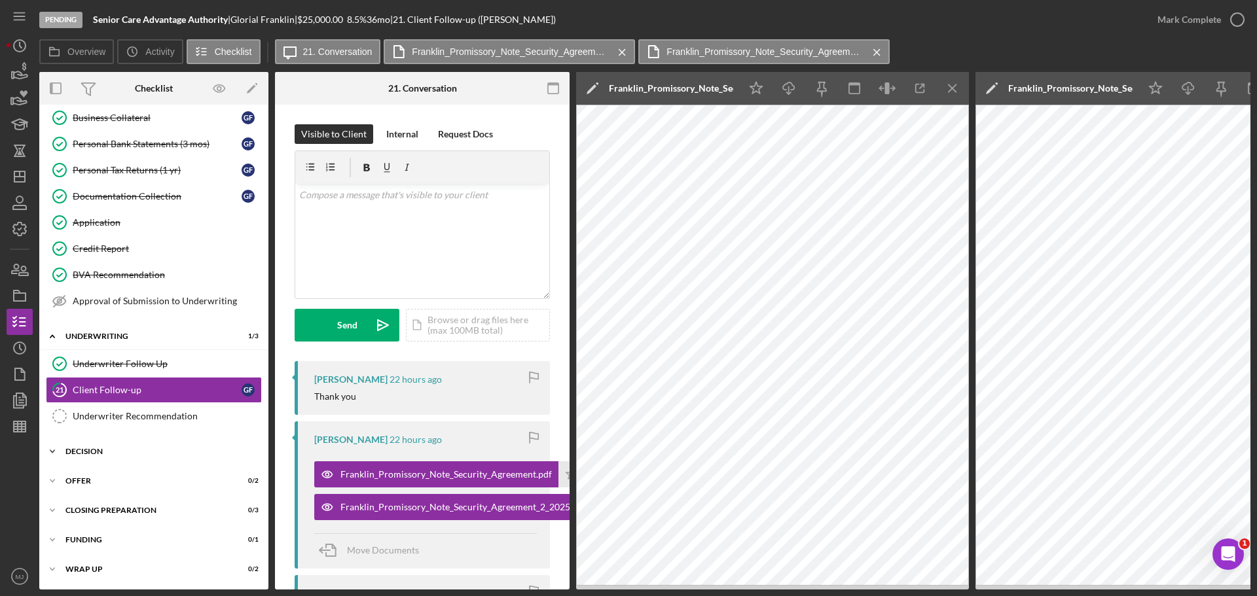
scroll to position [499, 0]
click at [437, 475] on div "Franklin_Promissory_Note_Security_Agreement.pdf" at bounding box center [445, 474] width 211 height 10
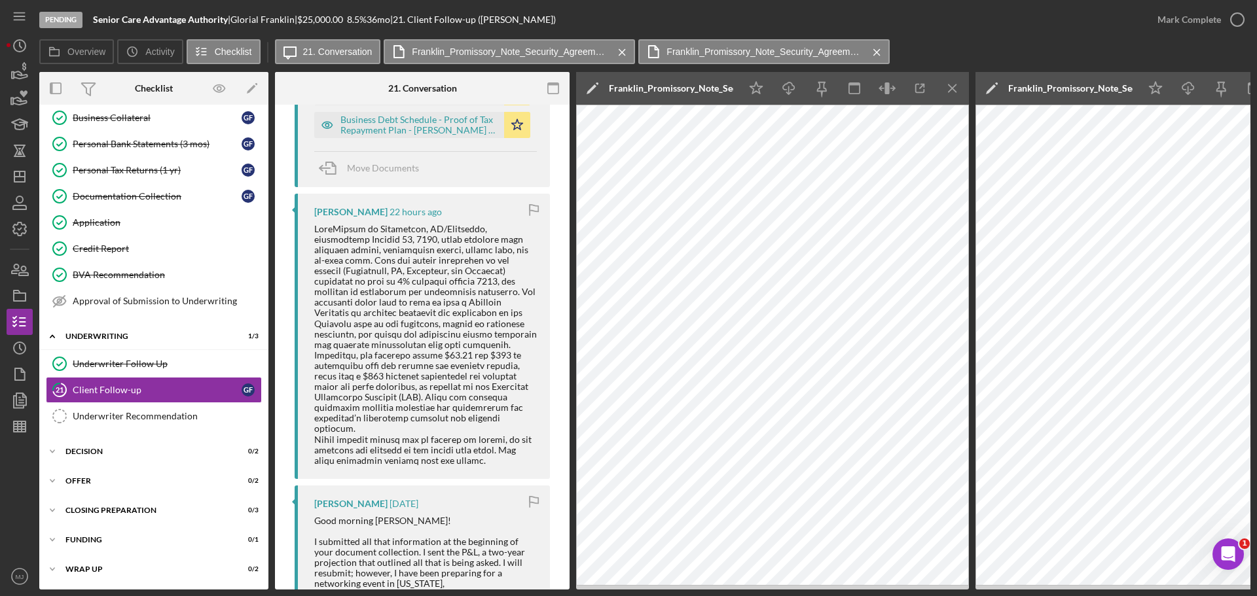
scroll to position [535, 0]
click at [378, 282] on div at bounding box center [425, 345] width 223 height 242
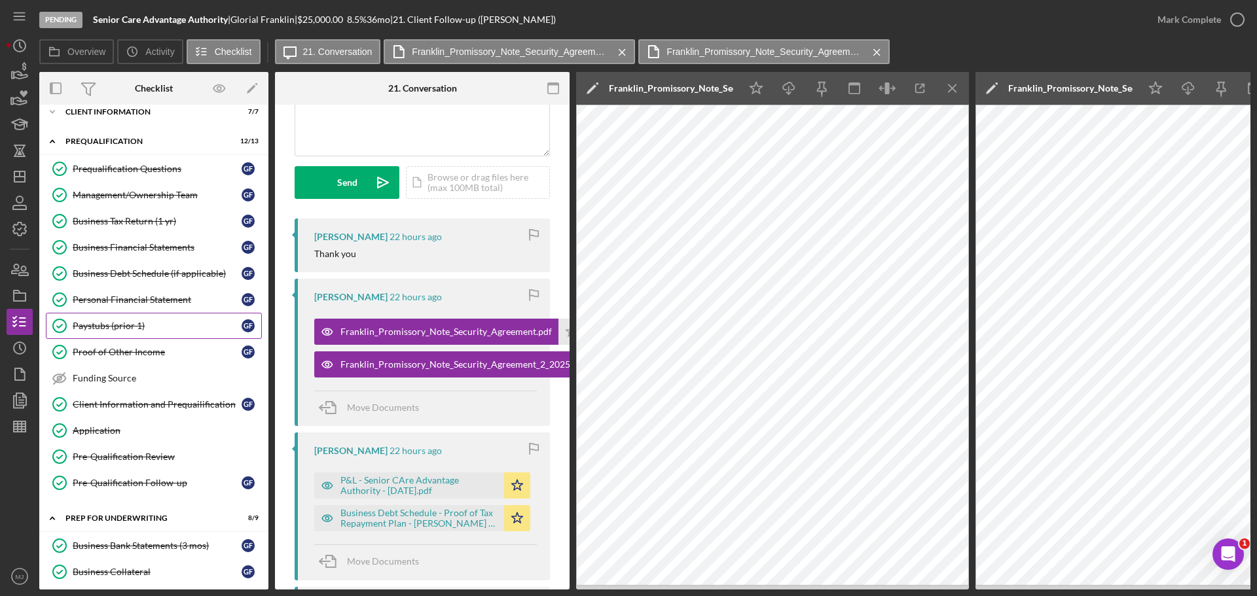
scroll to position [0, 0]
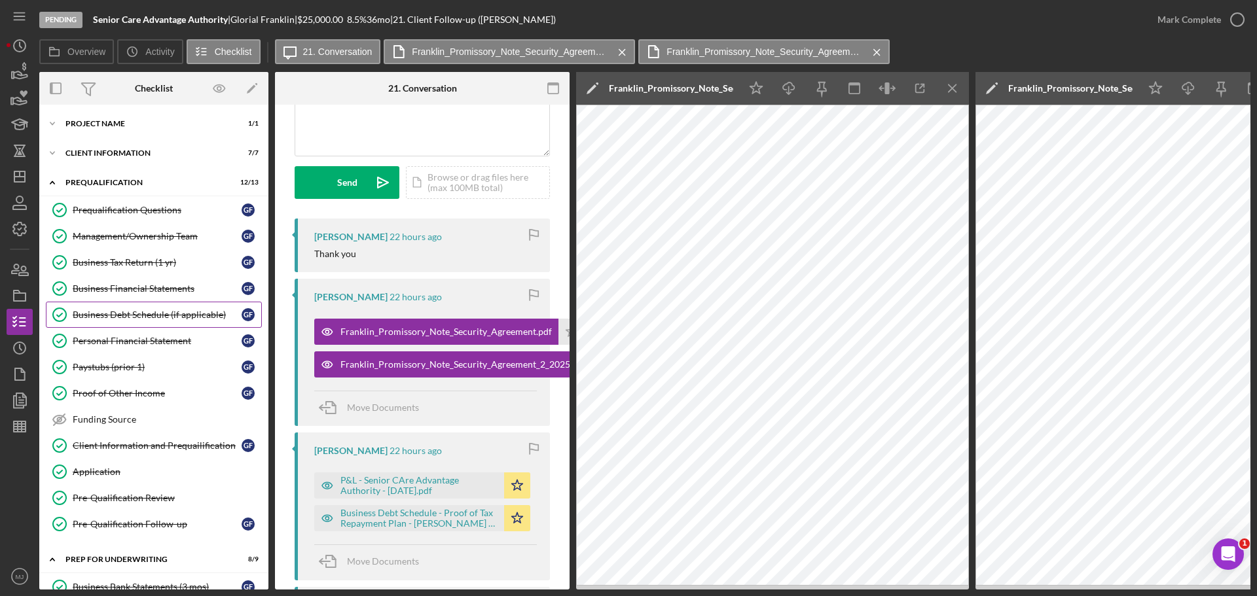
click at [167, 307] on link "Business Debt Schedule (if applicable) Business Debt Schedule (if applicable) G…" at bounding box center [154, 315] width 216 height 26
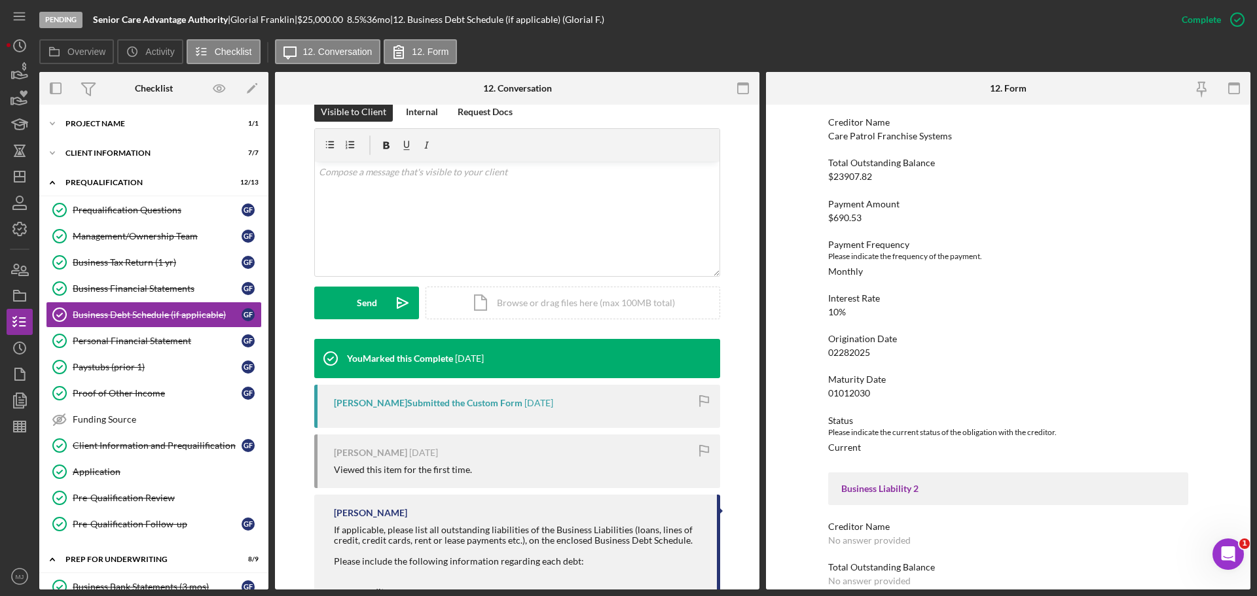
scroll to position [131, 0]
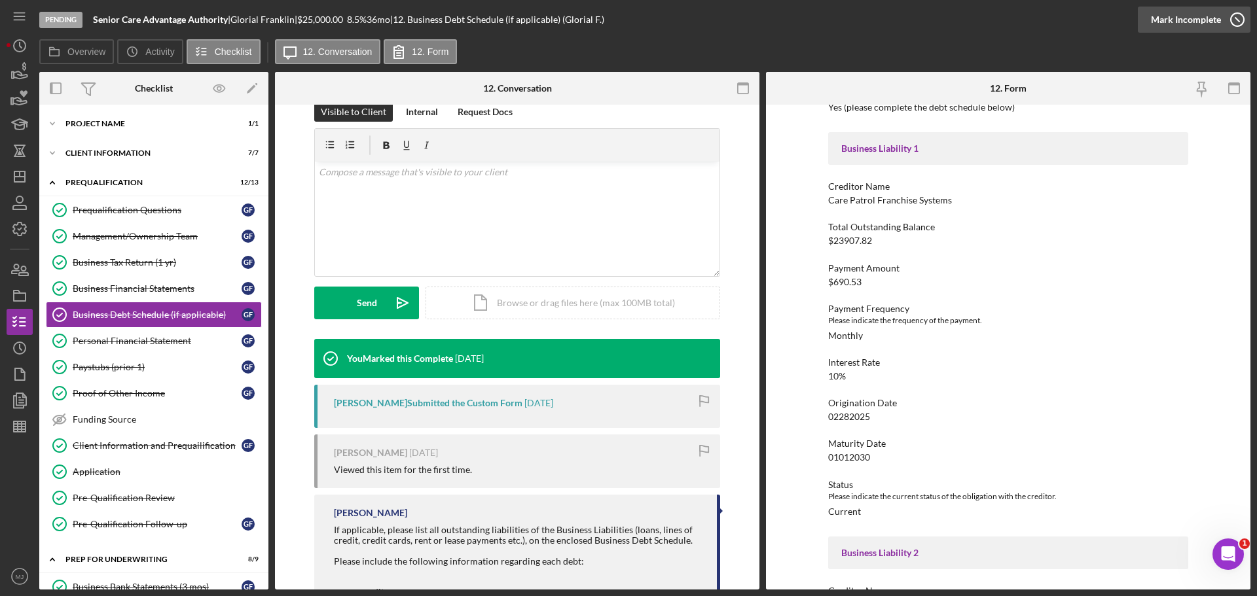
click at [1184, 24] on div "Mark Incomplete" at bounding box center [1186, 20] width 70 height 26
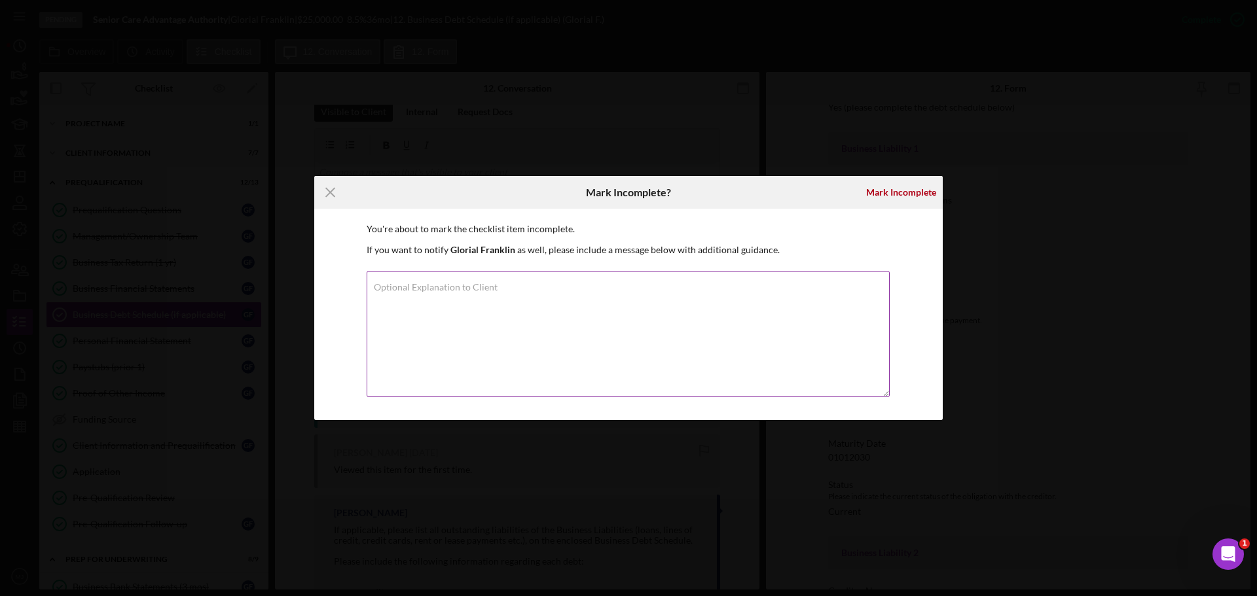
click at [430, 299] on textarea "Optional Explanation to Client" at bounding box center [627, 334] width 523 height 126
type textarea "Adding $4k loan payment to business debt schedule"
click at [888, 194] on div "Mark Incomplete" at bounding box center [901, 192] width 70 height 26
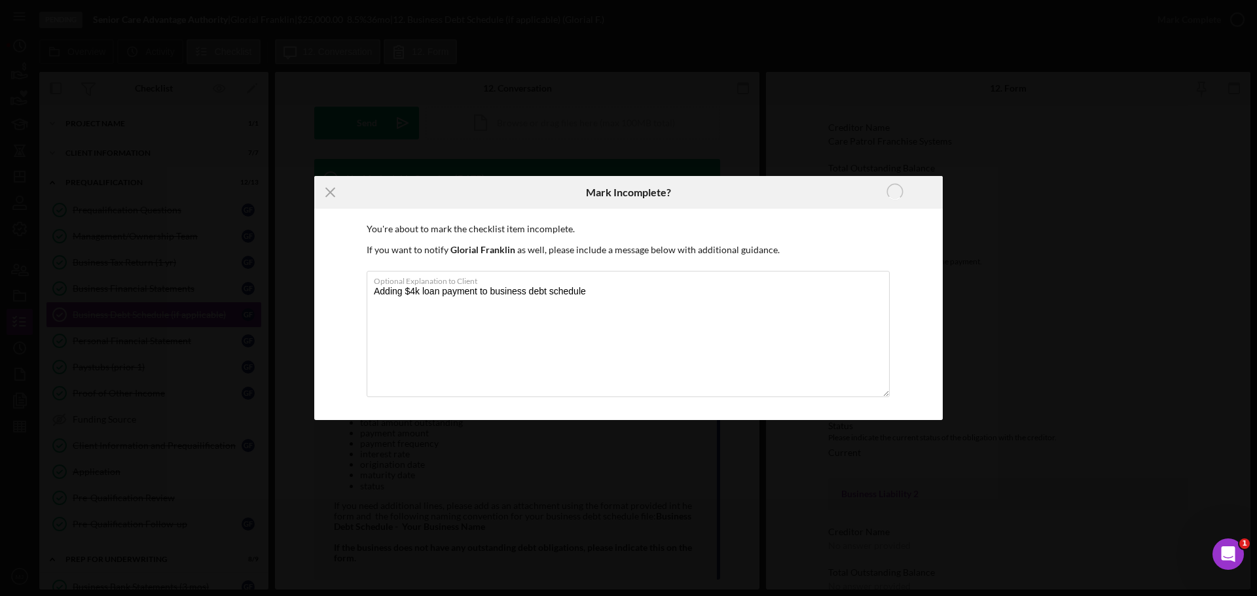
scroll to position [72, 0]
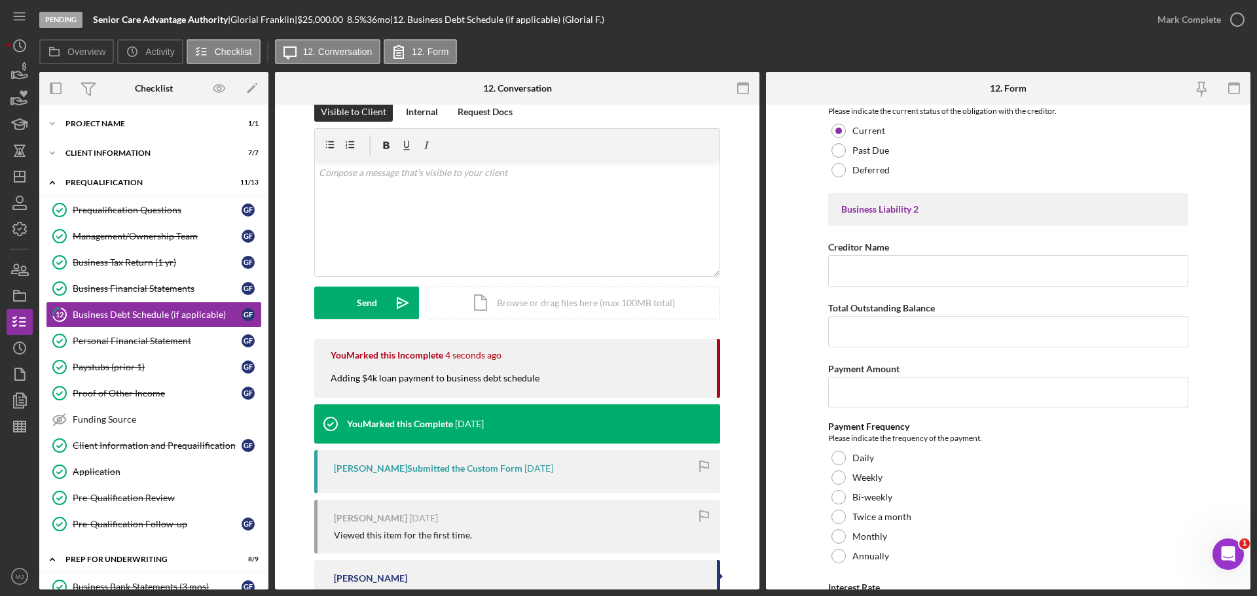
scroll to position [720, 0]
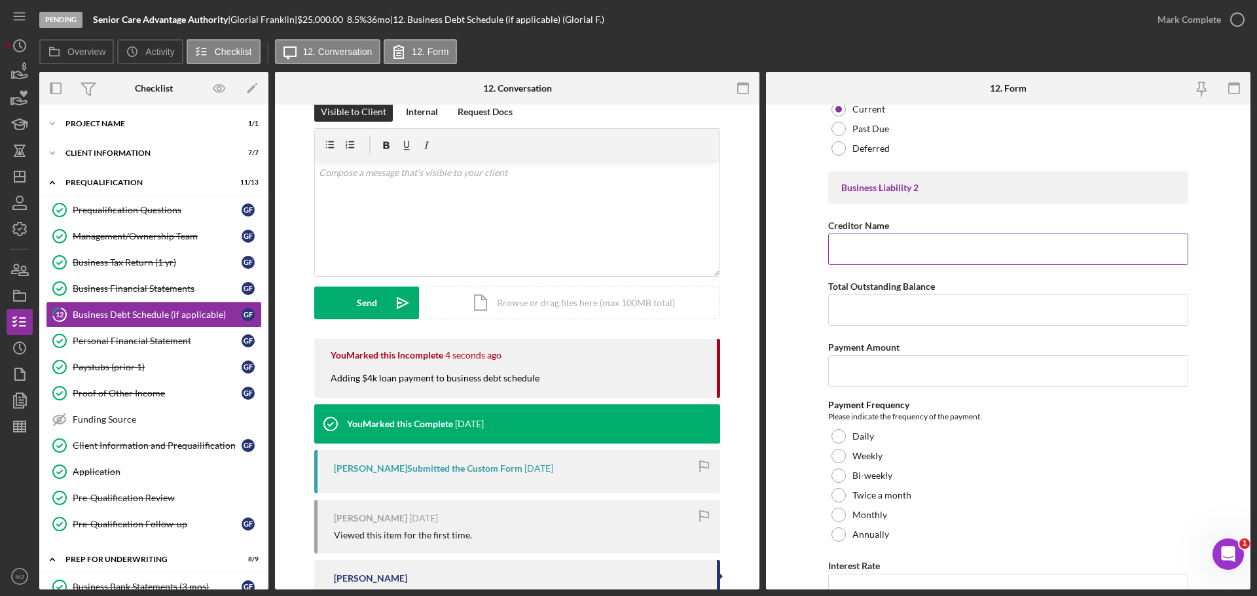
click at [879, 248] on input "Creditor Name" at bounding box center [1008, 249] width 360 height 31
type input "Care Patrol"
click at [897, 376] on input "Payment Amount" at bounding box center [1008, 370] width 360 height 31
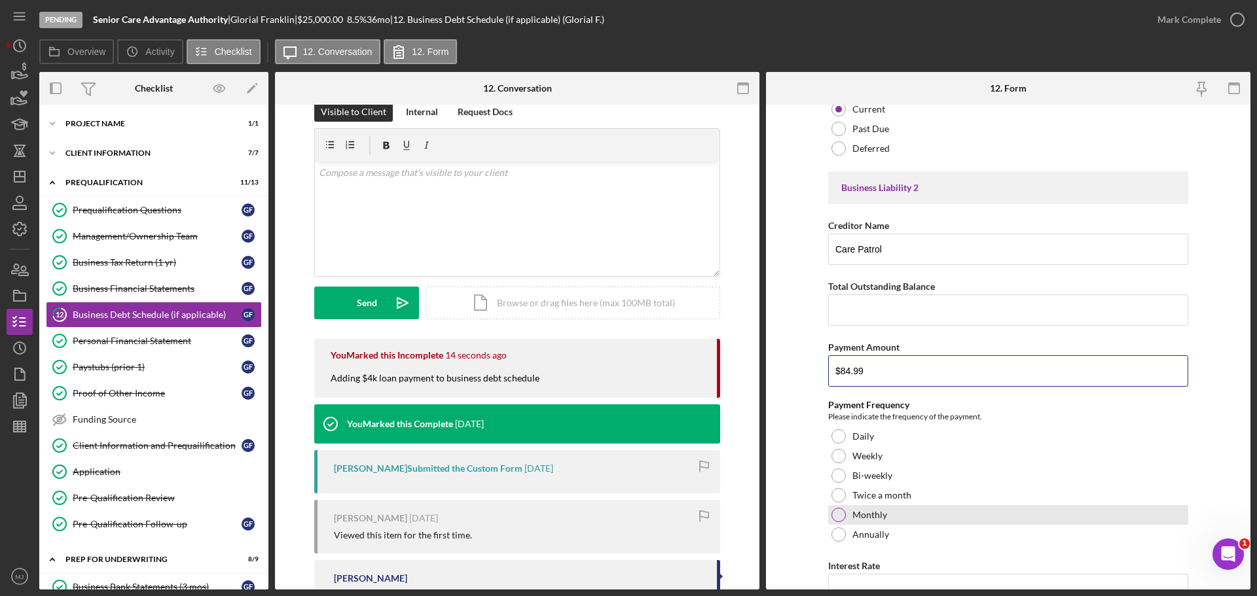
type input "$84.99"
click at [837, 509] on div at bounding box center [838, 515] width 14 height 14
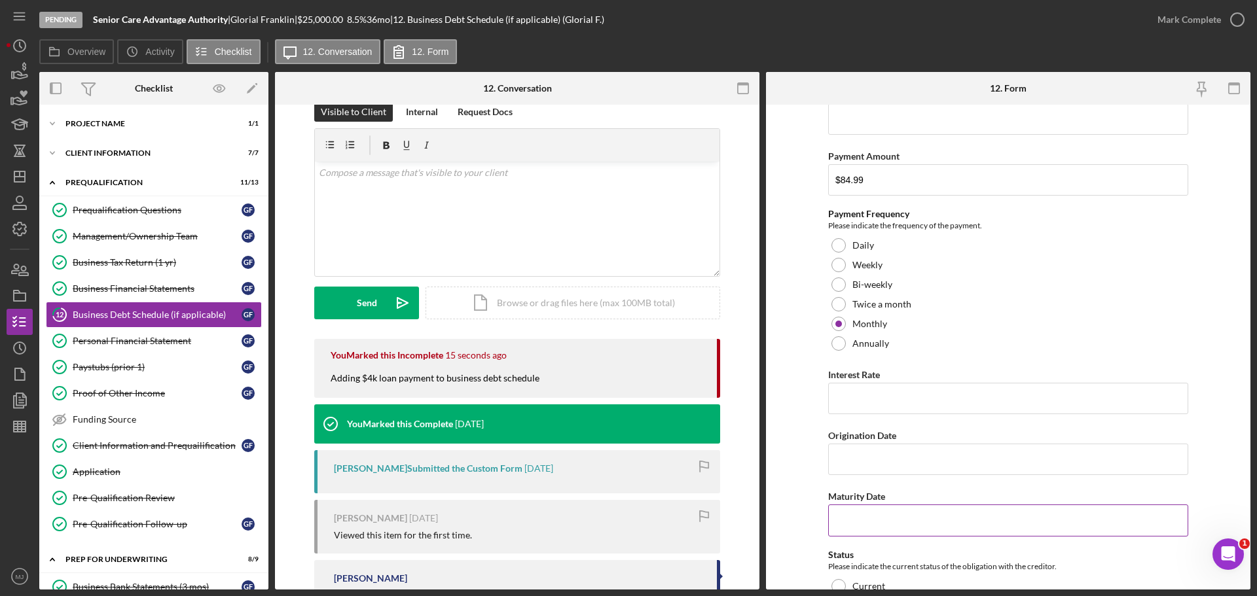
scroll to position [916, 0]
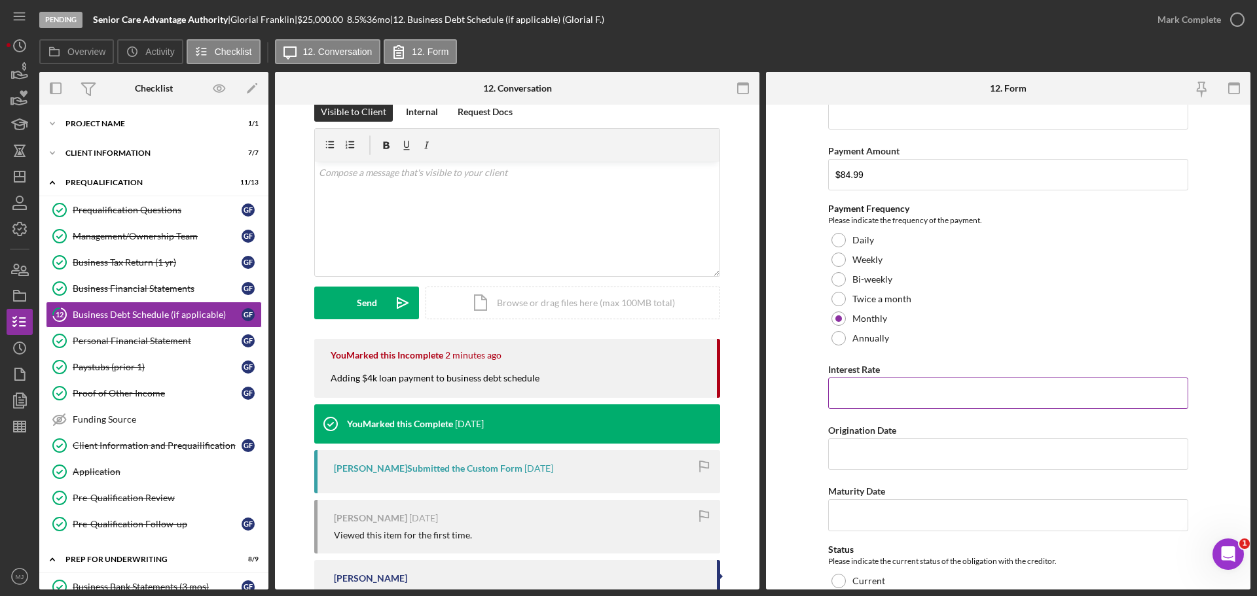
click at [884, 404] on input "Interest Rate" at bounding box center [1008, 393] width 360 height 31
type input "10.00000%"
click at [878, 451] on input "Origination Date" at bounding box center [1008, 453] width 360 height 31
type input "[DATE]"
click at [842, 522] on input "Maturity Date" at bounding box center [1008, 514] width 360 height 31
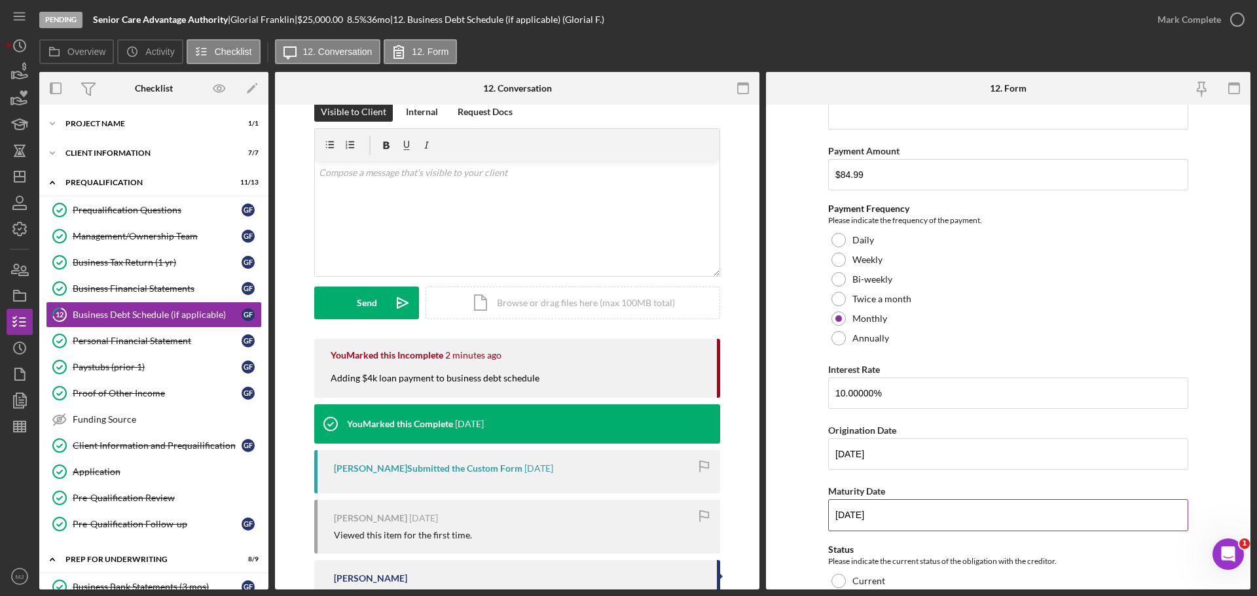
scroll to position [1047, 0]
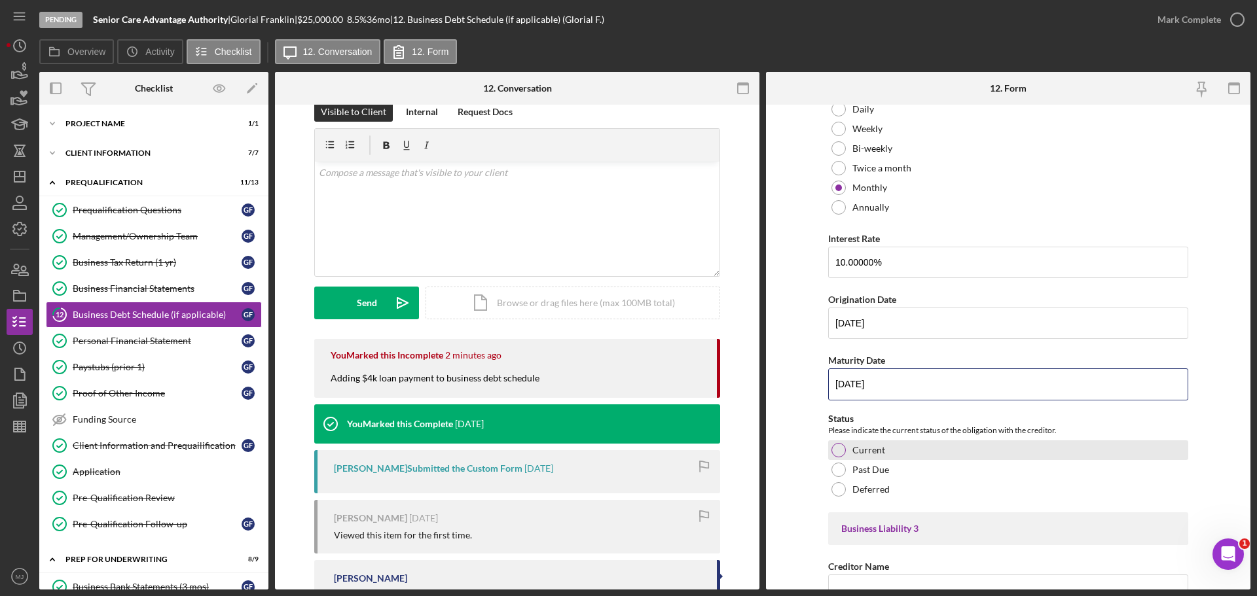
type input "[DATE]"
click at [833, 444] on div at bounding box center [838, 450] width 14 height 14
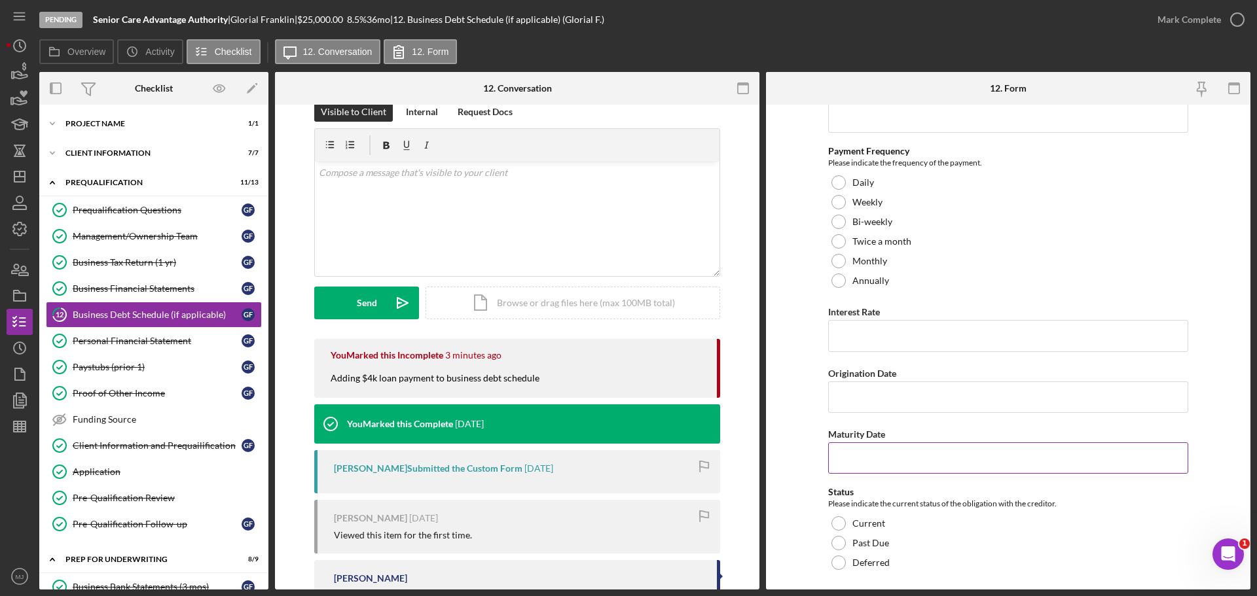
scroll to position [3008, 0]
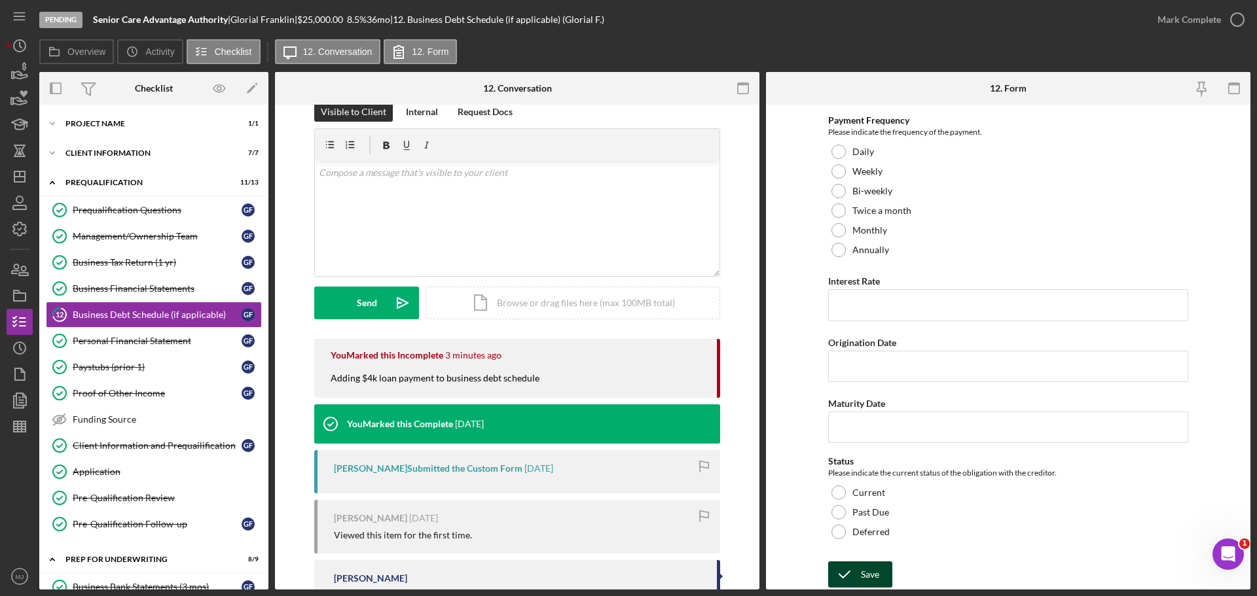
click at [863, 575] on div "Save" at bounding box center [870, 575] width 18 height 26
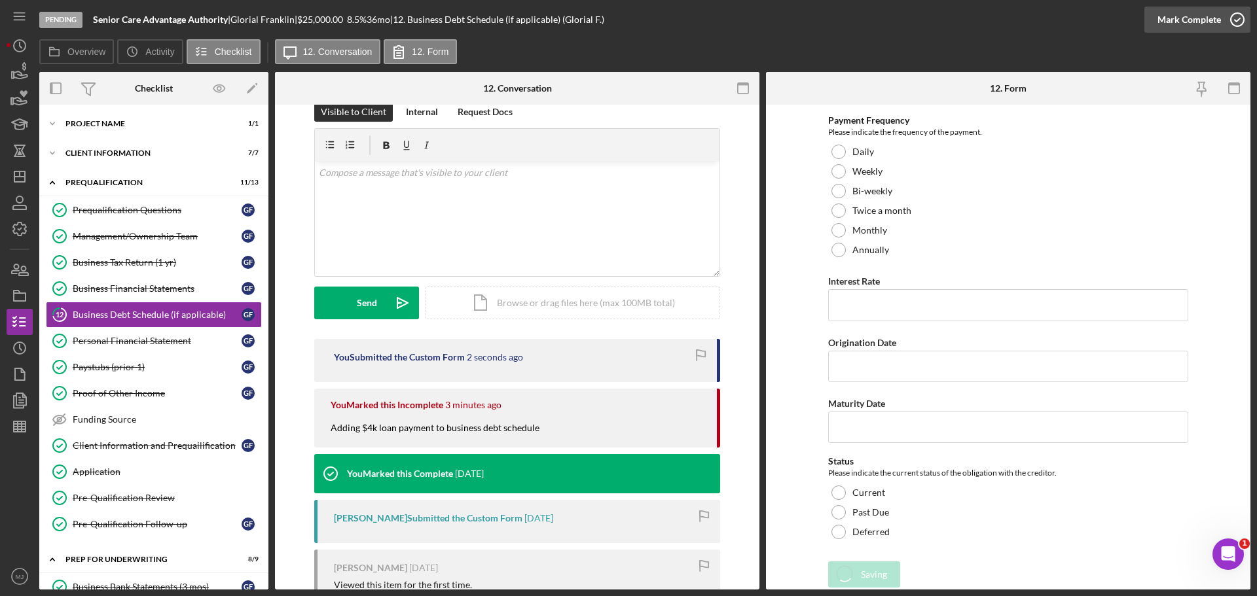
click at [1169, 20] on div "Mark Complete" at bounding box center [1188, 20] width 63 height 26
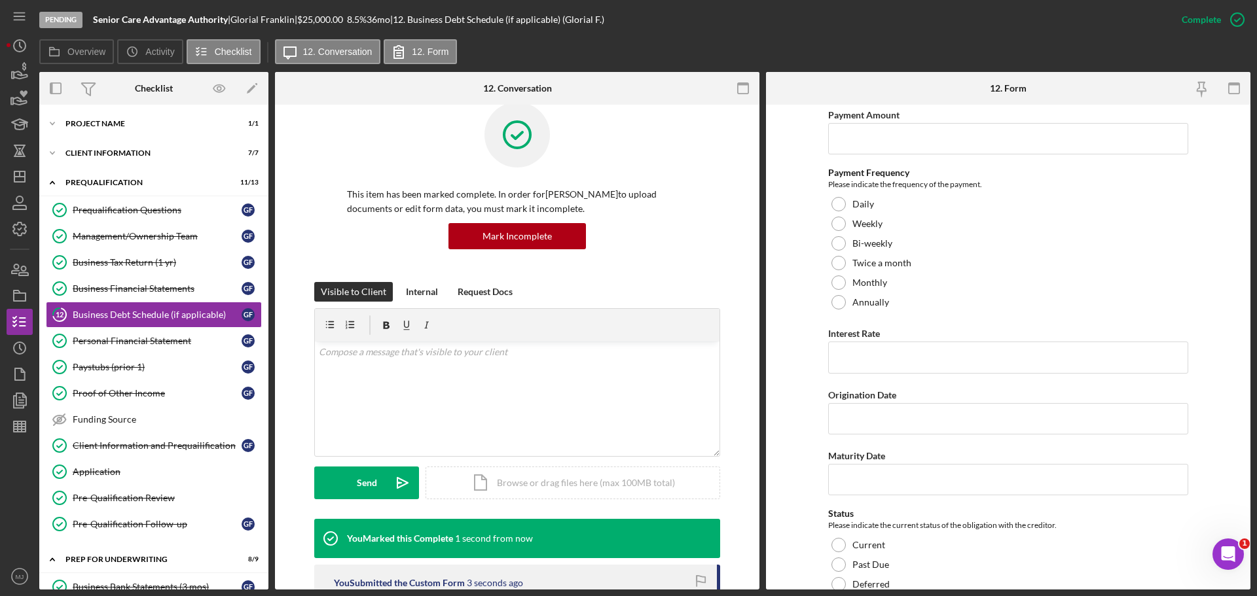
scroll to position [3061, 0]
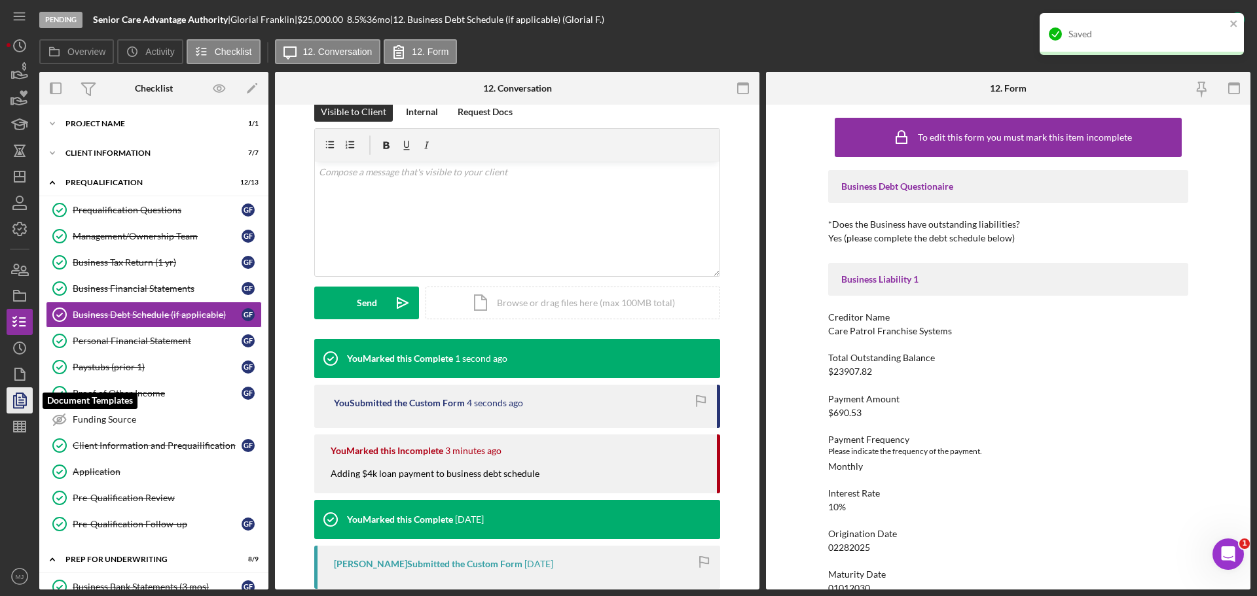
click at [17, 406] on icon "button" at bounding box center [19, 400] width 33 height 33
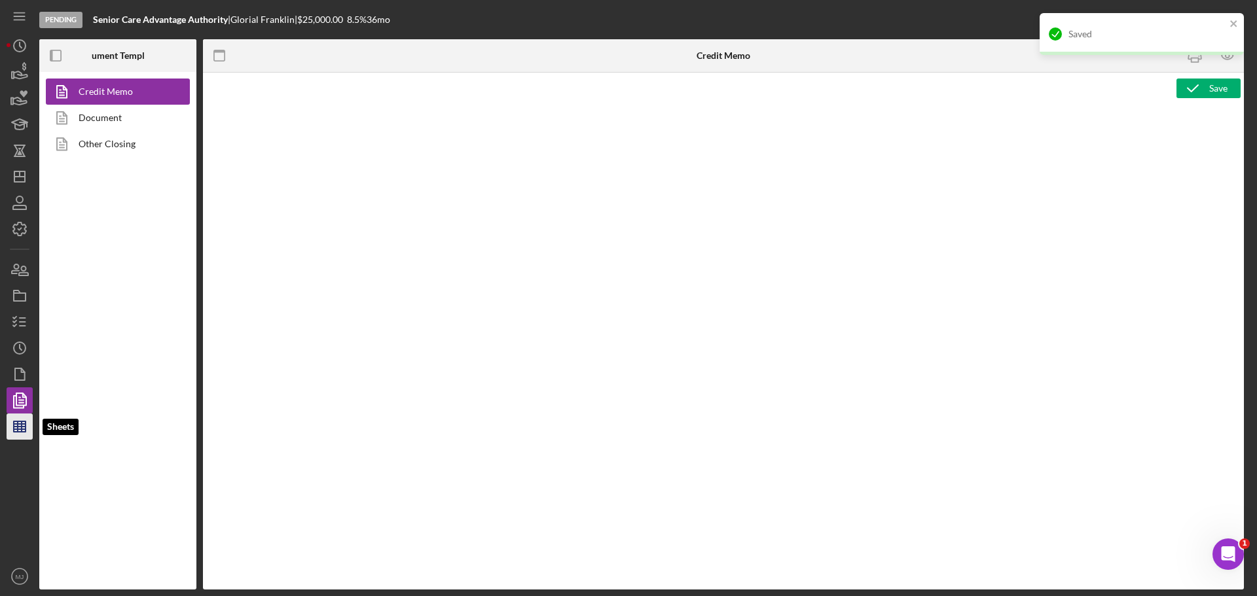
type textarea "<p><span style="text-decoration: underline;"><strong>Final Recommendation</stro…"
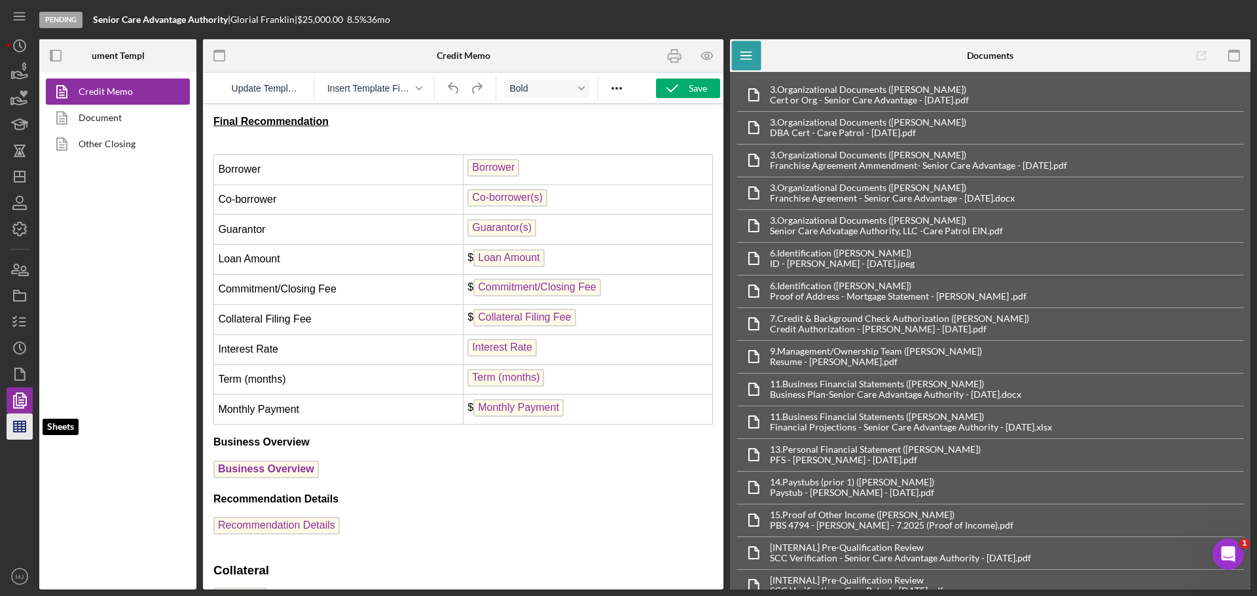
click at [20, 420] on icon "button" at bounding box center [19, 426] width 33 height 33
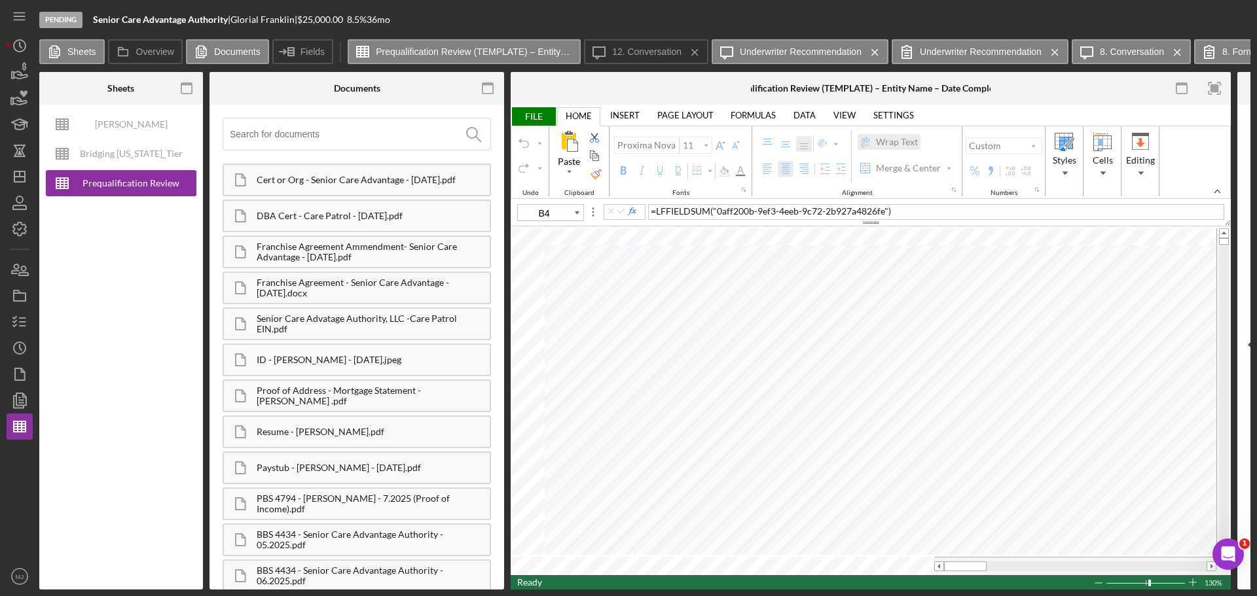
type input "E5"
click at [1140, 319] on input "image" at bounding box center [1138, 316] width 11 height 11
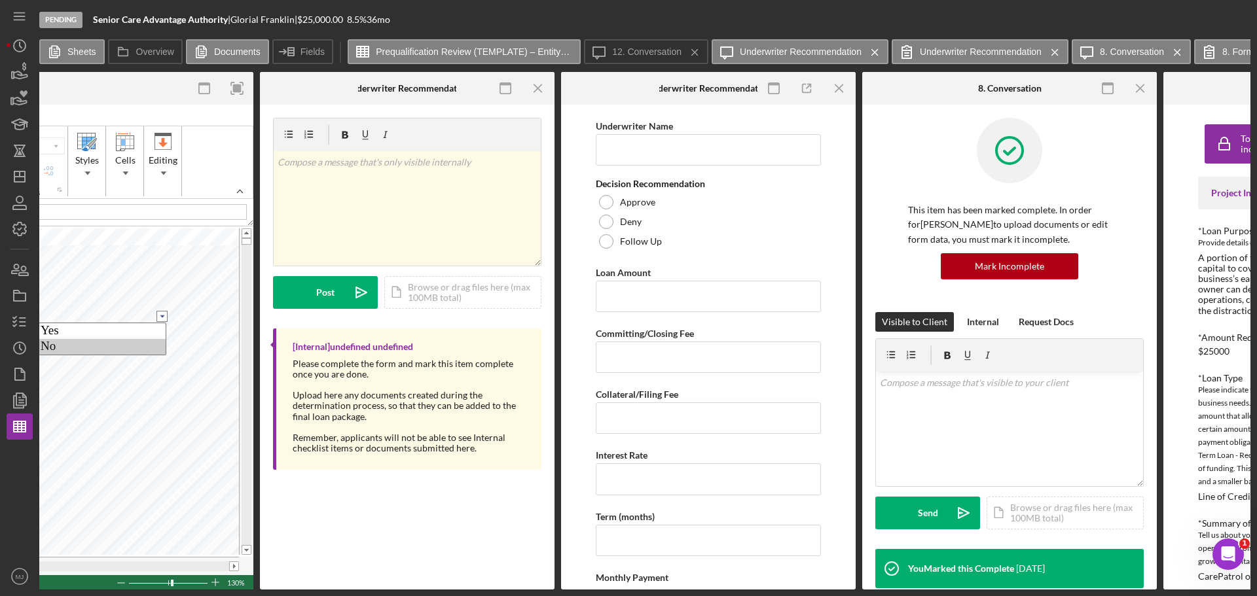
click at [107, 347] on option "No" at bounding box center [102, 347] width 126 height 16
click at [244, 85] on icon "button" at bounding box center [237, 88] width 29 height 29
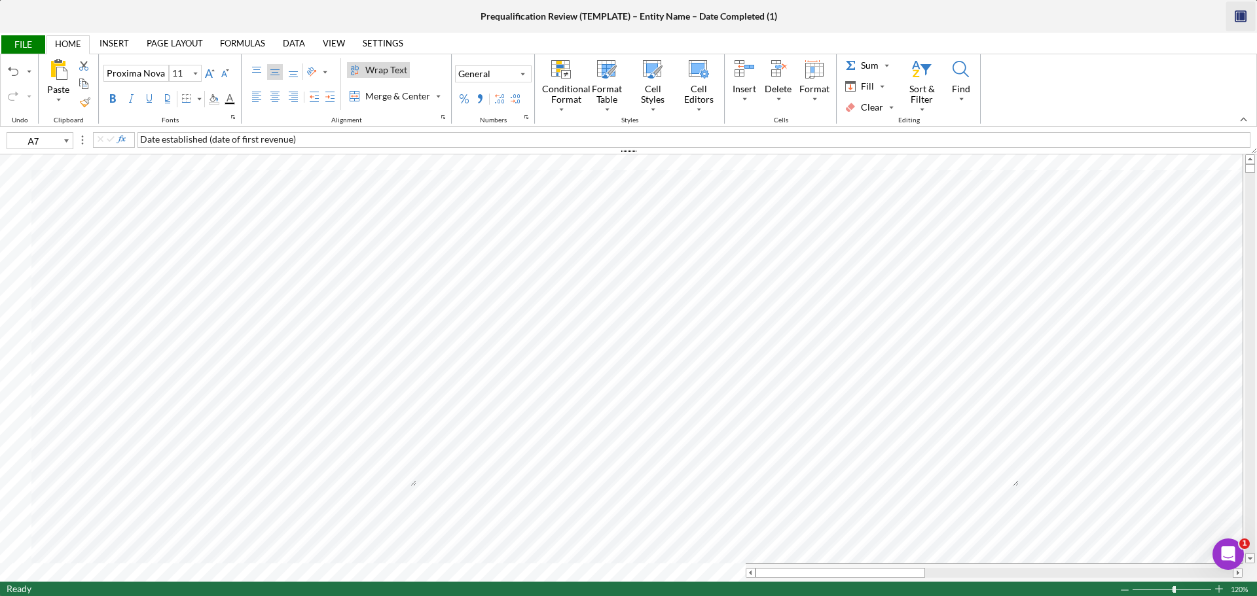
click at [31, 48] on span "FILE" at bounding box center [22, 44] width 45 height 18
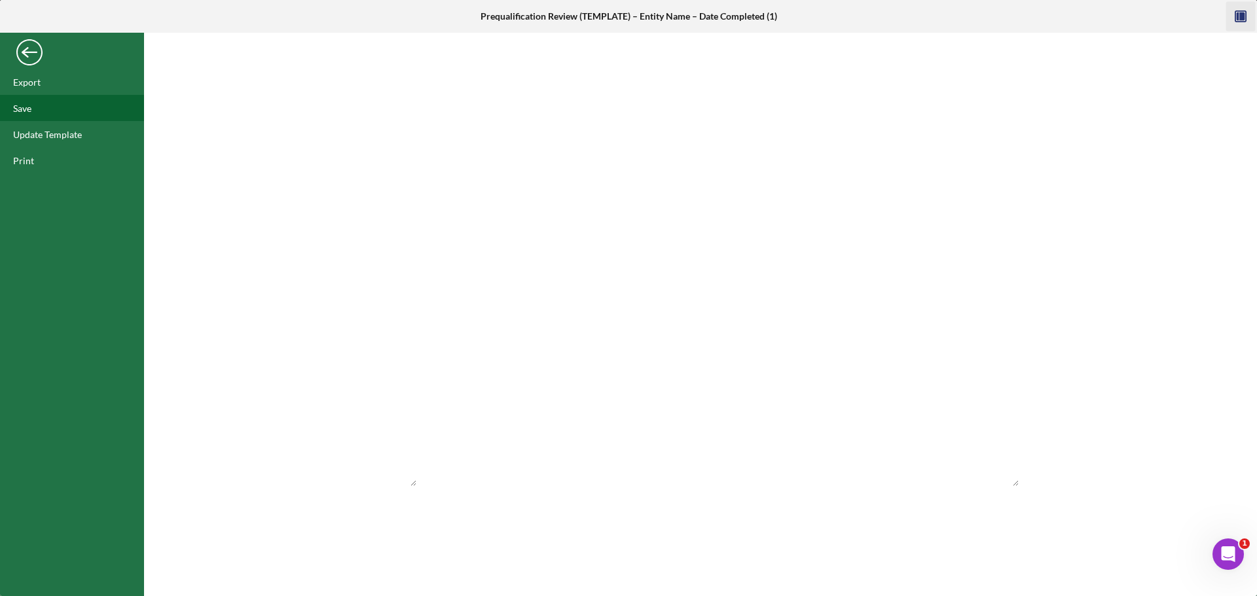
click at [22, 111] on div "Save" at bounding box center [22, 108] width 18 height 11
click at [29, 48] on div "Back" at bounding box center [29, 49] width 26 height 26
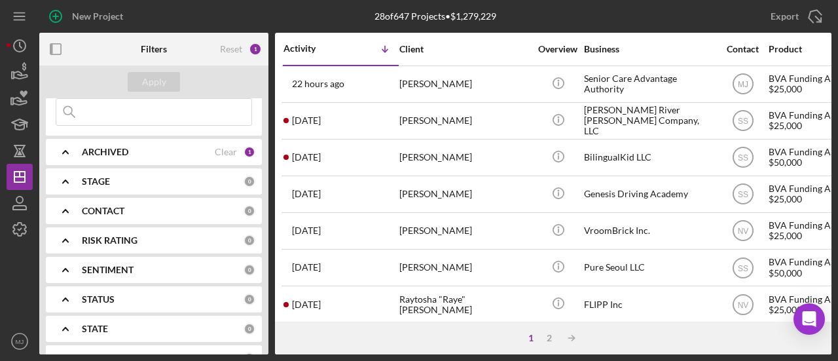
scroll to position [65, 0]
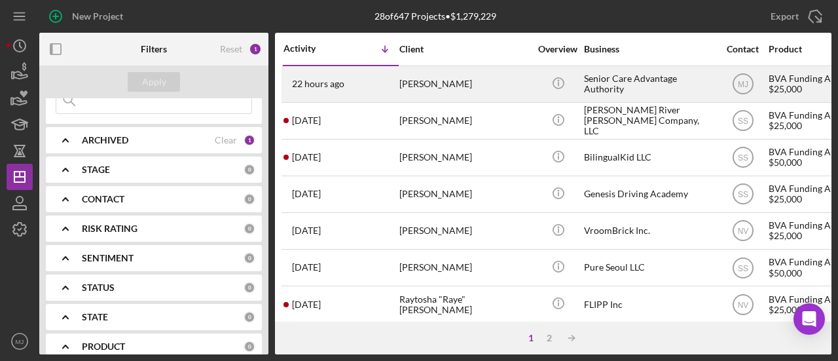
click at [443, 84] on div "[PERSON_NAME]" at bounding box center [464, 84] width 131 height 35
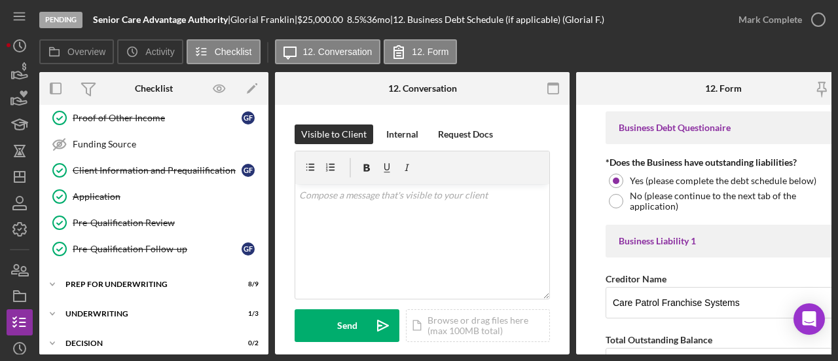
scroll to position [281, 0]
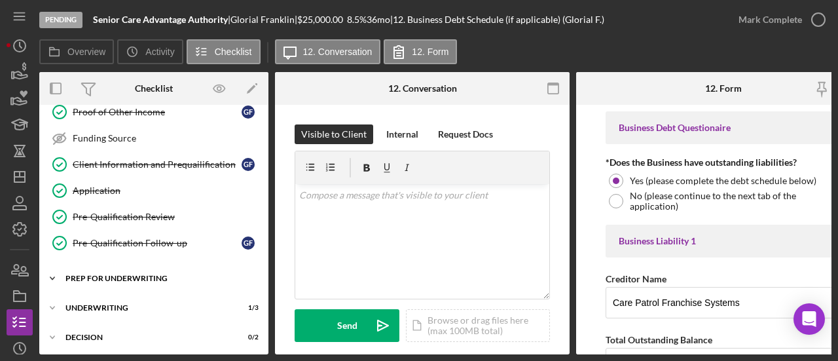
click at [126, 274] on div "Prep for Underwriting" at bounding box center [158, 278] width 187 height 8
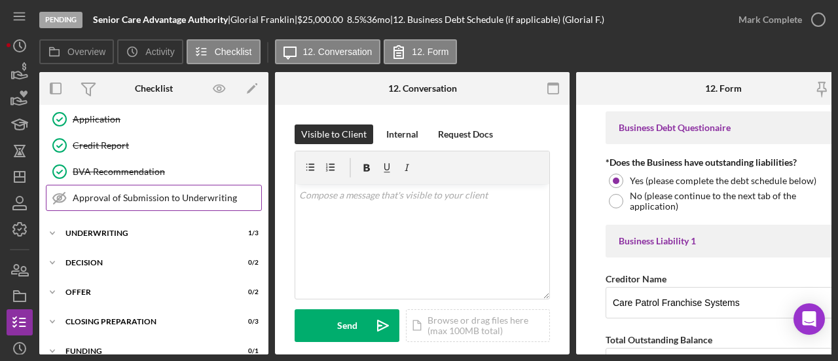
scroll to position [639, 0]
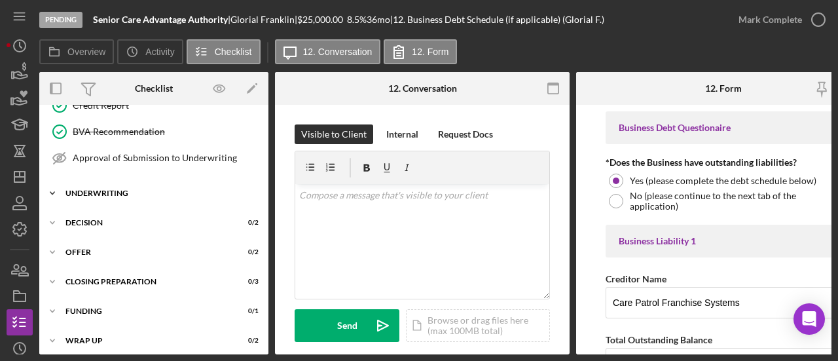
click at [109, 189] on div "Underwriting" at bounding box center [158, 193] width 187 height 8
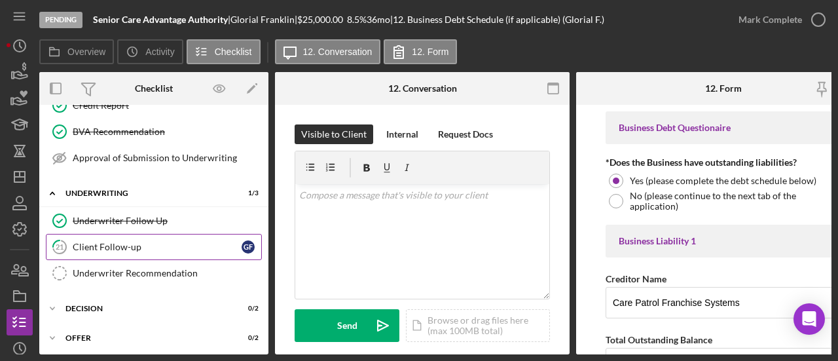
click at [125, 241] on div "Client Follow-up" at bounding box center [157, 246] width 169 height 10
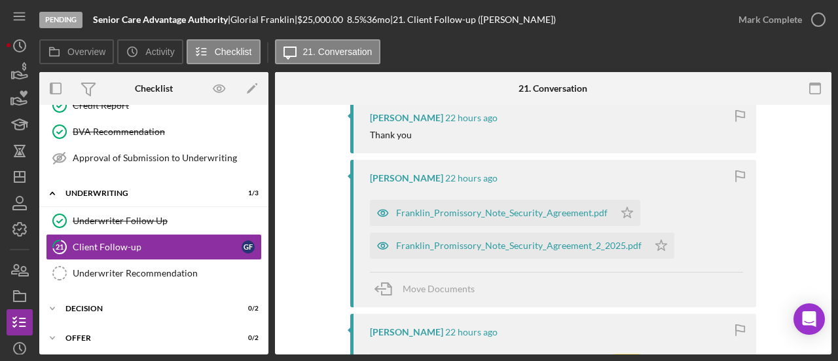
scroll to position [327, 0]
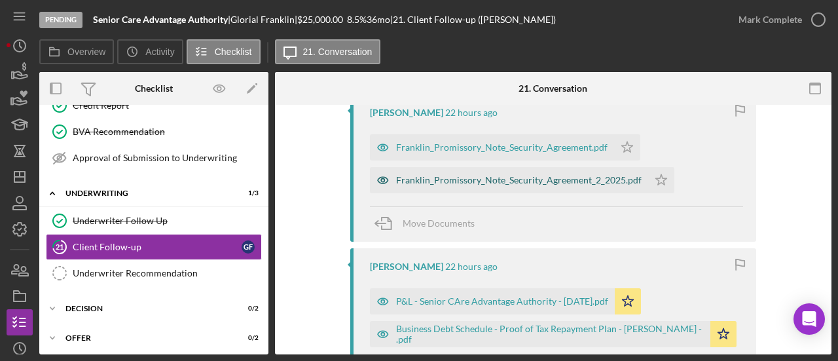
click at [480, 179] on div "Franklin_Promissory_Note_Security_Agreement_2_2025.pdf" at bounding box center [518, 180] width 245 height 10
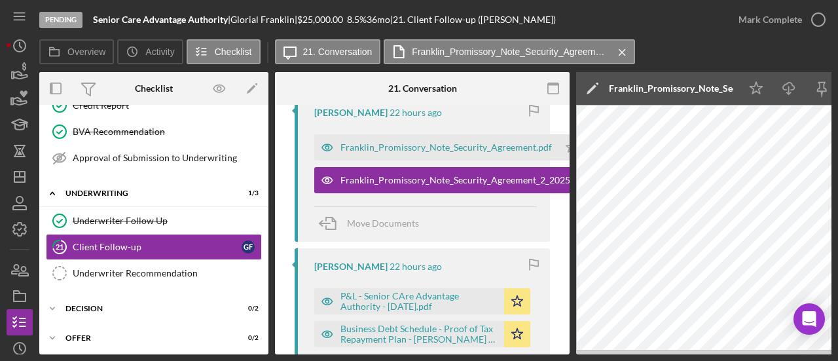
click at [596, 88] on icon "Icon/Edit" at bounding box center [592, 88] width 33 height 33
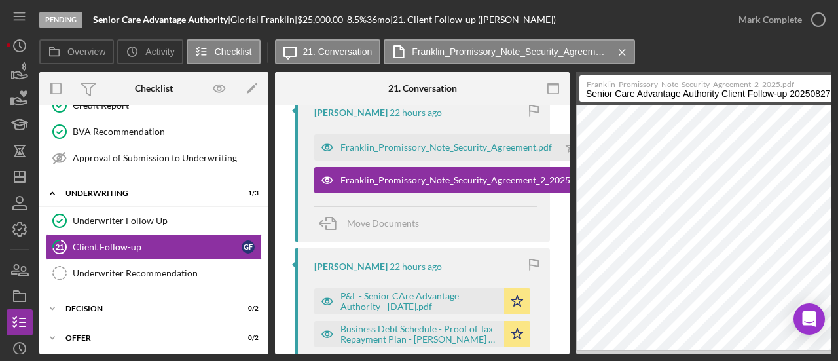
click at [596, 89] on input "Senior Care Advantage Authority Client Follow-up 20250827" at bounding box center [720, 88] width 282 height 26
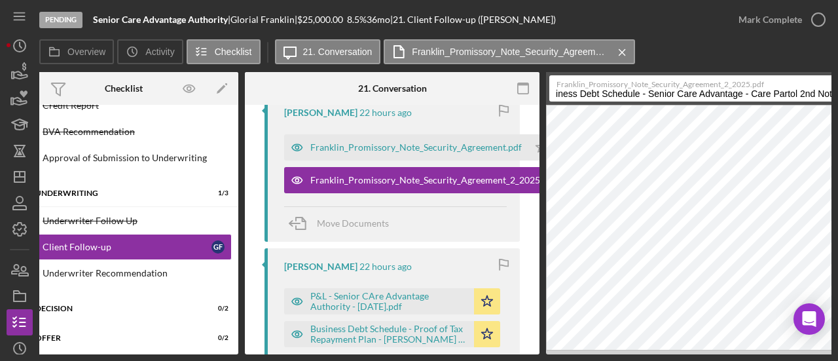
scroll to position [0, 21]
click at [777, 92] on input "Business Debt Schedule - Senior Care Advantage - Care Partol 2nd Note" at bounding box center [690, 88] width 282 height 26
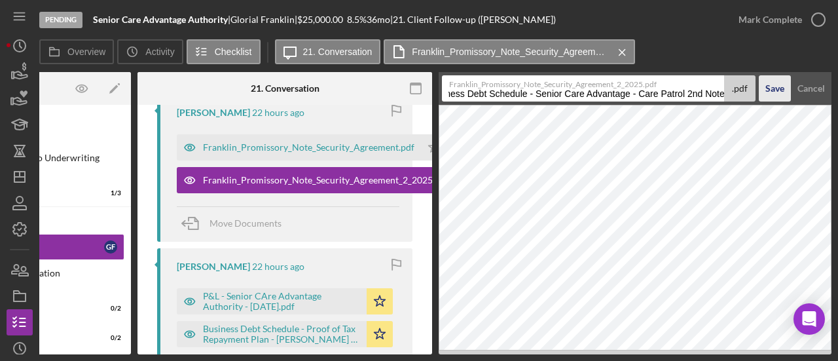
type input "Business Debt Schedule - Senior Care Advantage - Care Patrol 2nd Note"
click at [774, 95] on div "Save" at bounding box center [774, 88] width 19 height 26
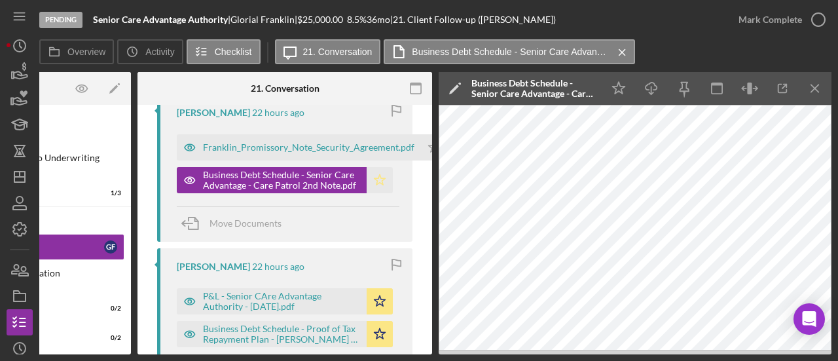
click at [378, 177] on polygon "button" at bounding box center [379, 179] width 11 height 10
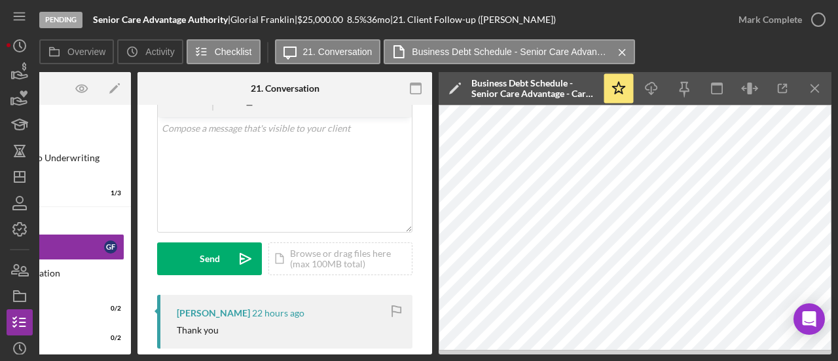
scroll to position [65, 0]
click at [813, 94] on icon "Icon/Menu Close" at bounding box center [814, 88] width 29 height 29
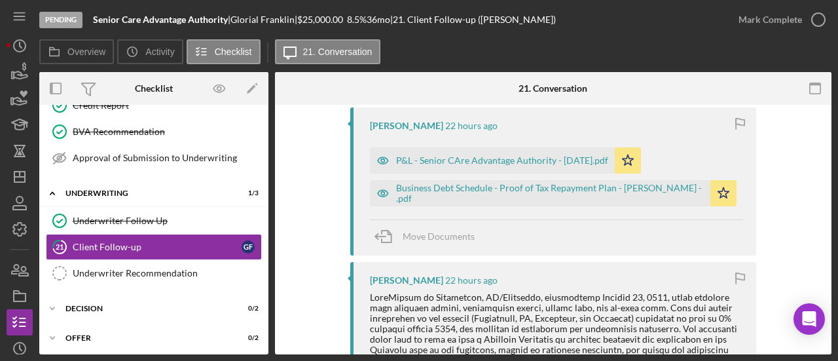
scroll to position [589, 0]
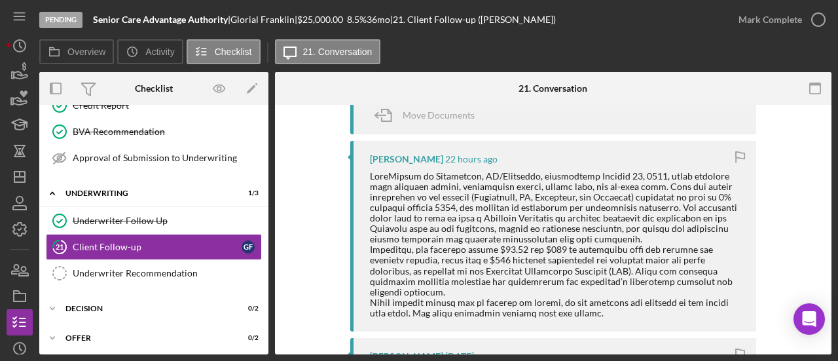
click at [622, 185] on div at bounding box center [556, 244] width 373 height 147
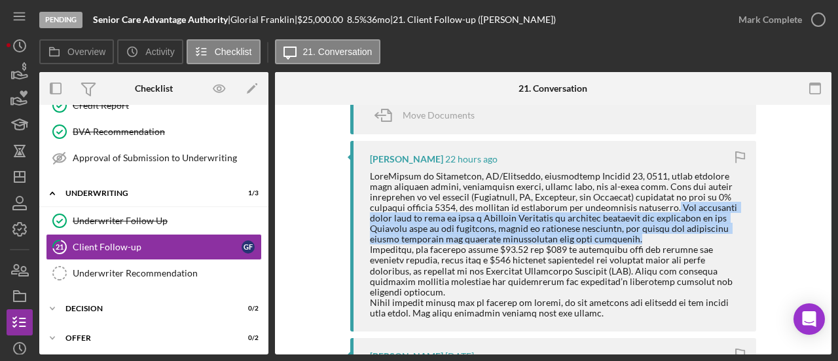
drag, startPoint x: 630, startPoint y: 204, endPoint x: 658, endPoint y: 238, distance: 44.6
click at [658, 238] on div at bounding box center [556, 244] width 373 height 147
copy div "The requested funds will be used to hire a Business Developer to increase refer…"
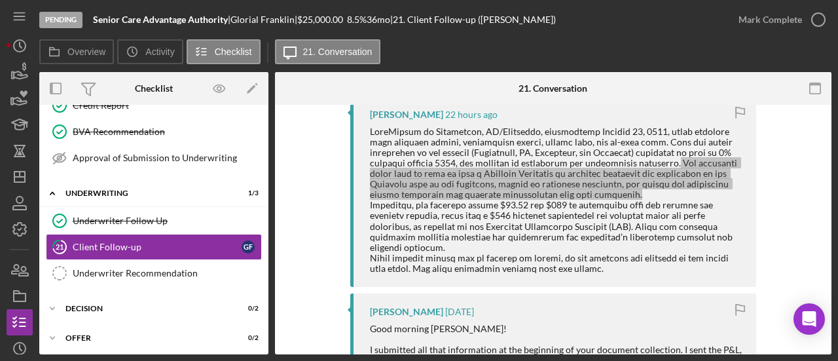
scroll to position [654, 0]
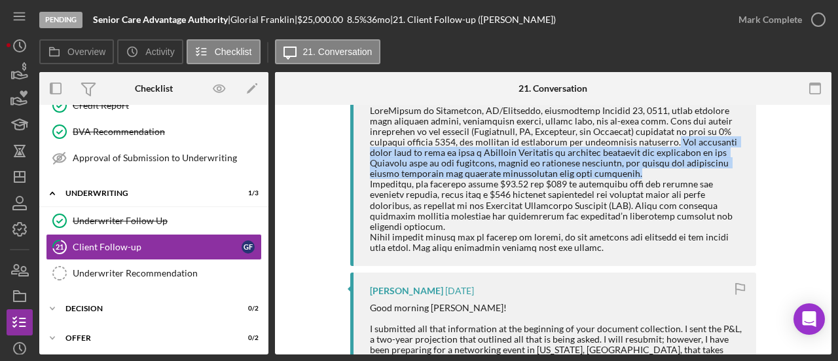
click at [518, 207] on div at bounding box center [556, 178] width 373 height 147
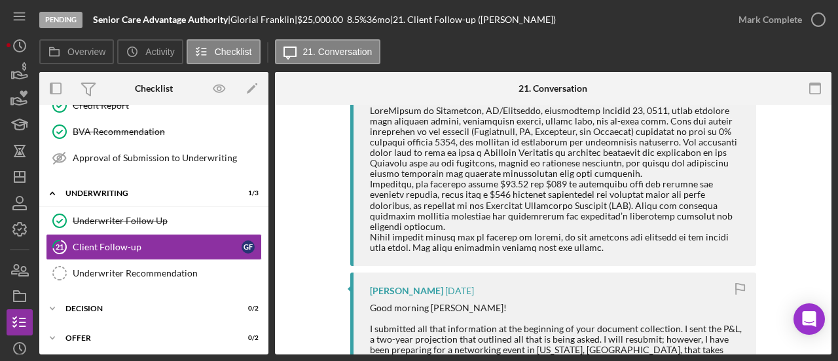
click at [511, 190] on div at bounding box center [556, 178] width 373 height 147
click at [585, 204] on div at bounding box center [556, 178] width 373 height 147
drag, startPoint x: 584, startPoint y: 204, endPoint x: 544, endPoint y: 204, distance: 40.6
click at [544, 204] on div at bounding box center [556, 178] width 373 height 147
click at [441, 188] on div at bounding box center [556, 178] width 373 height 147
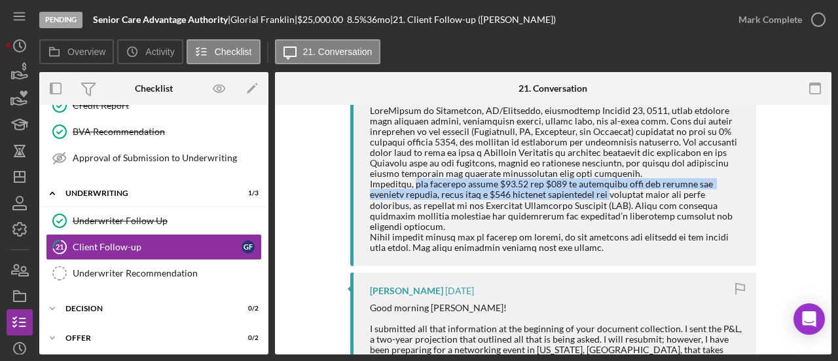
drag, startPoint x: 410, startPoint y: 183, endPoint x: 570, endPoint y: 198, distance: 161.0
click at [570, 198] on div at bounding box center [556, 178] width 373 height 147
copy div "the business incurs $16.50 and $449 in technology fees for website and software…"
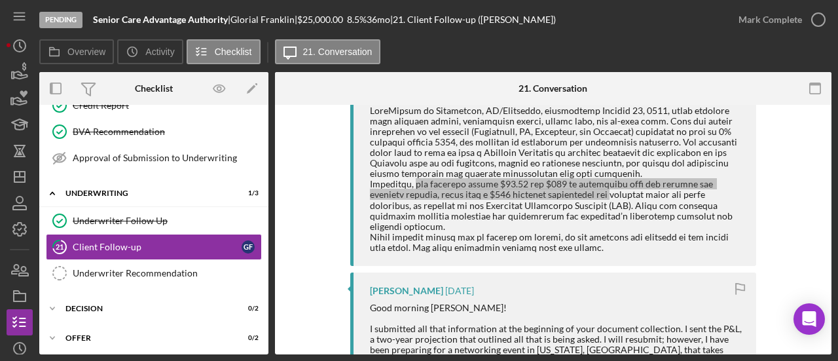
scroll to position [393, 0]
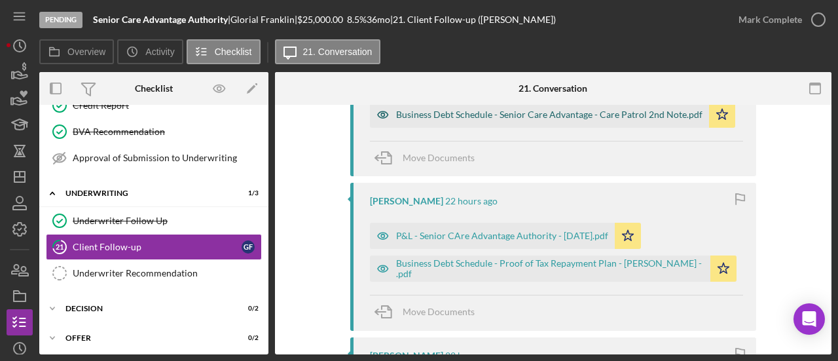
click at [503, 111] on div "Business Debt Schedule - Senior Care Advantage - Care Patrol 2nd Note.pdf" at bounding box center [549, 114] width 306 height 10
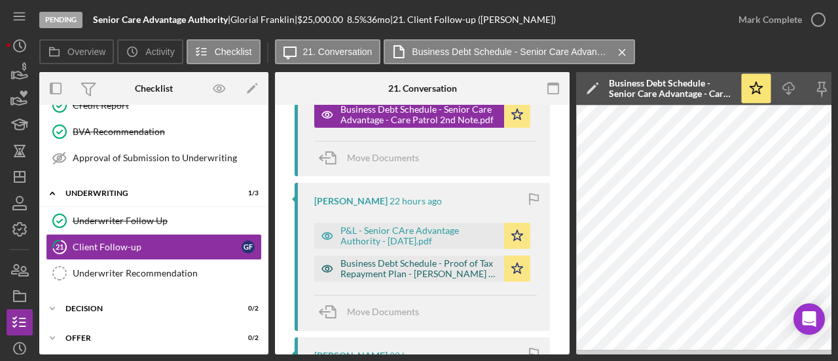
click at [437, 265] on div "Business Debt Schedule - Proof of Tax Repayment Plan - [PERSON_NAME] - .pdf" at bounding box center [418, 268] width 157 height 21
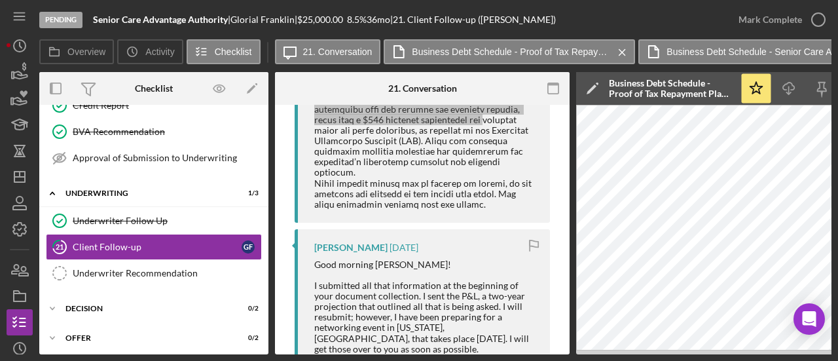
scroll to position [720, 0]
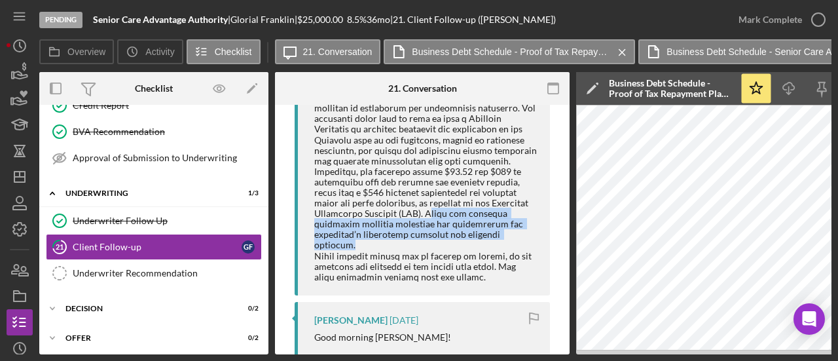
drag, startPoint x: 433, startPoint y: 213, endPoint x: 531, endPoint y: 235, distance: 100.5
click at [531, 235] on div at bounding box center [425, 161] width 223 height 242
copy div "hese are standard operating expenses necessary for maintaining the franchise’s …"
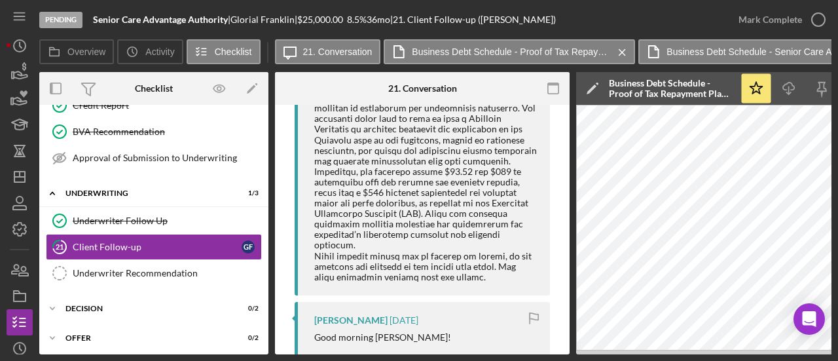
click at [476, 174] on div at bounding box center [425, 161] width 223 height 242
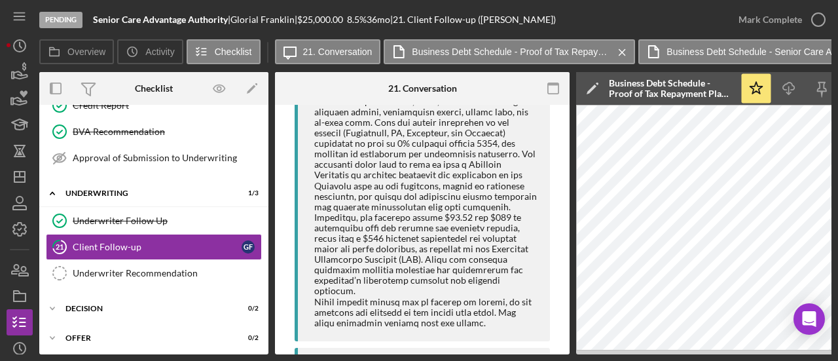
scroll to position [654, 0]
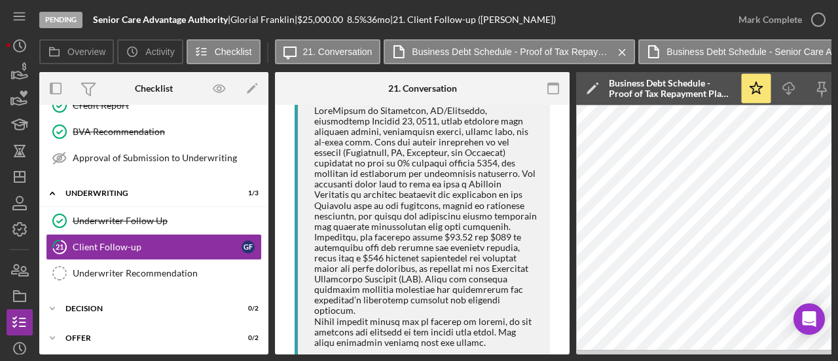
click at [403, 162] on div at bounding box center [425, 226] width 223 height 242
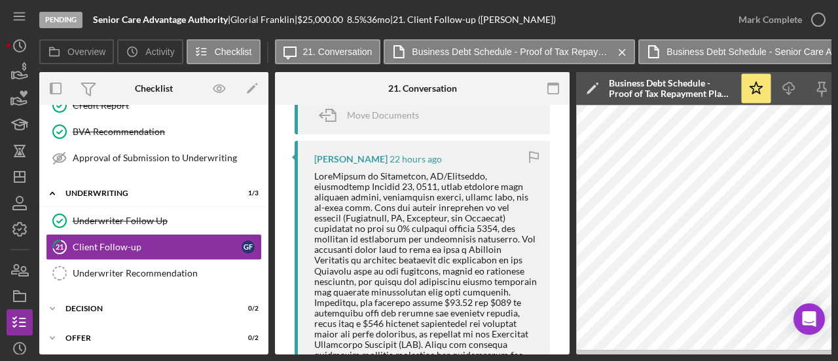
click at [314, 215] on div at bounding box center [425, 292] width 223 height 242
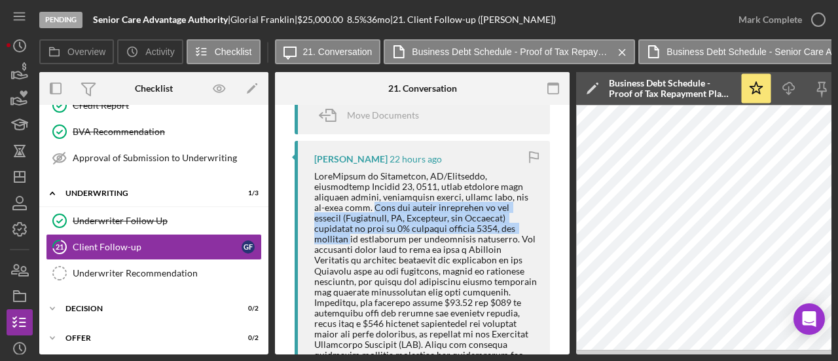
drag, startPoint x: 314, startPoint y: 203, endPoint x: 518, endPoint y: 224, distance: 204.6
click at [518, 224] on div at bounding box center [425, 292] width 223 height 242
click at [402, 218] on div at bounding box center [425, 292] width 223 height 242
drag, startPoint x: 336, startPoint y: 208, endPoint x: 458, endPoint y: 242, distance: 126.4
click at [458, 242] on div at bounding box center [425, 292] width 223 height 242
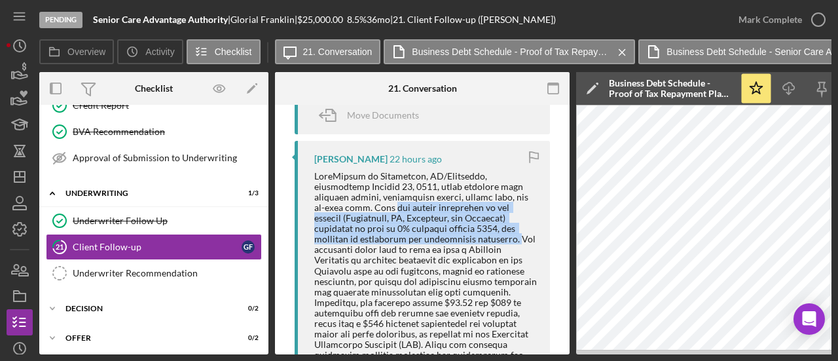
copy div "the senior population in our markets (Washington, DC, Arlington, and Maryland) …"
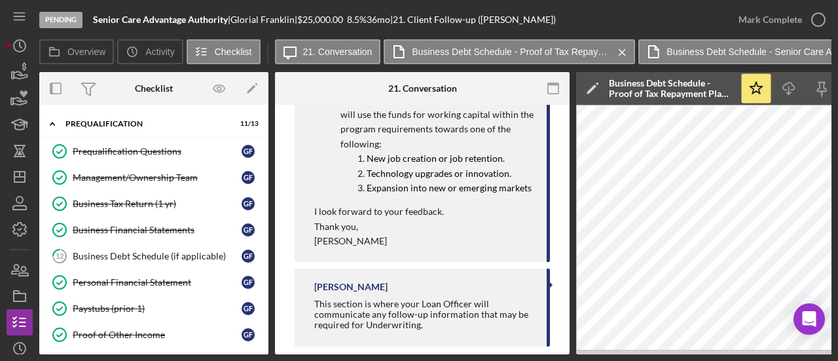
scroll to position [50, 0]
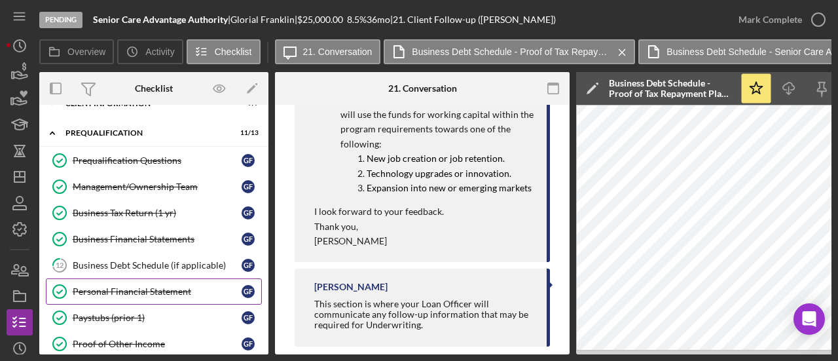
click at [113, 282] on link "Personal Financial Statement Personal Financial Statement G F" at bounding box center [154, 291] width 216 height 26
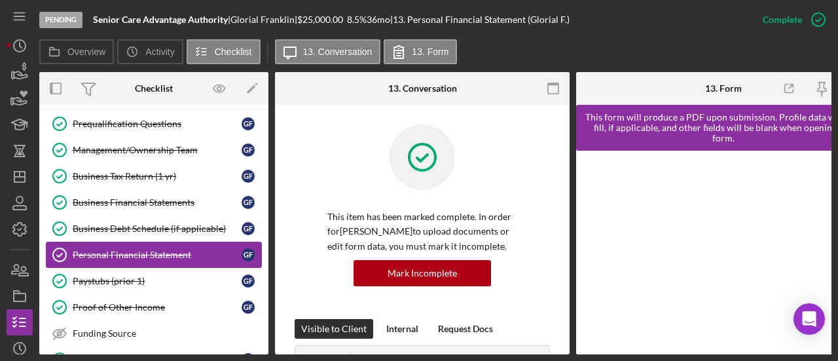
scroll to position [181, 0]
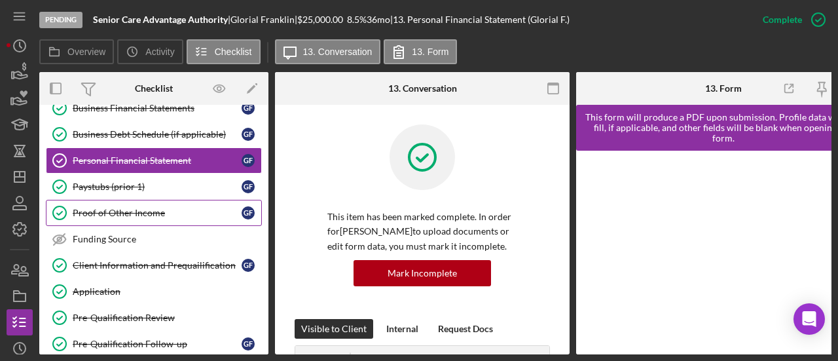
click at [111, 202] on link "Proof of Other Income Proof of Other Income G F" at bounding box center [154, 213] width 216 height 26
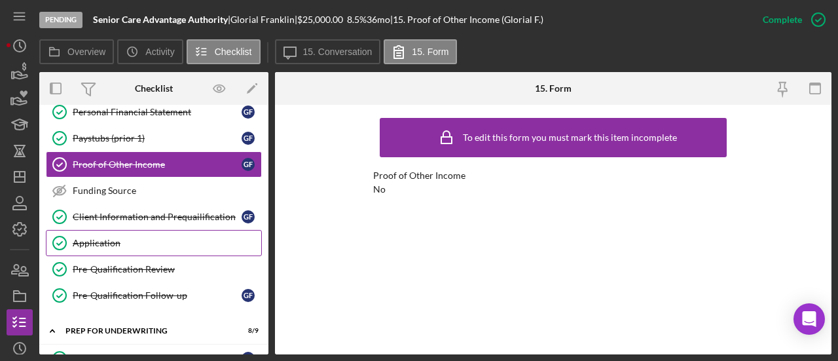
scroll to position [246, 0]
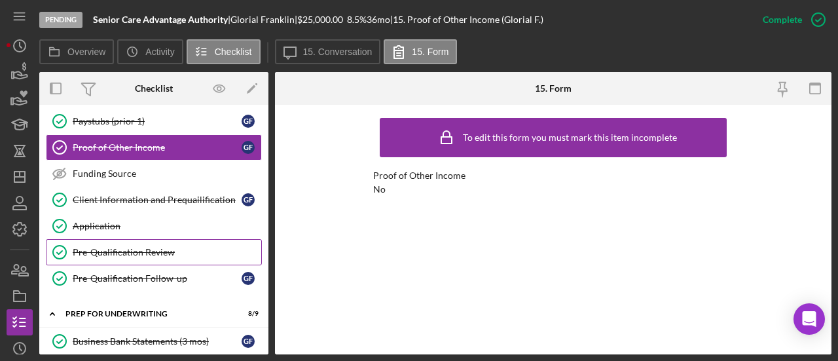
click at [131, 248] on div "Pre-Qualification Review" at bounding box center [167, 252] width 188 height 10
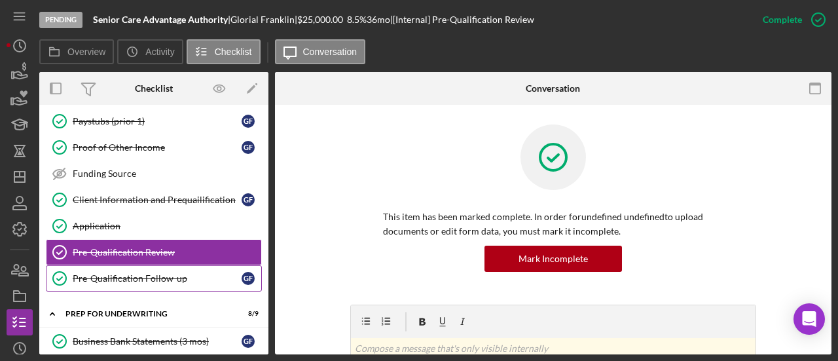
click at [156, 273] on div "Pre-Qualification Follow-up" at bounding box center [157, 278] width 169 height 10
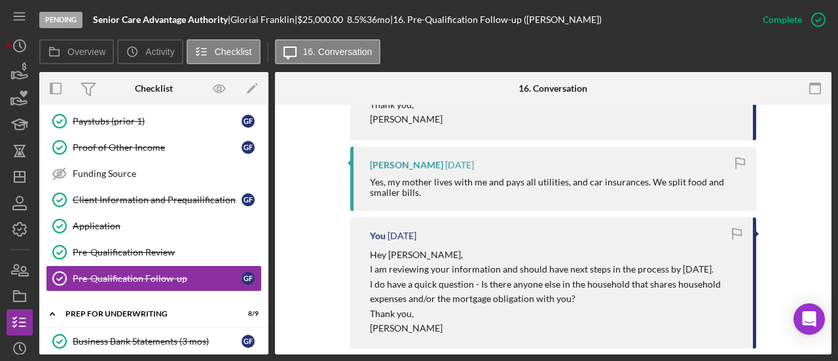
scroll to position [1158, 0]
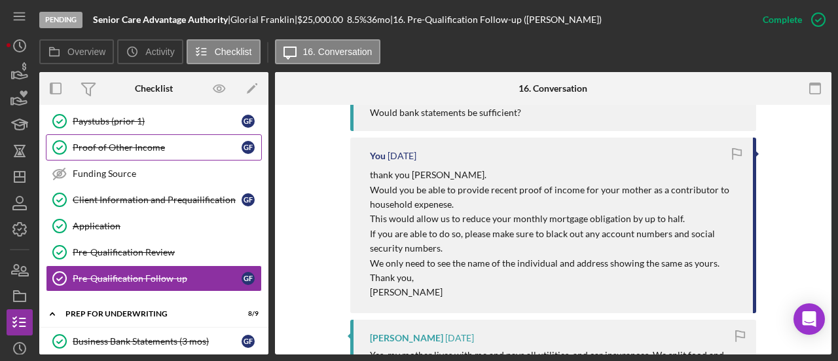
click at [107, 142] on div "Proof of Other Income" at bounding box center [157, 147] width 169 height 10
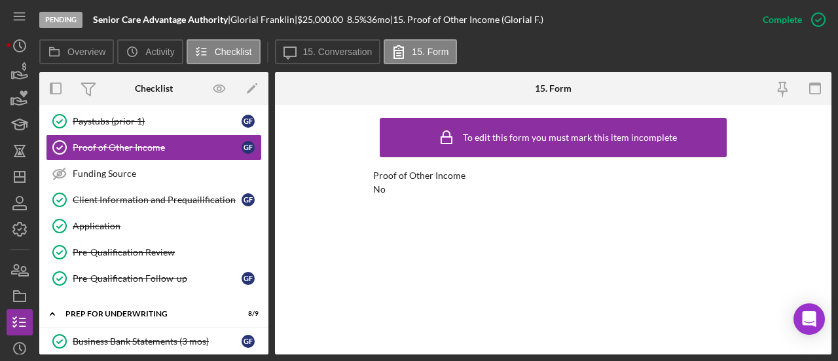
click at [300, 39] on div "Pending Senior Care Advantage Authority | Glorial Franklin | $25,000.00 8.5 % 3…" at bounding box center [394, 19] width 710 height 39
click at [302, 48] on button "Icon/Message 15. Conversation" at bounding box center [328, 51] width 106 height 25
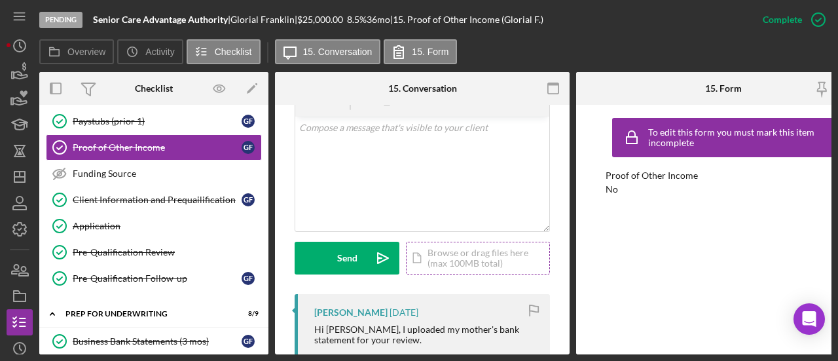
scroll to position [524, 0]
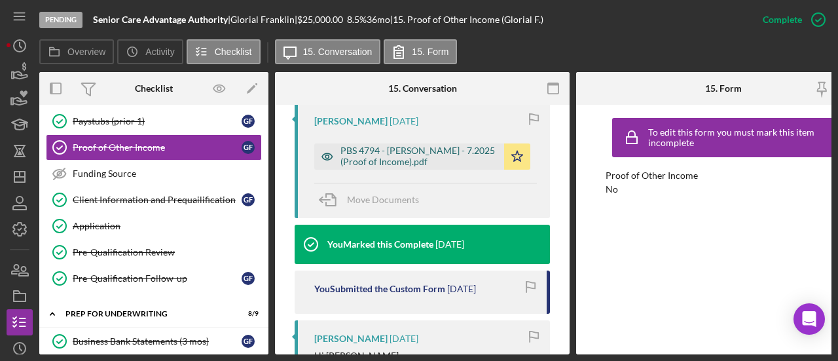
click at [401, 152] on div "PBS 4794 - [PERSON_NAME] - 7.2025 (Proof of Income).pdf" at bounding box center [418, 155] width 157 height 21
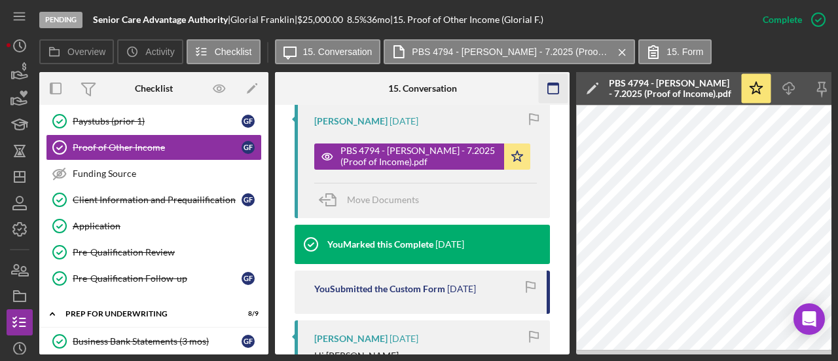
click at [542, 81] on icon "button" at bounding box center [553, 88] width 29 height 29
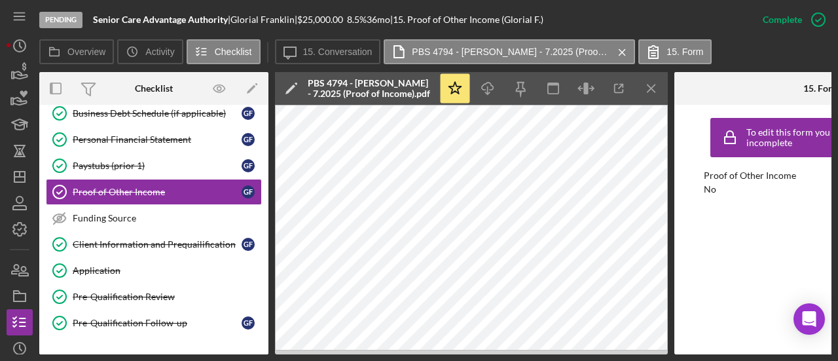
scroll to position [181, 0]
